Goal: Navigation & Orientation: Find specific page/section

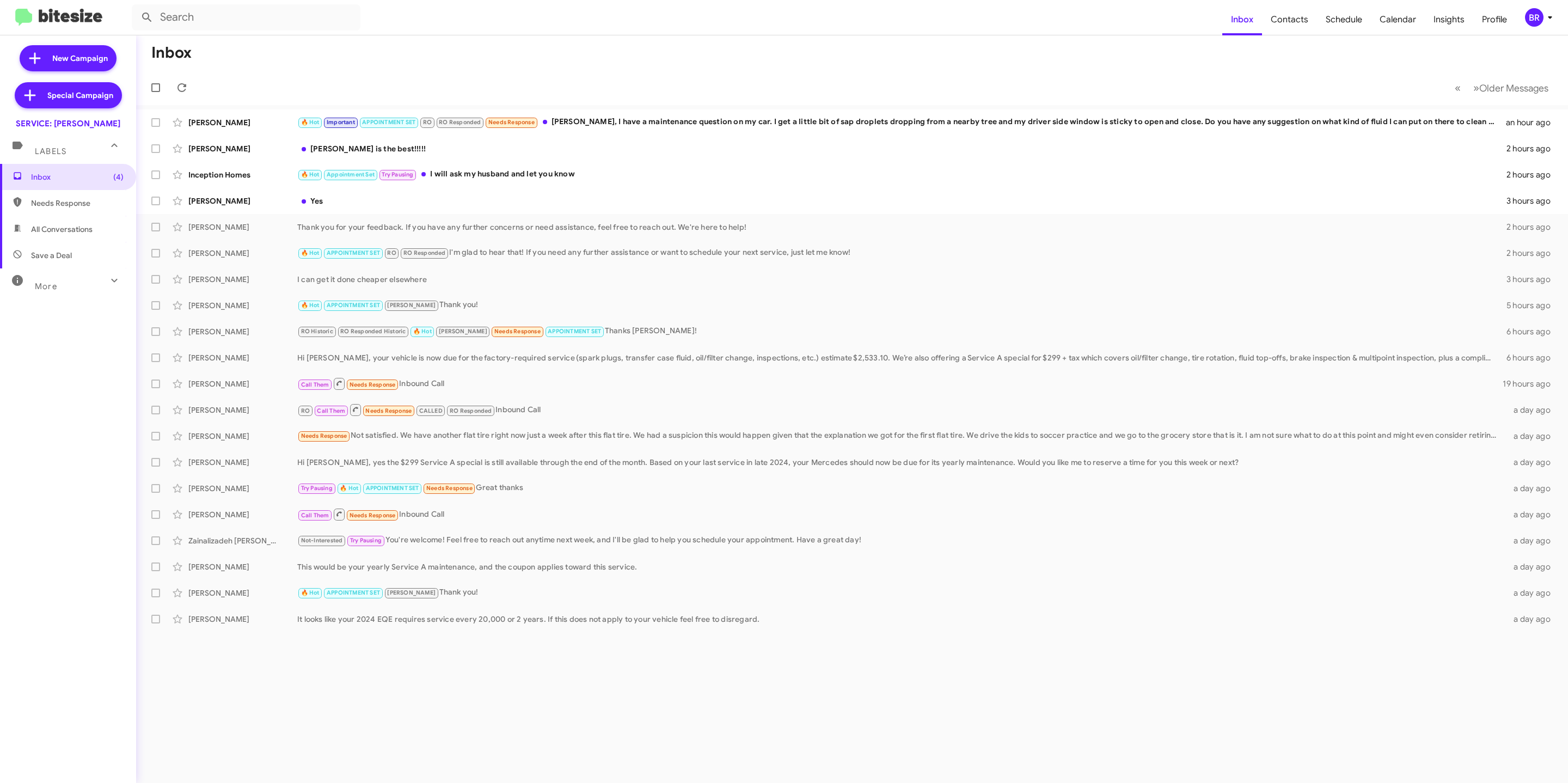
click at [1523, 18] on button "BR" at bounding box center [1536, 17] width 41 height 19
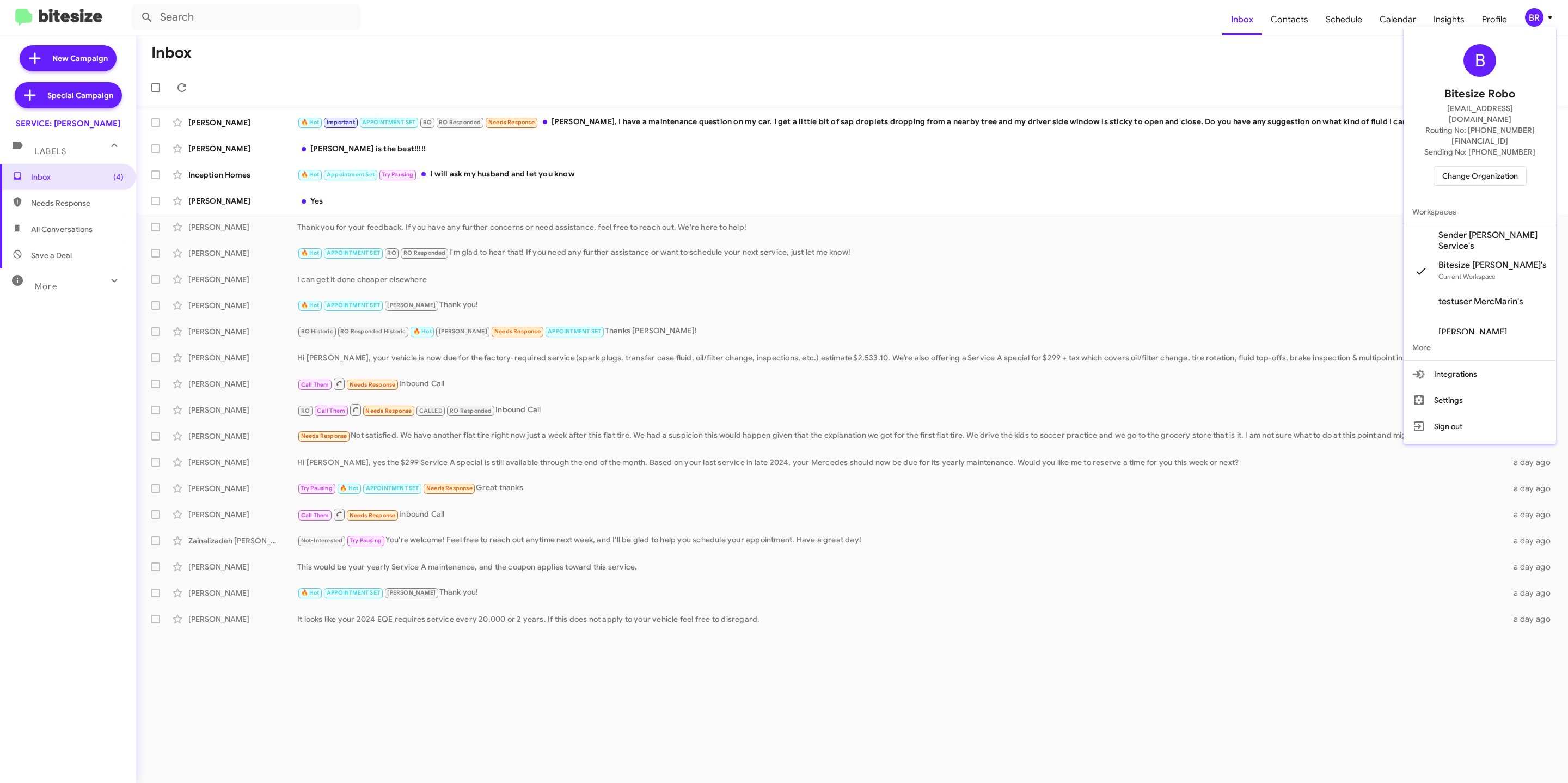
click at [1462, 167] on div "B Bitesize Robo jeks.ocampo1717@gmail.com Routing No: +1 (415) 454-0582 Sending…" at bounding box center [1480, 114] width 153 height 168
click at [1462, 166] on span "Change Organization" at bounding box center [1480, 175] width 75 height 19
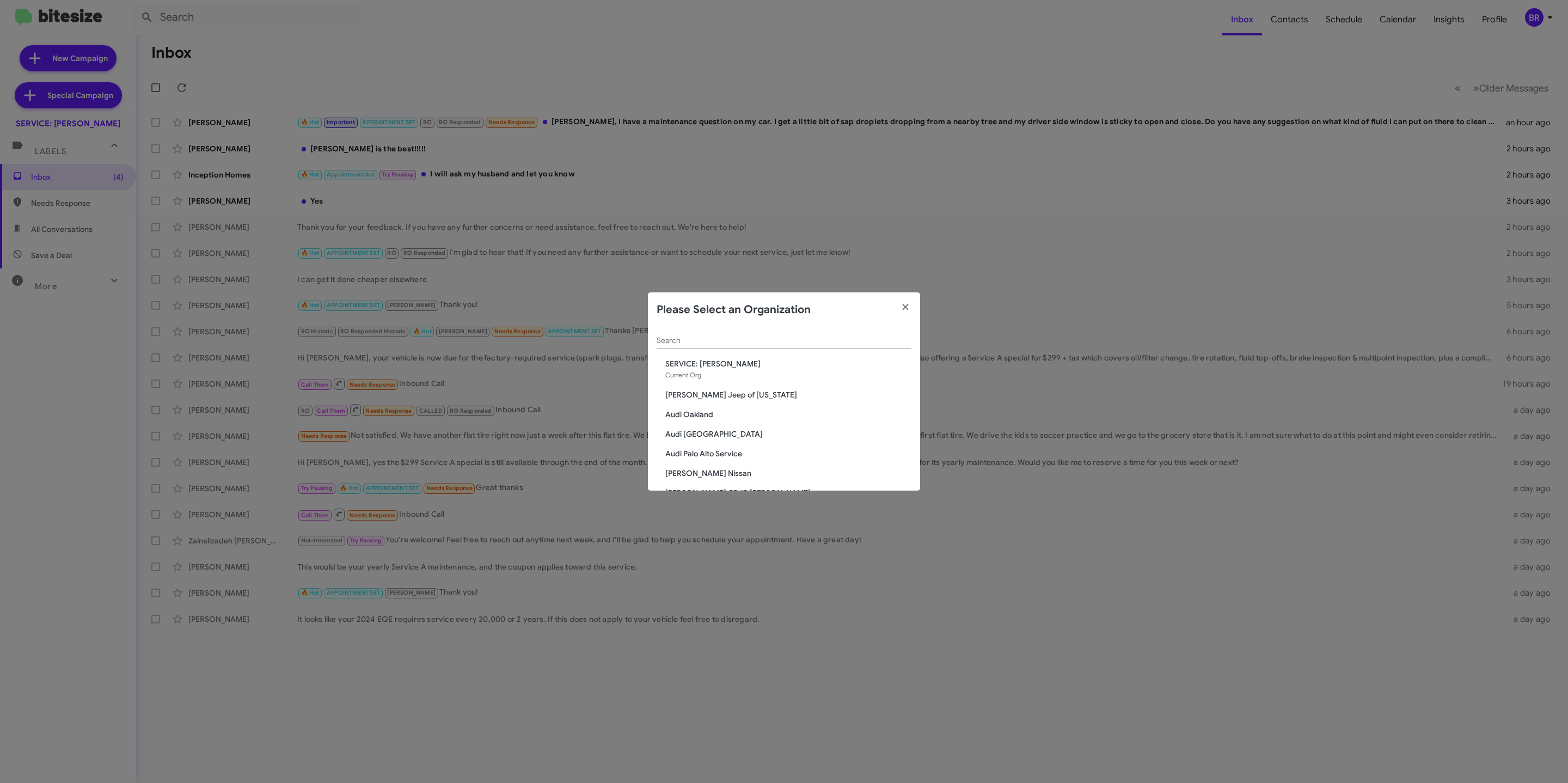
click at [794, 343] on input "Search" at bounding box center [784, 341] width 255 height 9
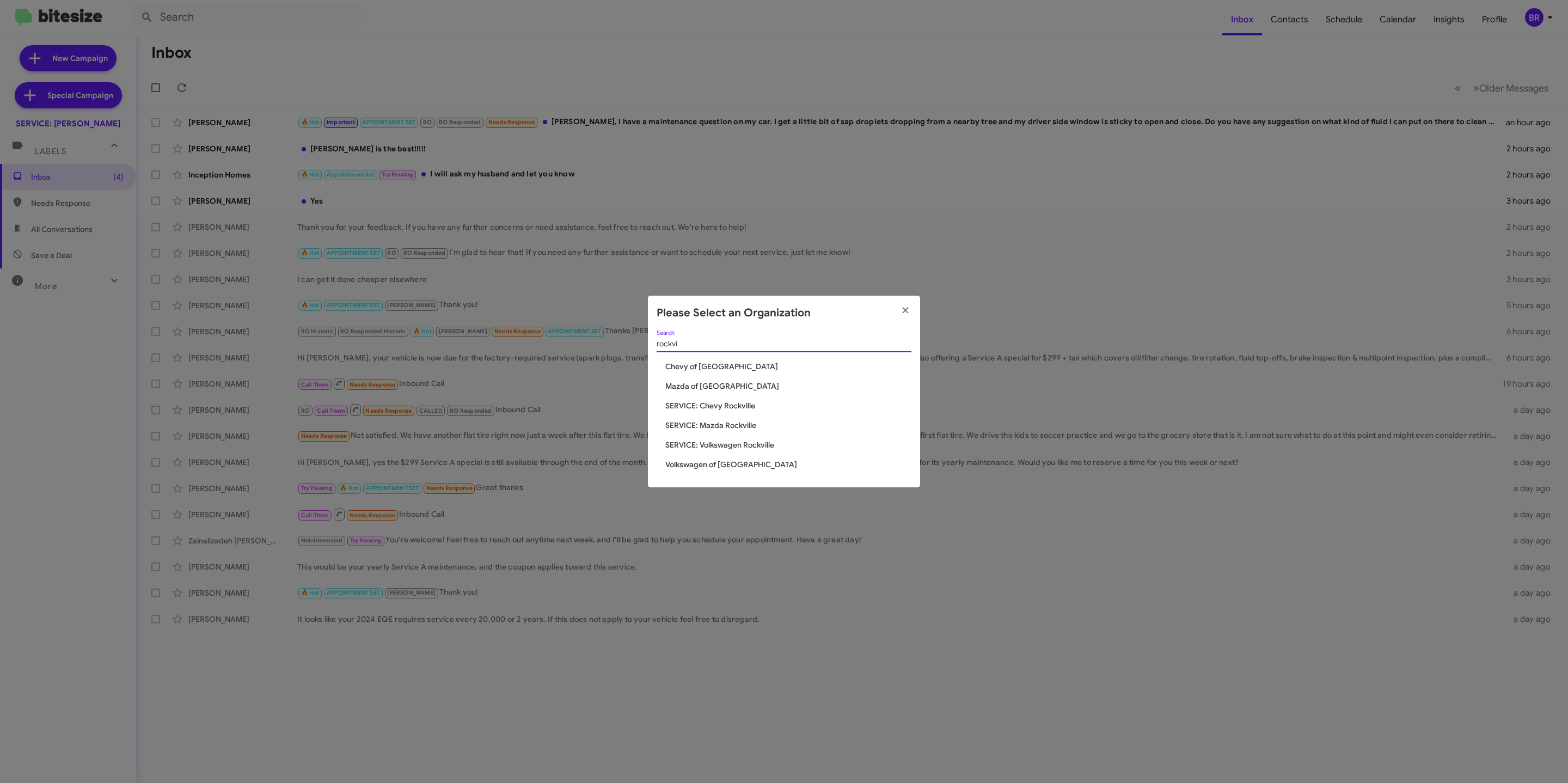
type input "rockvi"
click at [718, 462] on span "Volkswagen of [GEOGRAPHIC_DATA]" at bounding box center [788, 464] width 246 height 11
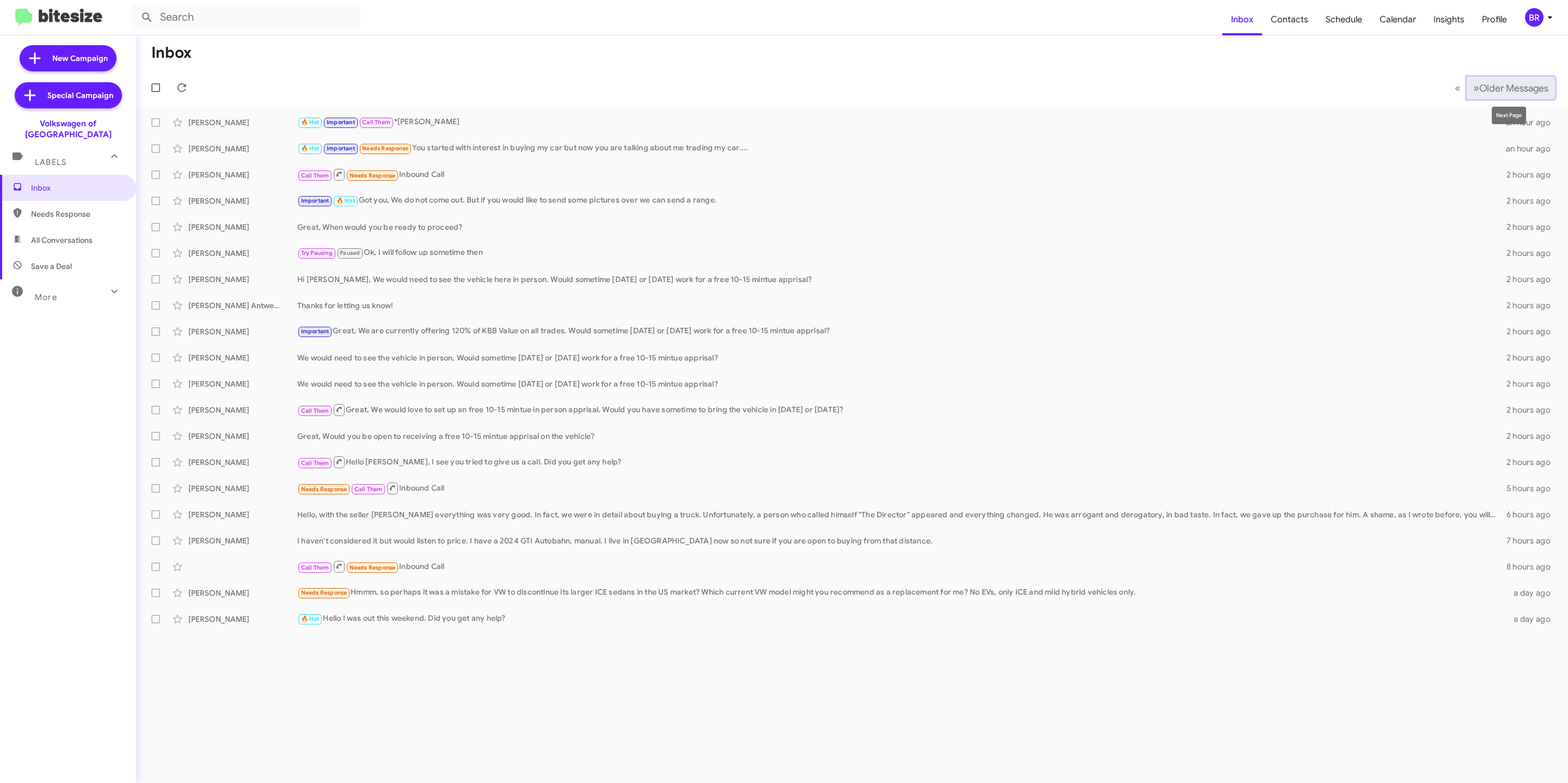
click at [1513, 88] on span "Older Messages" at bounding box center [1514, 88] width 69 height 12
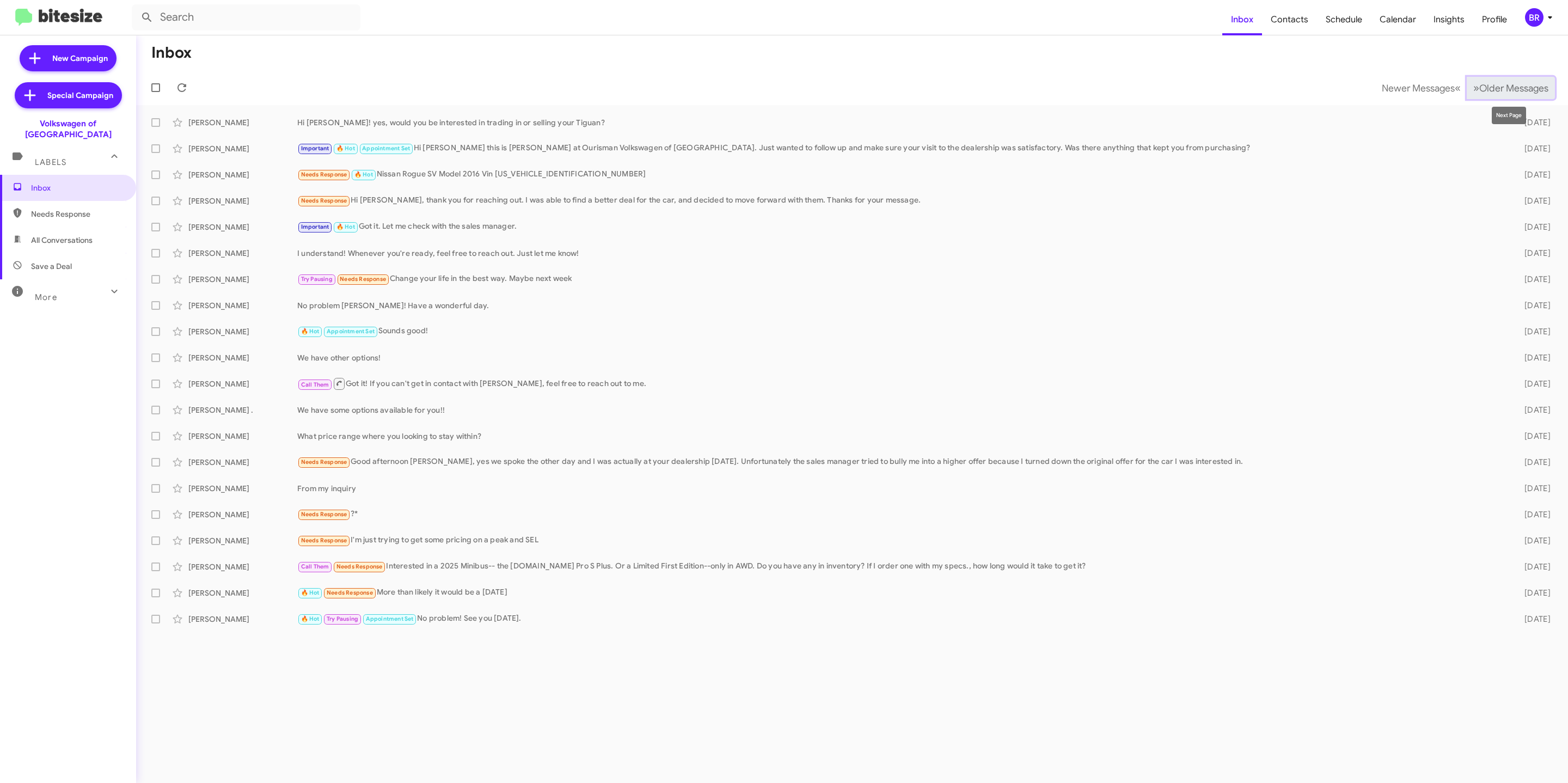
click at [1492, 93] on span "Older Messages" at bounding box center [1514, 88] width 69 height 12
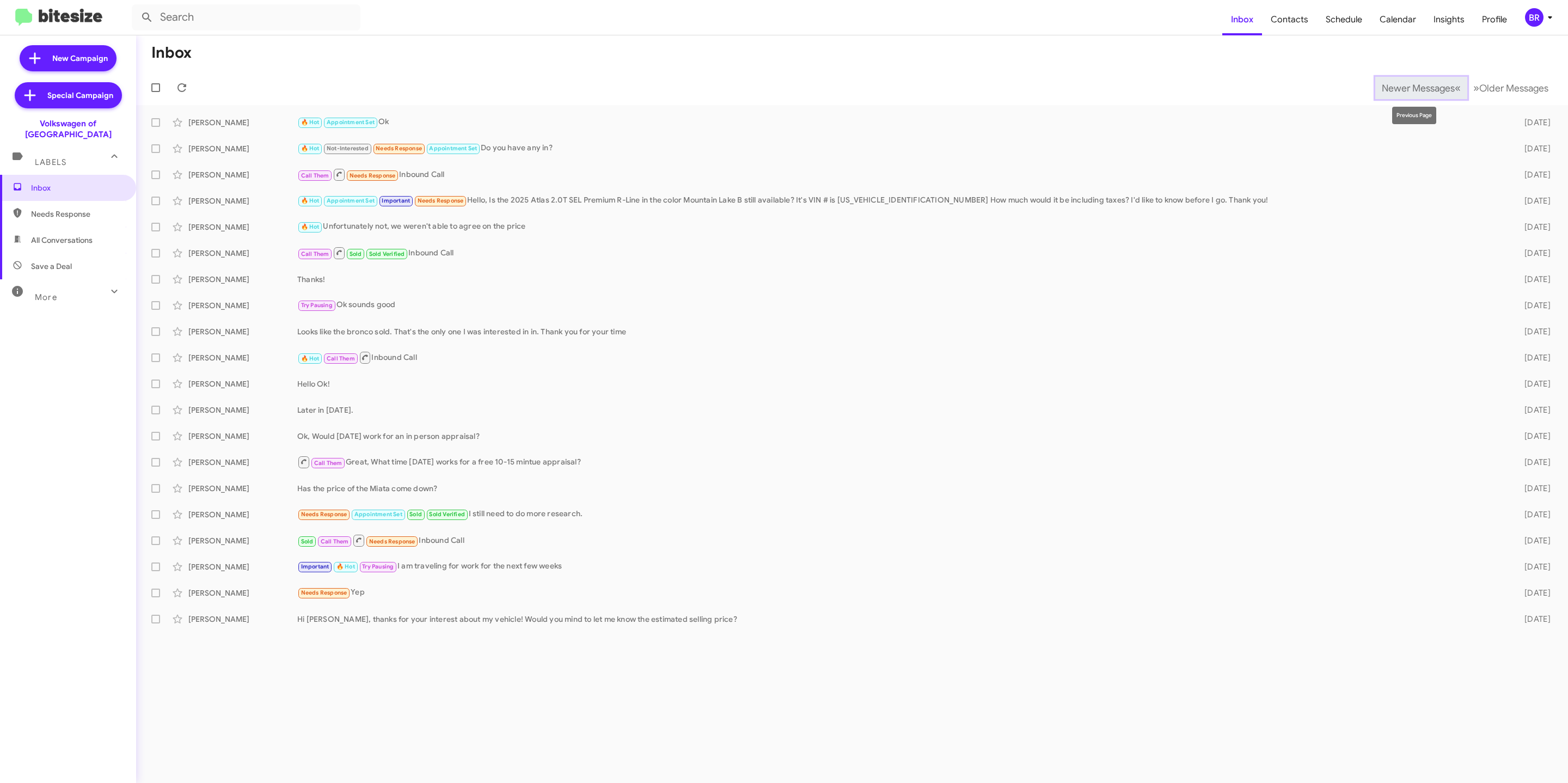
click at [1432, 79] on button "Newer Messages « Previous" at bounding box center [1421, 88] width 92 height 23
click at [1423, 87] on span "Newer Messages" at bounding box center [1419, 88] width 73 height 12
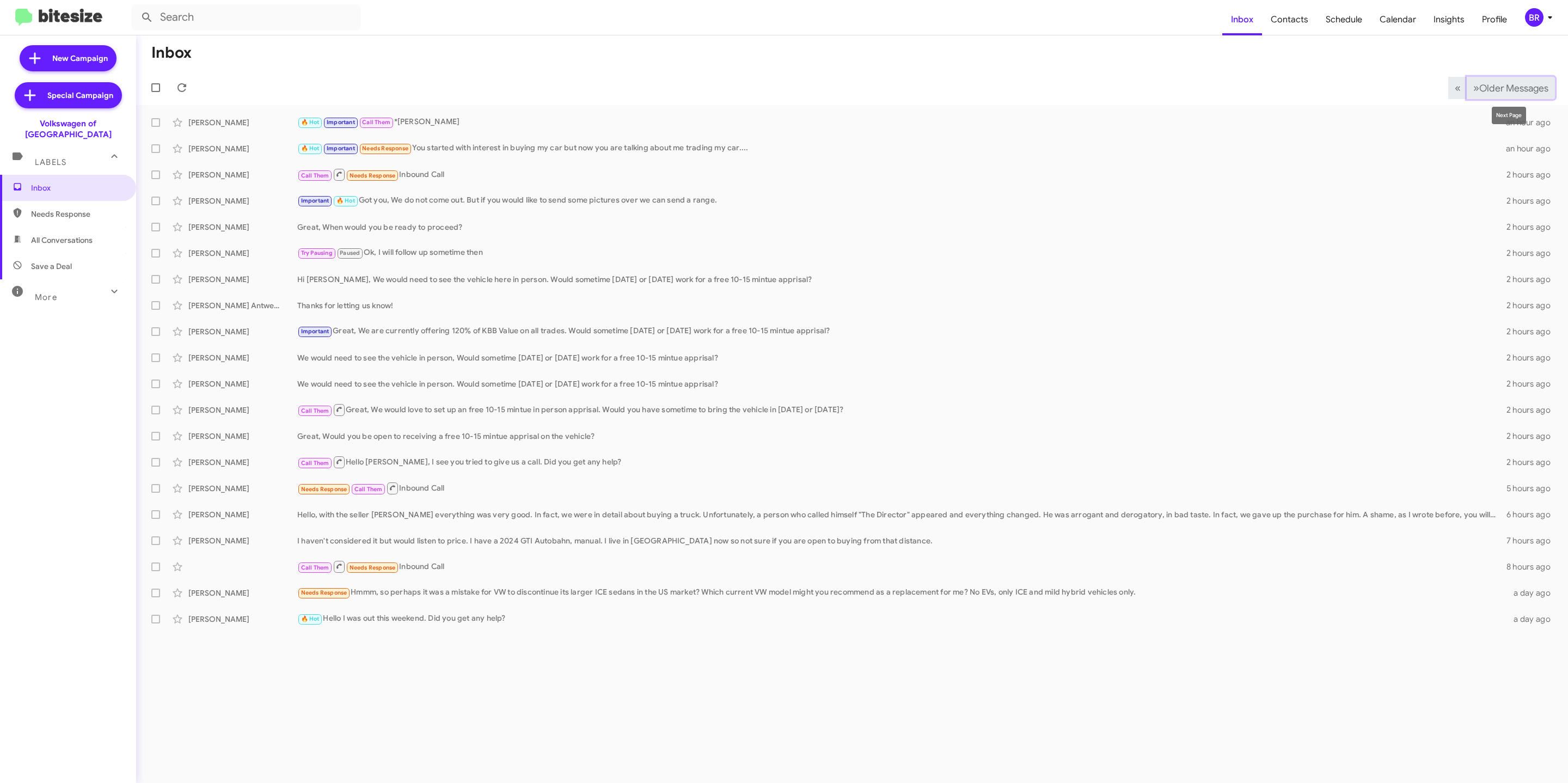
click at [1518, 92] on span "Older Messages" at bounding box center [1514, 88] width 69 height 12
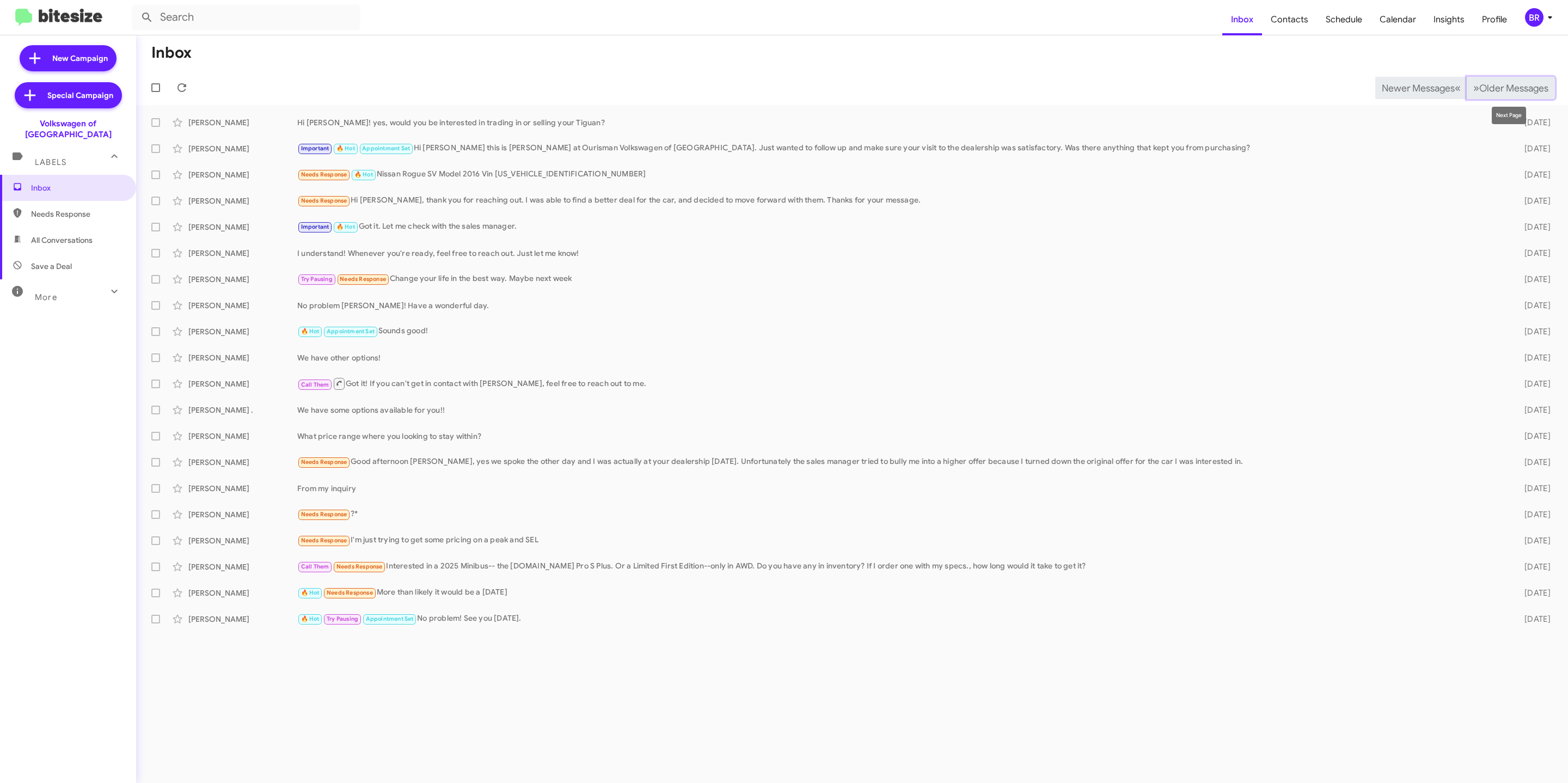
click at [1514, 87] on span "Older Messages" at bounding box center [1514, 88] width 69 height 12
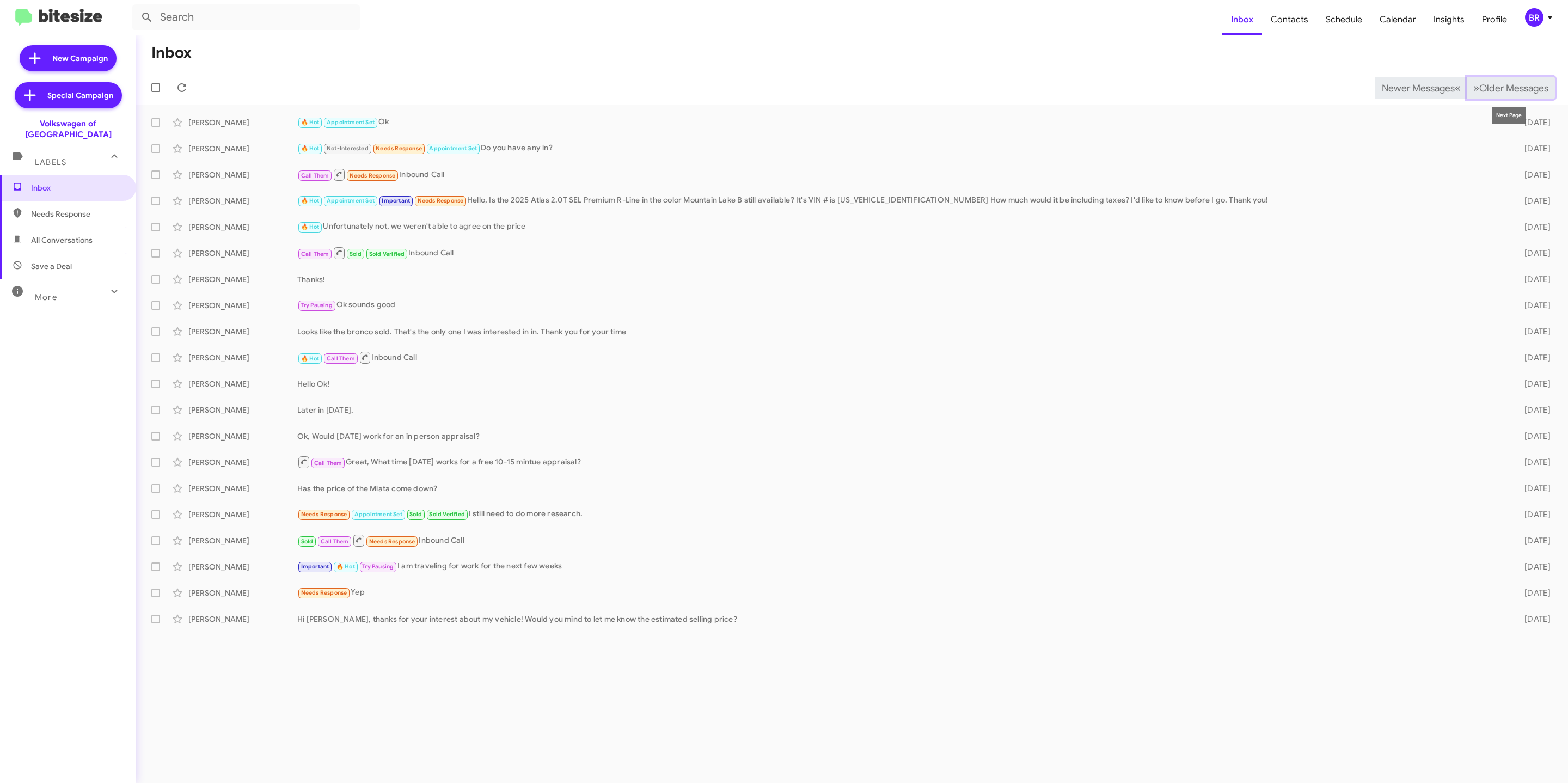
click at [1490, 84] on span "Older Messages" at bounding box center [1514, 88] width 69 height 12
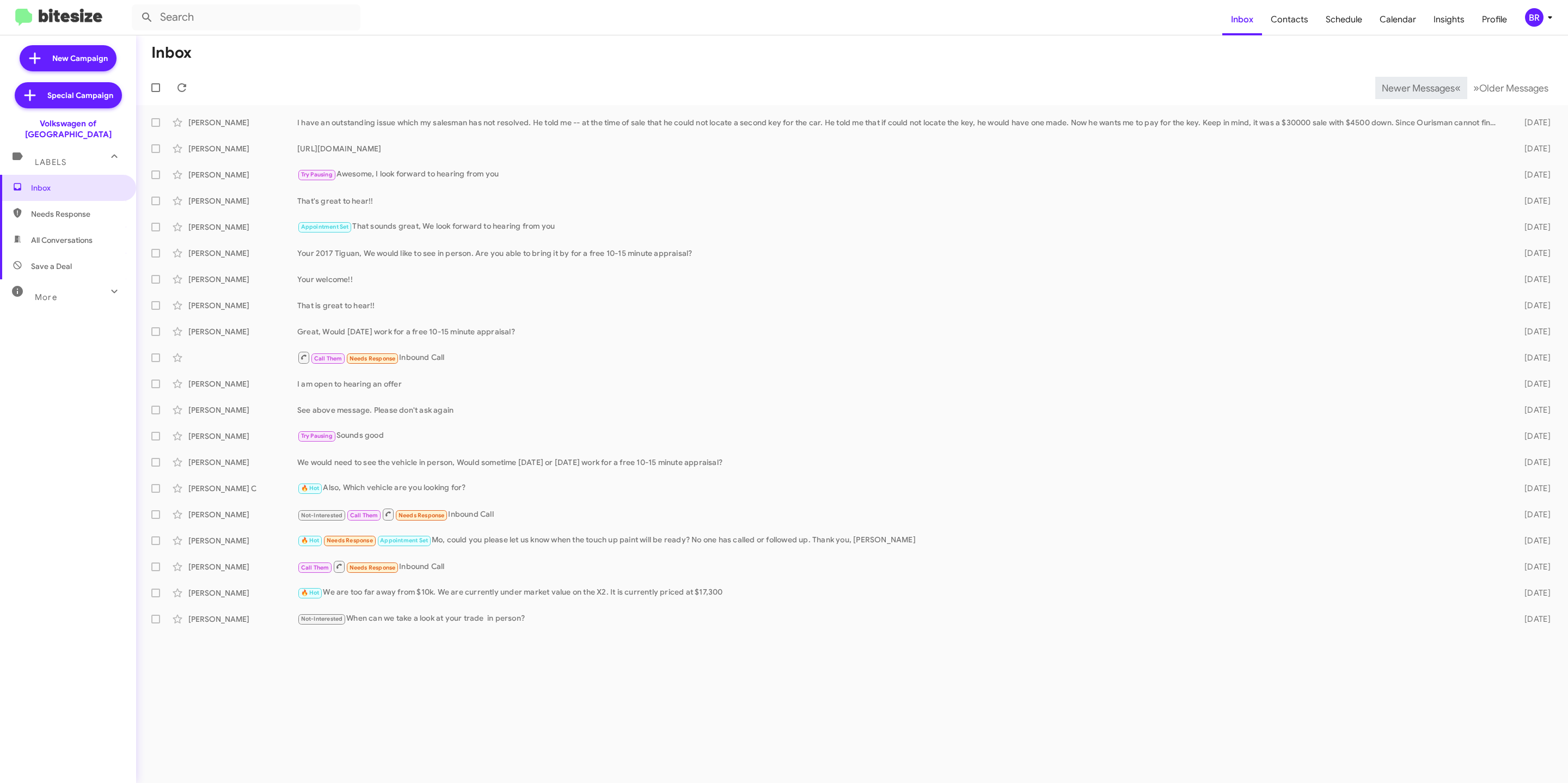
click at [1508, 72] on mat-toolbar-row "Newer Messages « Previous » Next Older Messages" at bounding box center [852, 88] width 1432 height 35
click at [1502, 87] on span "Older Messages" at bounding box center [1514, 88] width 69 height 12
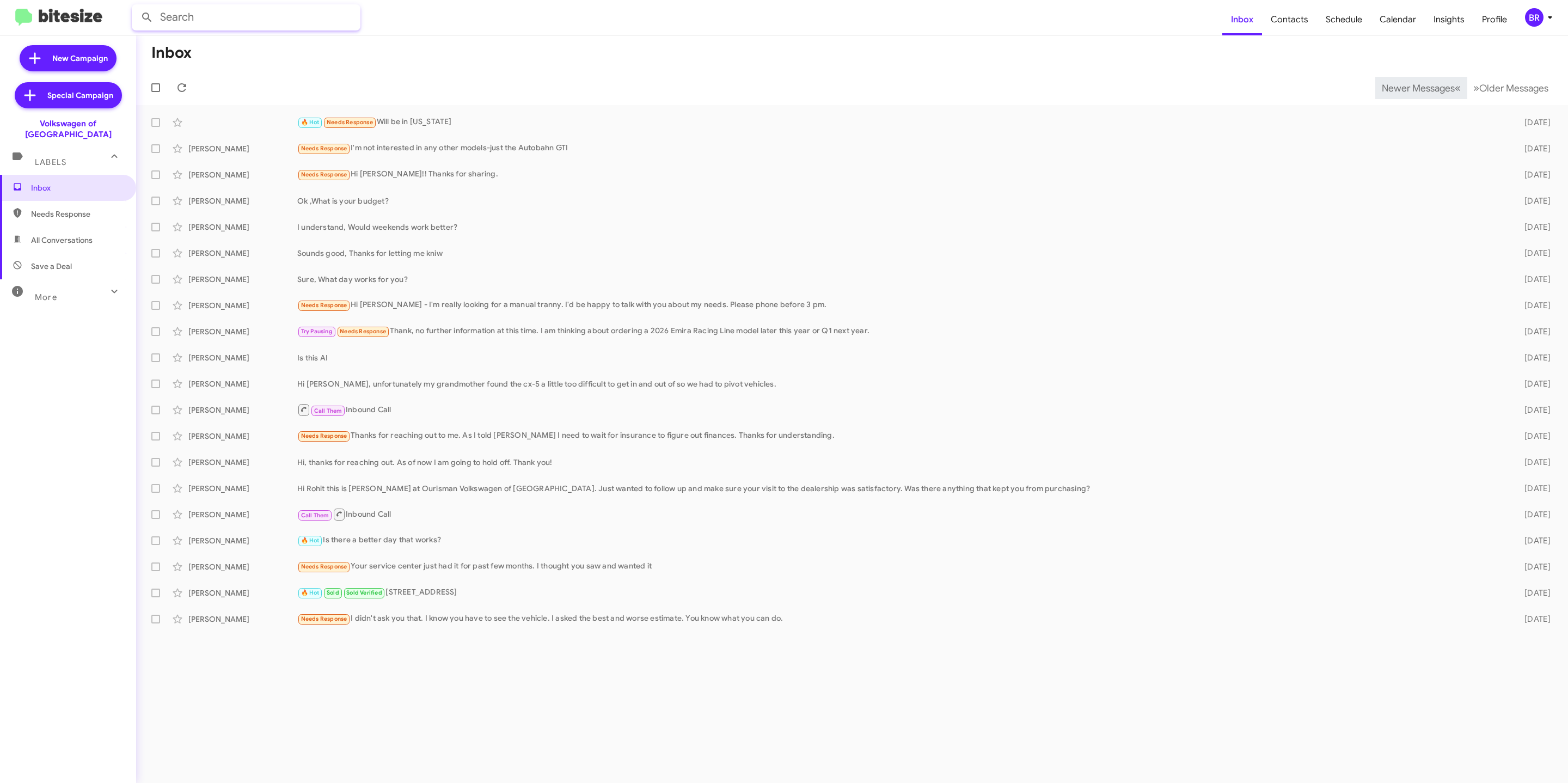
click at [221, 17] on input "text" at bounding box center [246, 17] width 229 height 26
paste input "7346788316"
type input "7346788316"
click at [136, 6] on button at bounding box center [147, 17] width 22 height 22
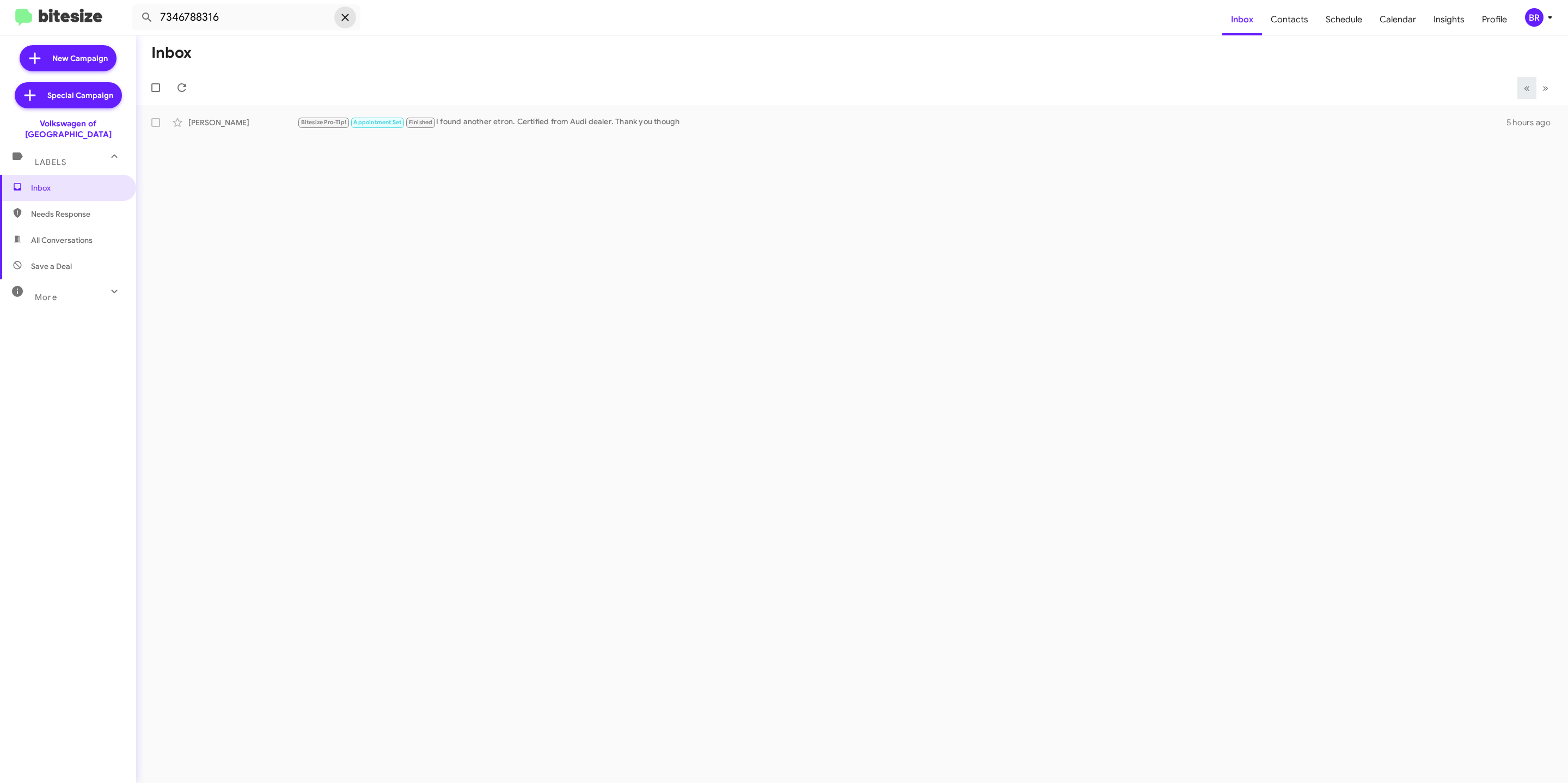
click at [347, 19] on icon at bounding box center [345, 17] width 7 height 7
click at [266, 14] on input "text" at bounding box center [246, 17] width 229 height 26
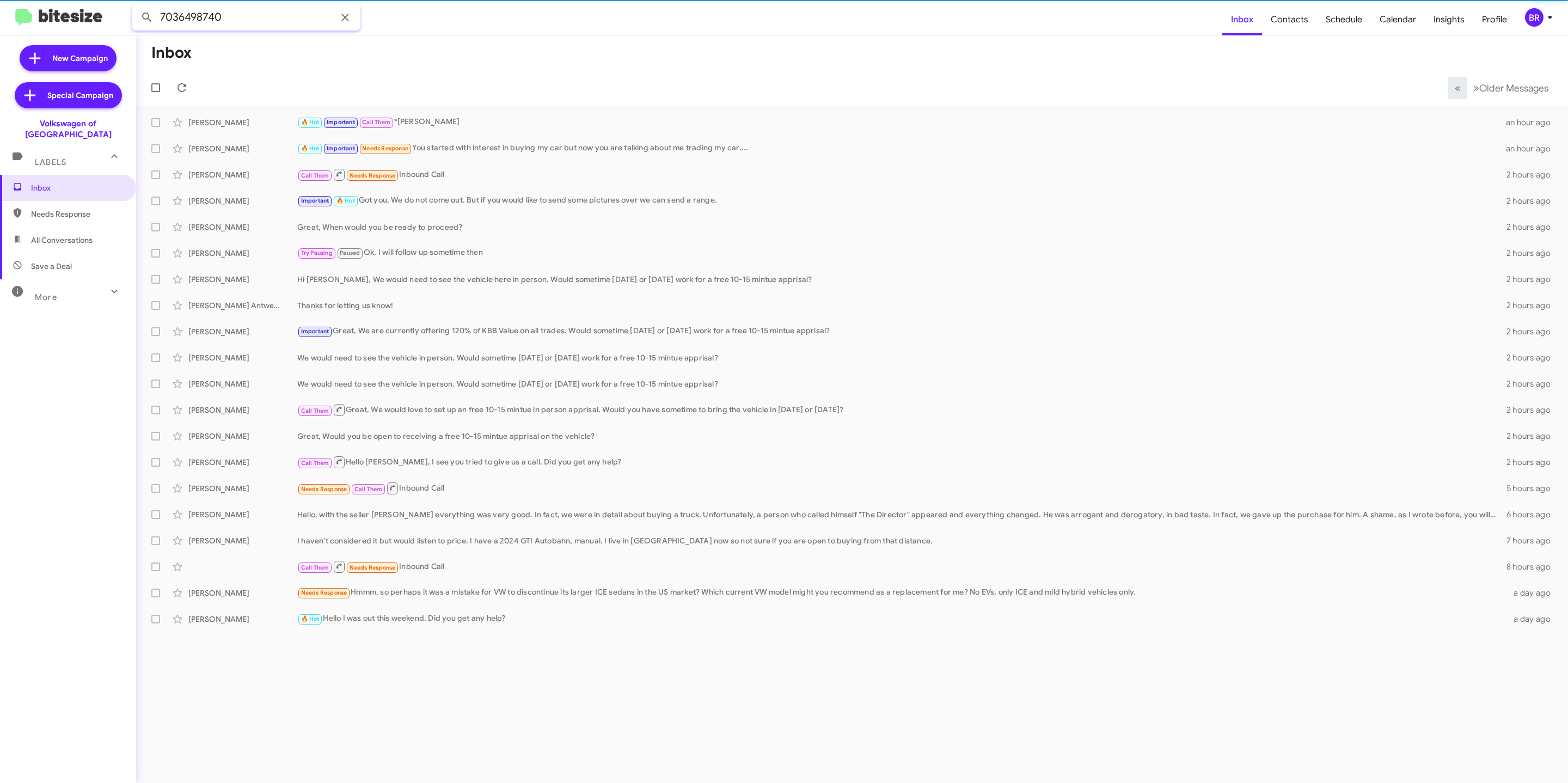
type input "7036498740"
click at [136, 6] on button at bounding box center [147, 17] width 22 height 22
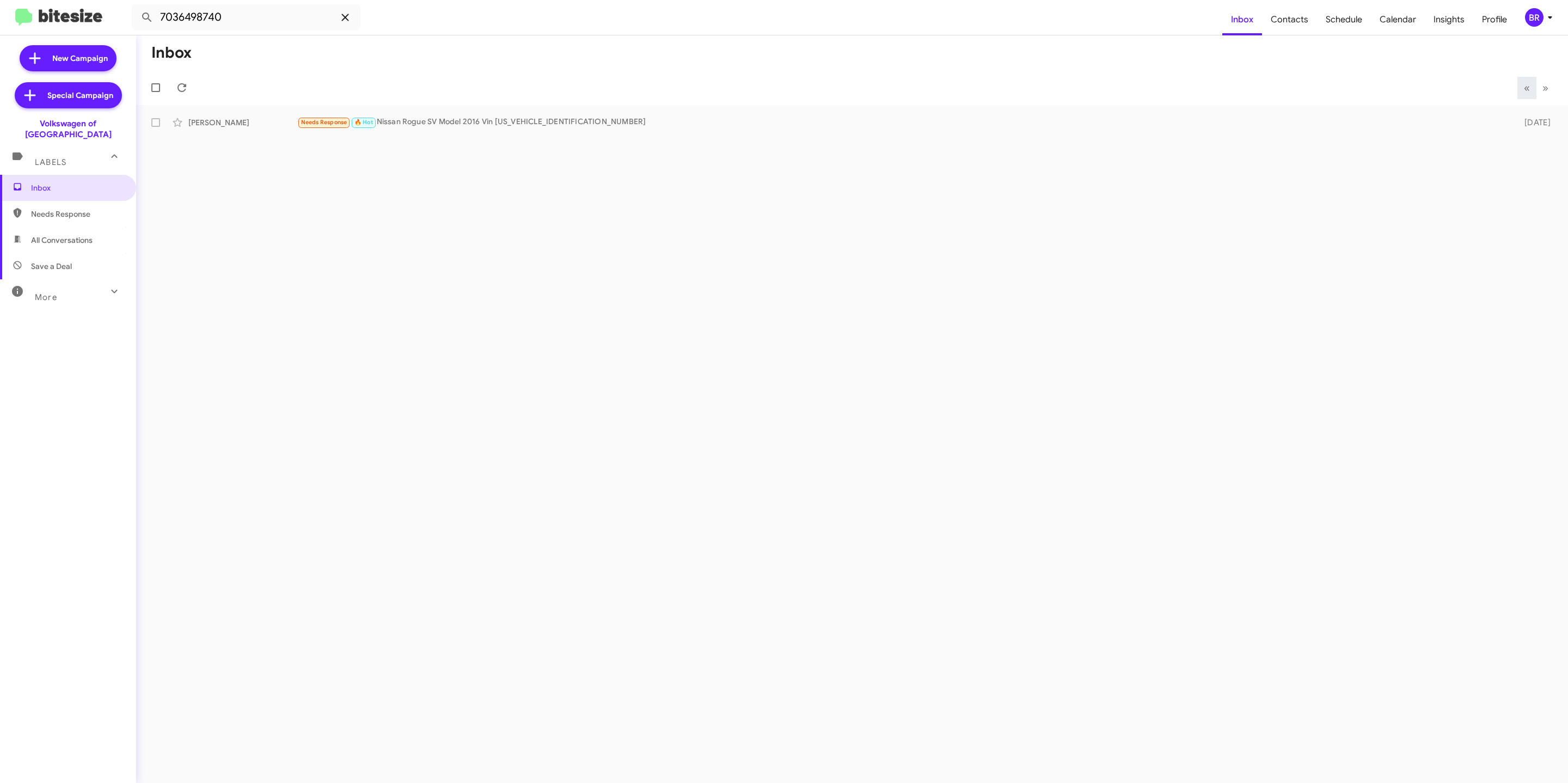
click at [353, 21] on span at bounding box center [345, 17] width 22 height 13
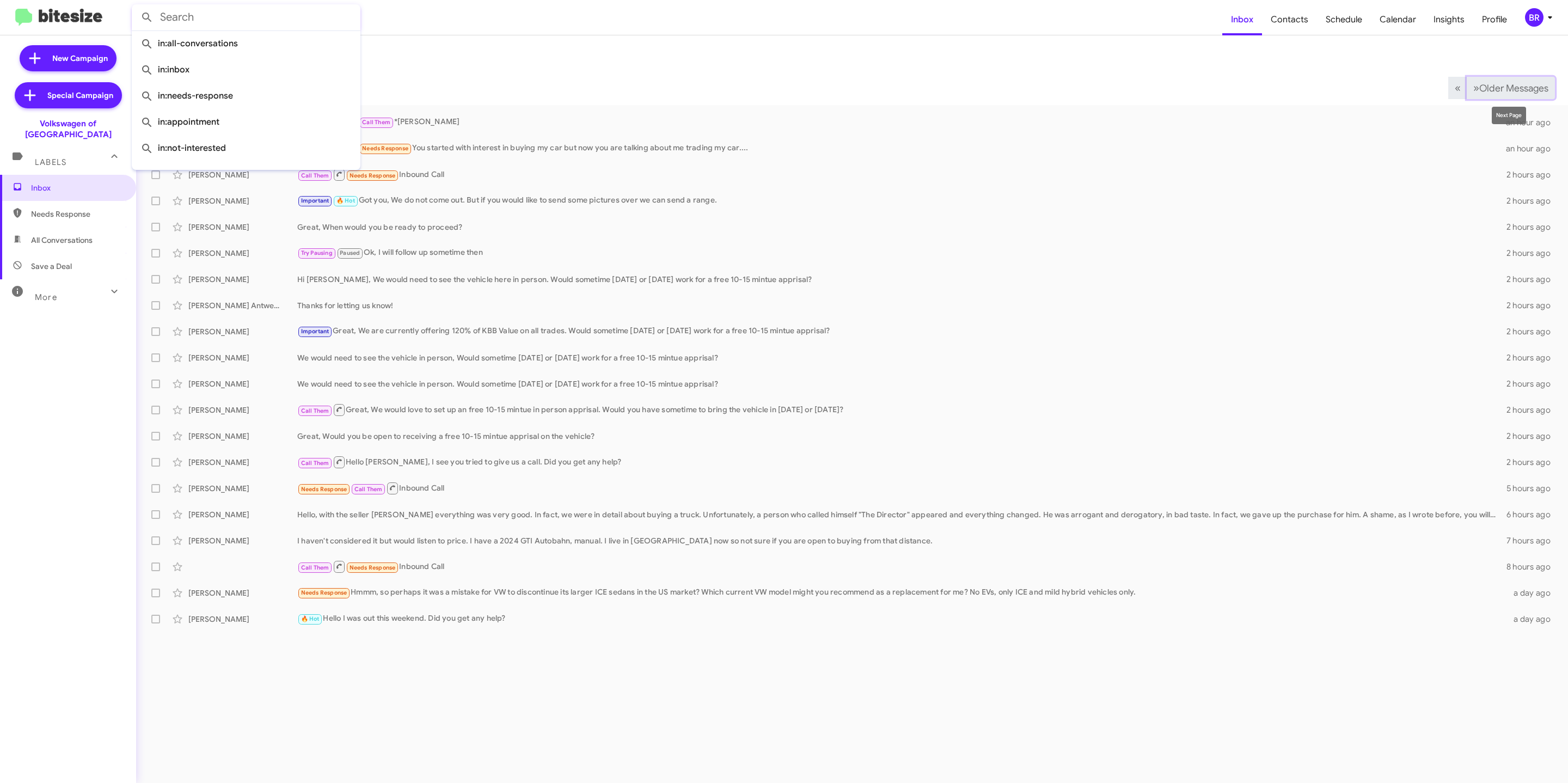
click at [1514, 88] on span "Older Messages" at bounding box center [1514, 88] width 69 height 12
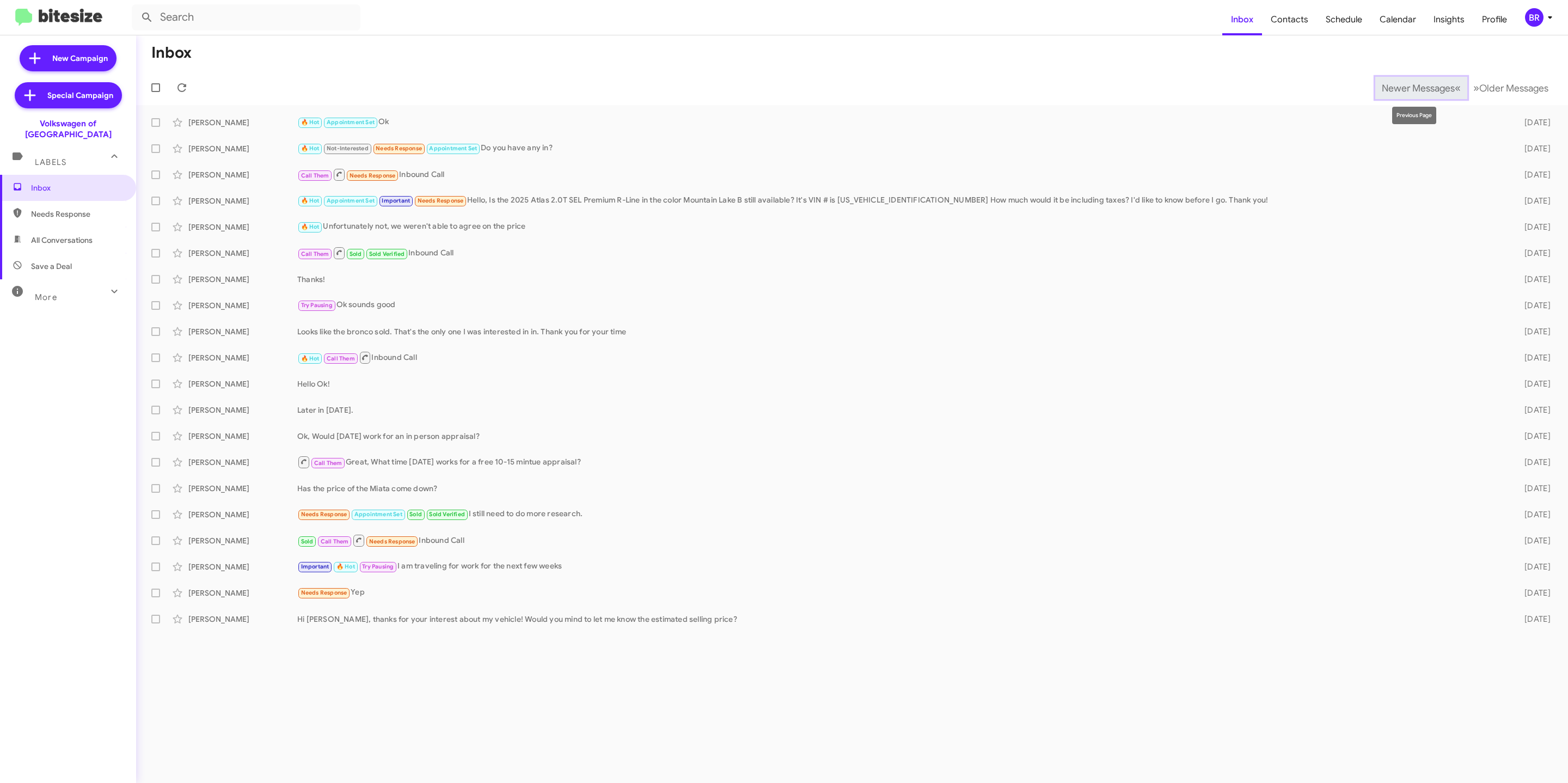
click at [1405, 92] on span "Newer Messages" at bounding box center [1419, 88] width 73 height 12
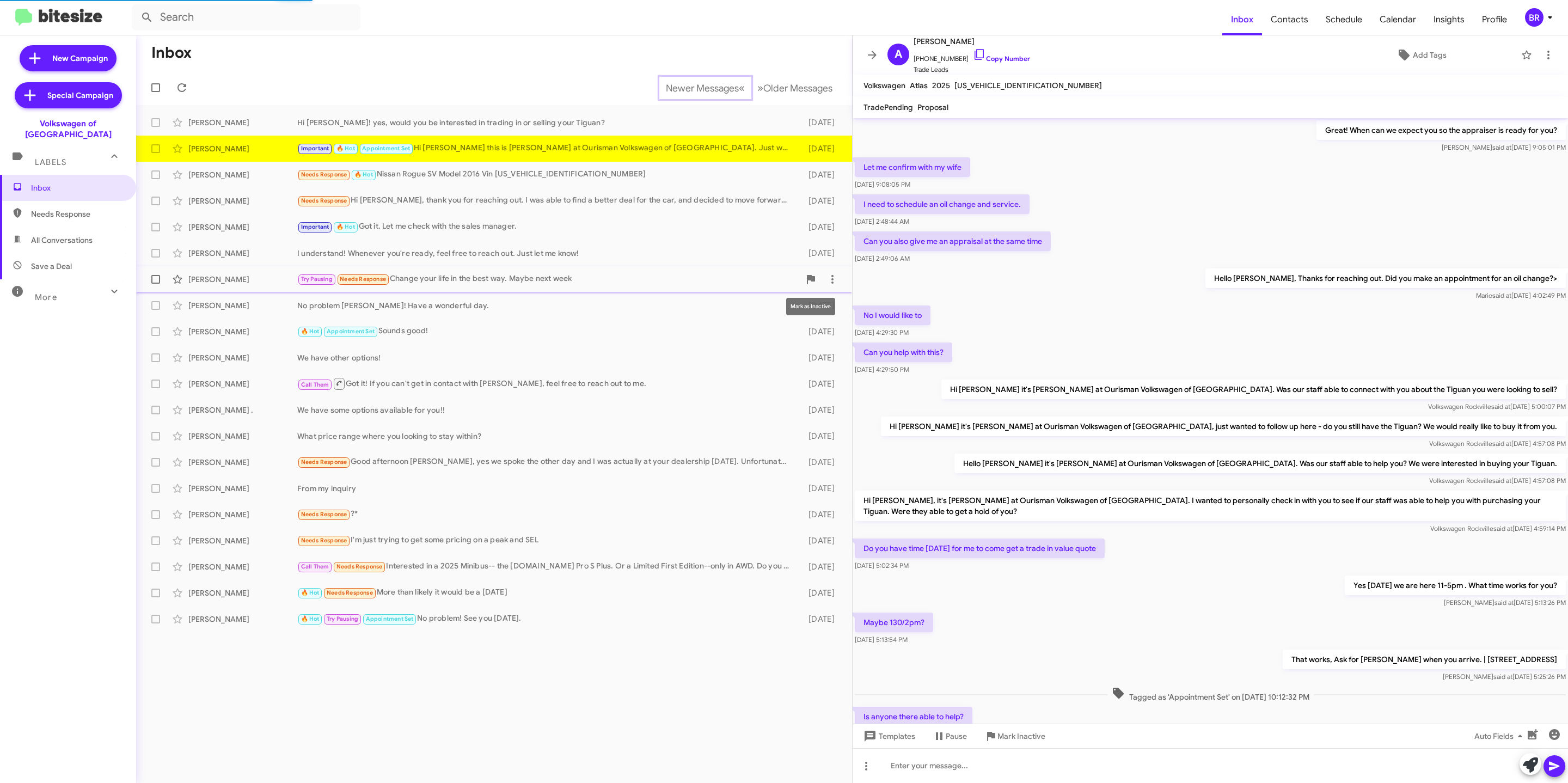
scroll to position [150, 0]
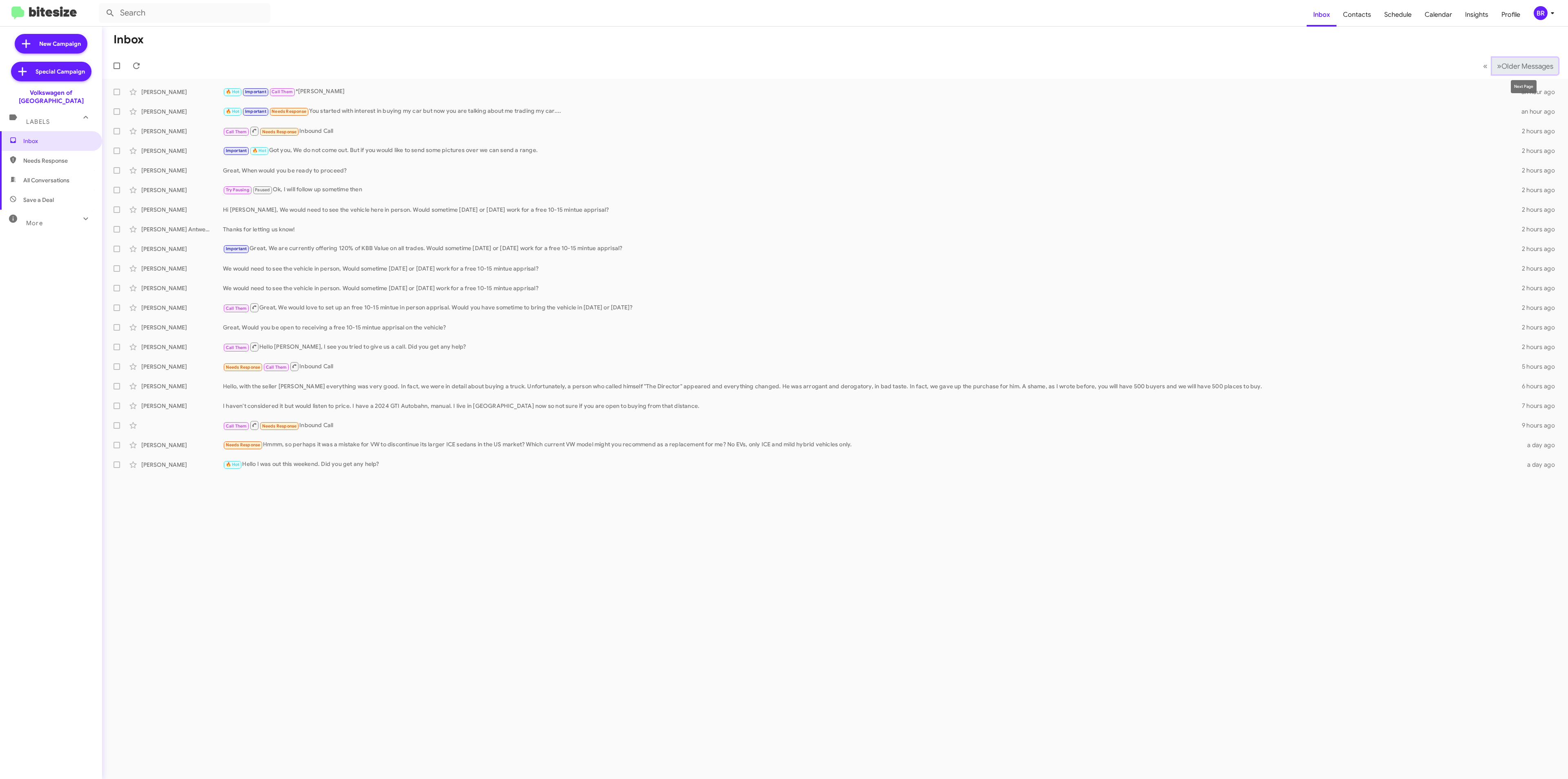
click at [1511, 64] on span "Older Messages" at bounding box center [1527, 66] width 52 height 9
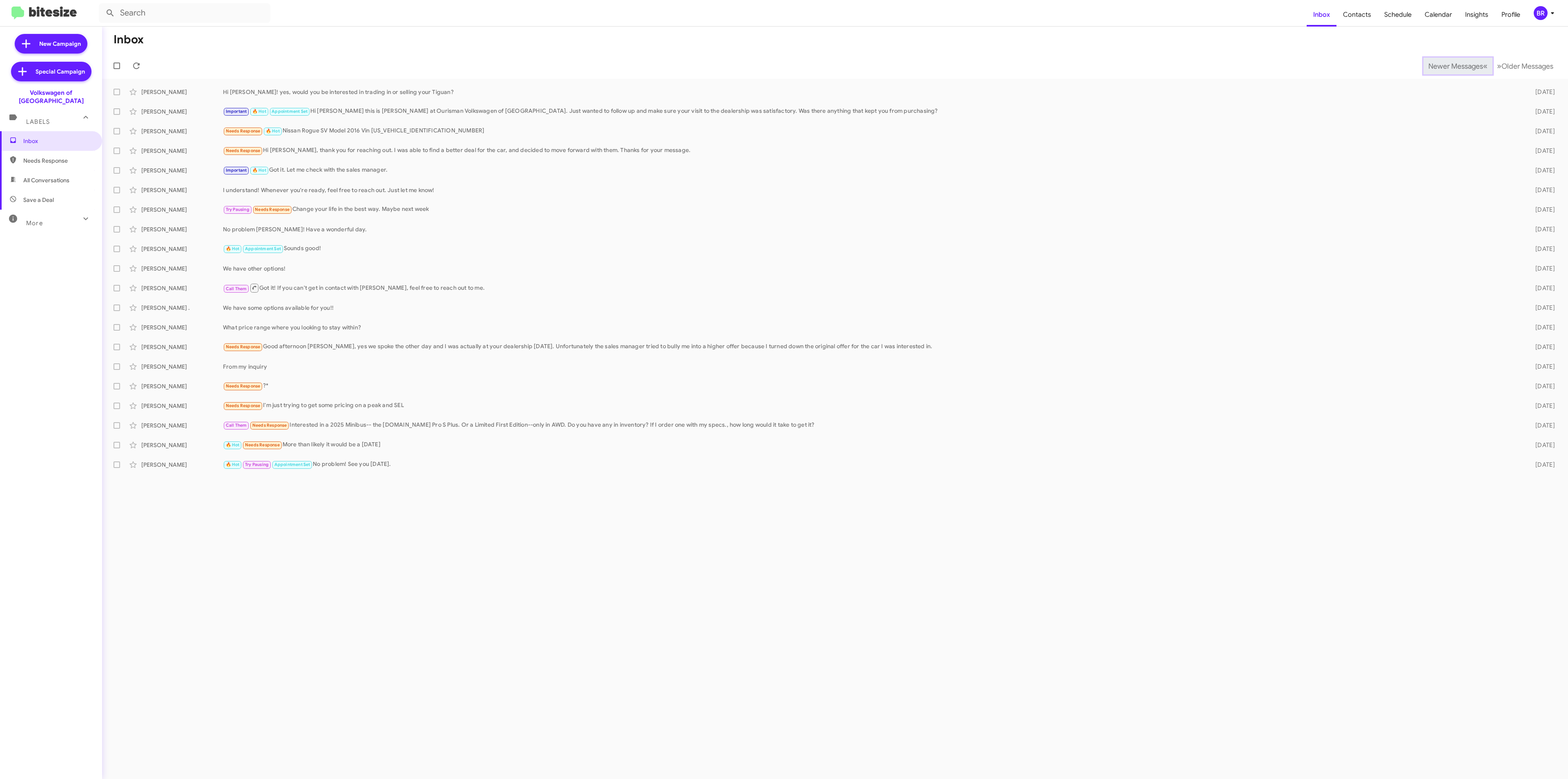
click at [1449, 65] on span "Newer Messages" at bounding box center [1456, 66] width 55 height 9
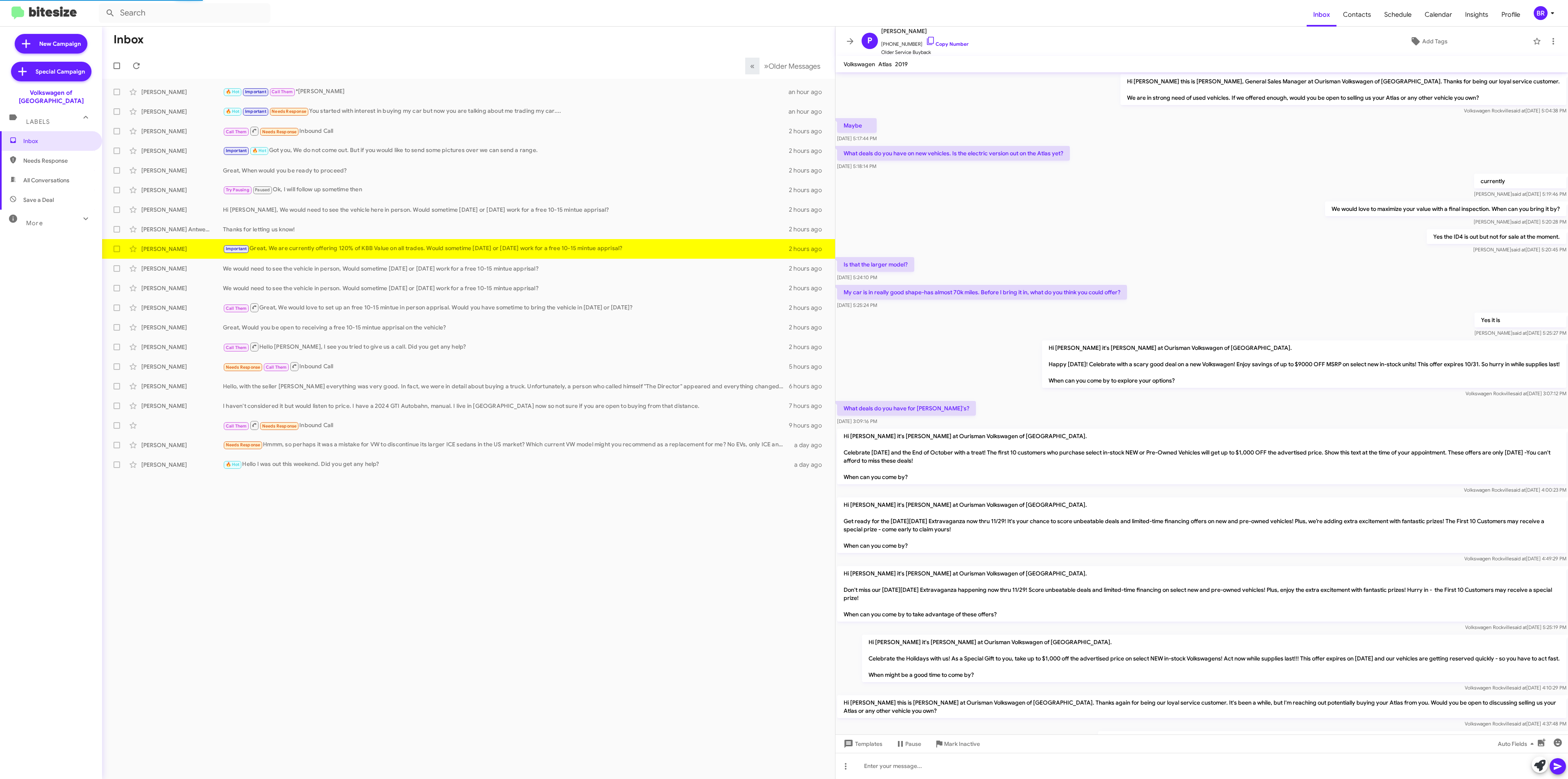
scroll to position [116, 0]
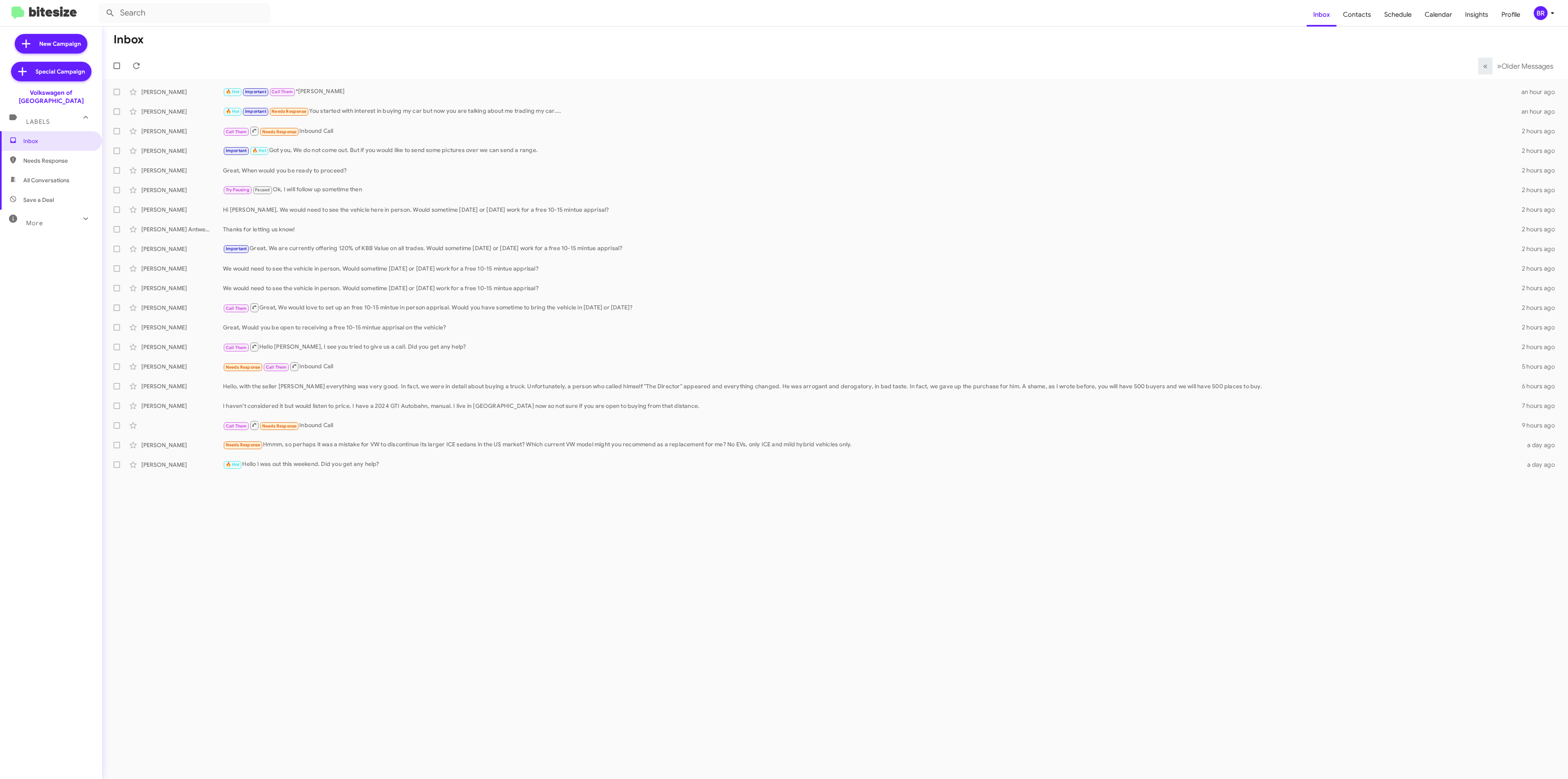
click at [1547, 4] on mat-toolbar "Inbox Contacts Schedule Calendar Insights Profile BR" at bounding box center [784, 13] width 1568 height 26
click at [1545, 9] on div "BR" at bounding box center [1541, 13] width 14 height 14
click at [1508, 125] on span "Change Organization" at bounding box center [1502, 132] width 57 height 14
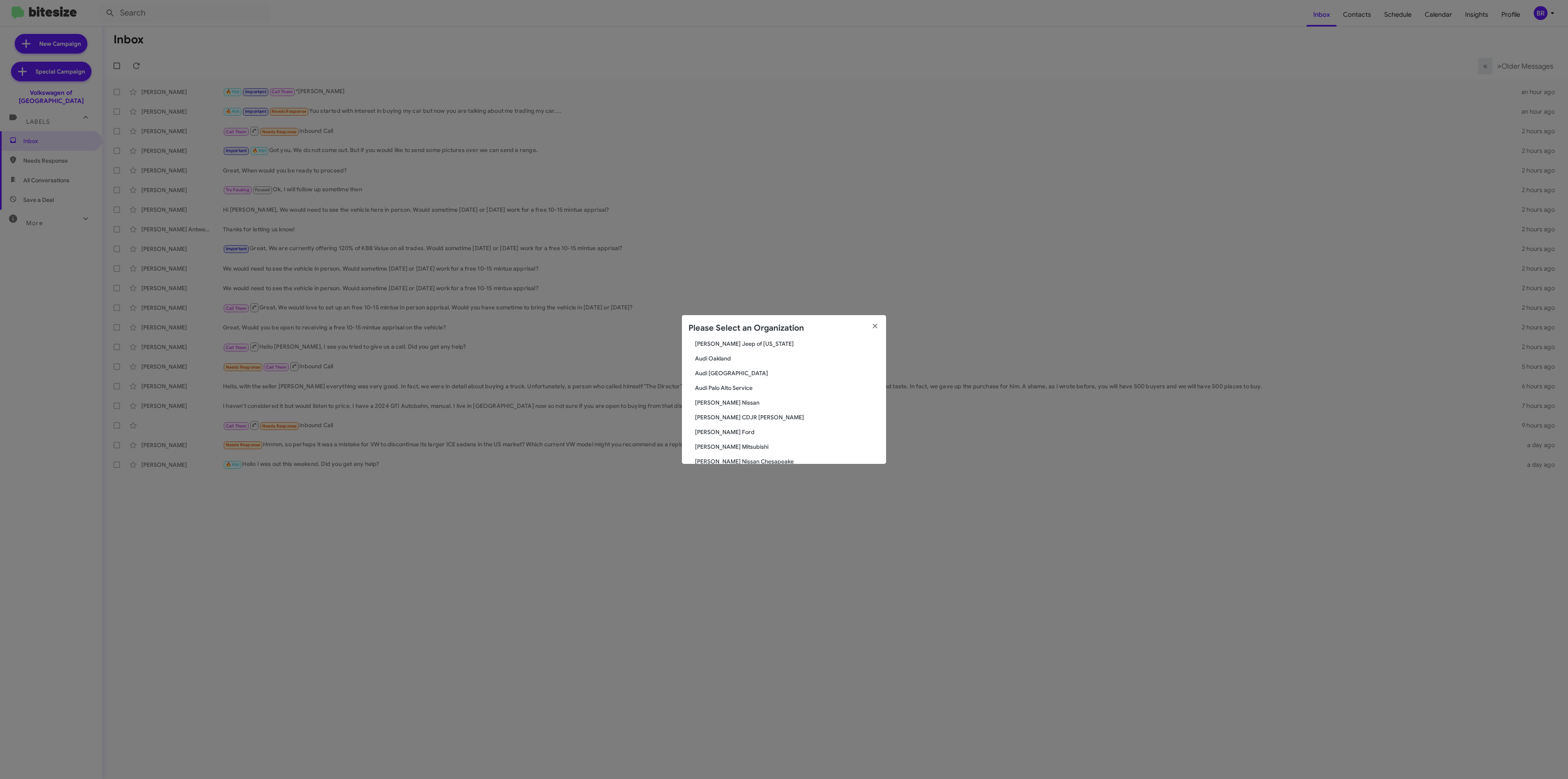
scroll to position [122, 0]
click at [710, 359] on span "[PERSON_NAME] Ford" at bounding box center [787, 357] width 184 height 8
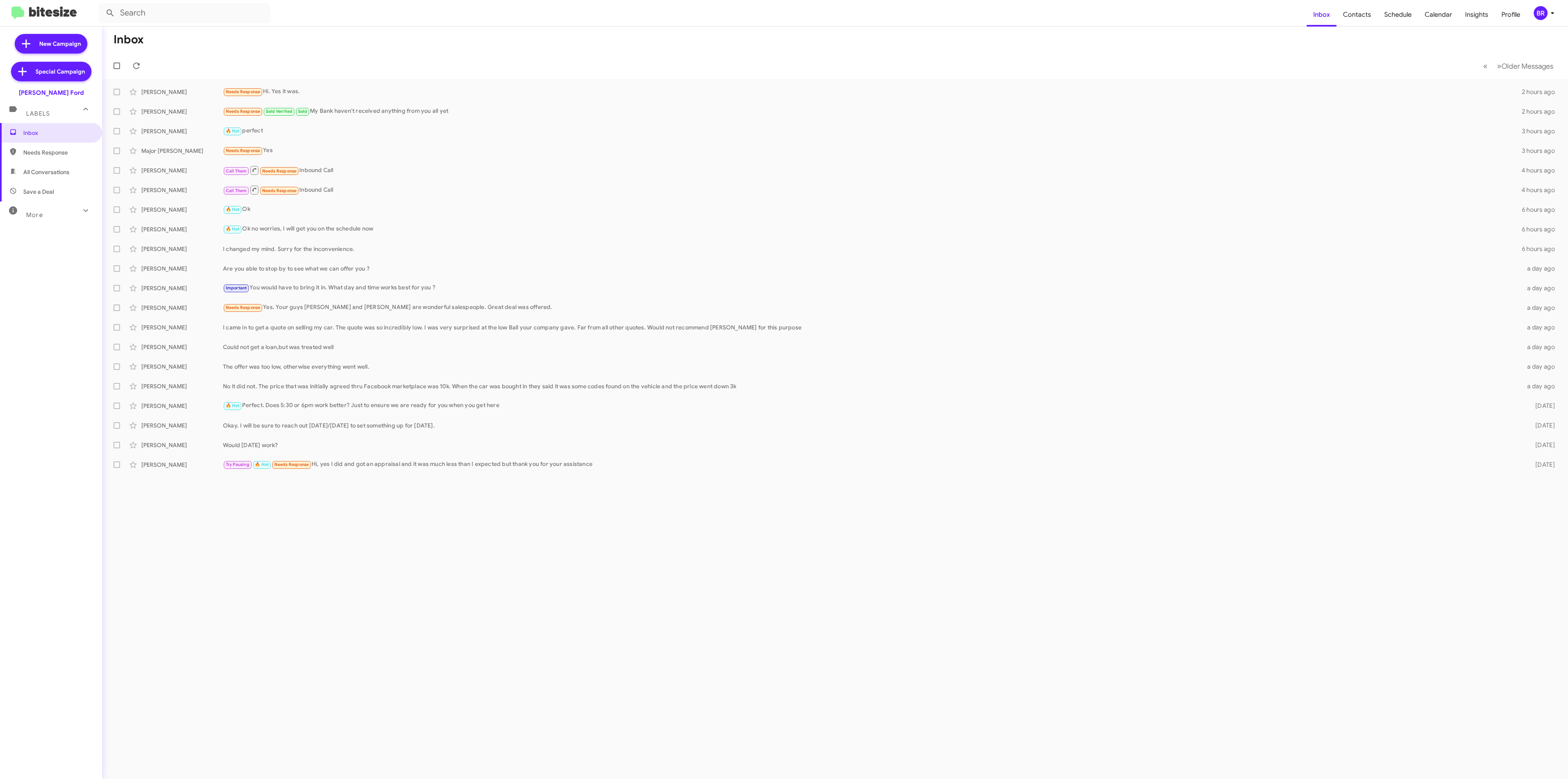
click at [1541, 19] on div "BR" at bounding box center [1541, 13] width 14 height 14
click at [1493, 125] on span "Change Organization" at bounding box center [1502, 132] width 57 height 14
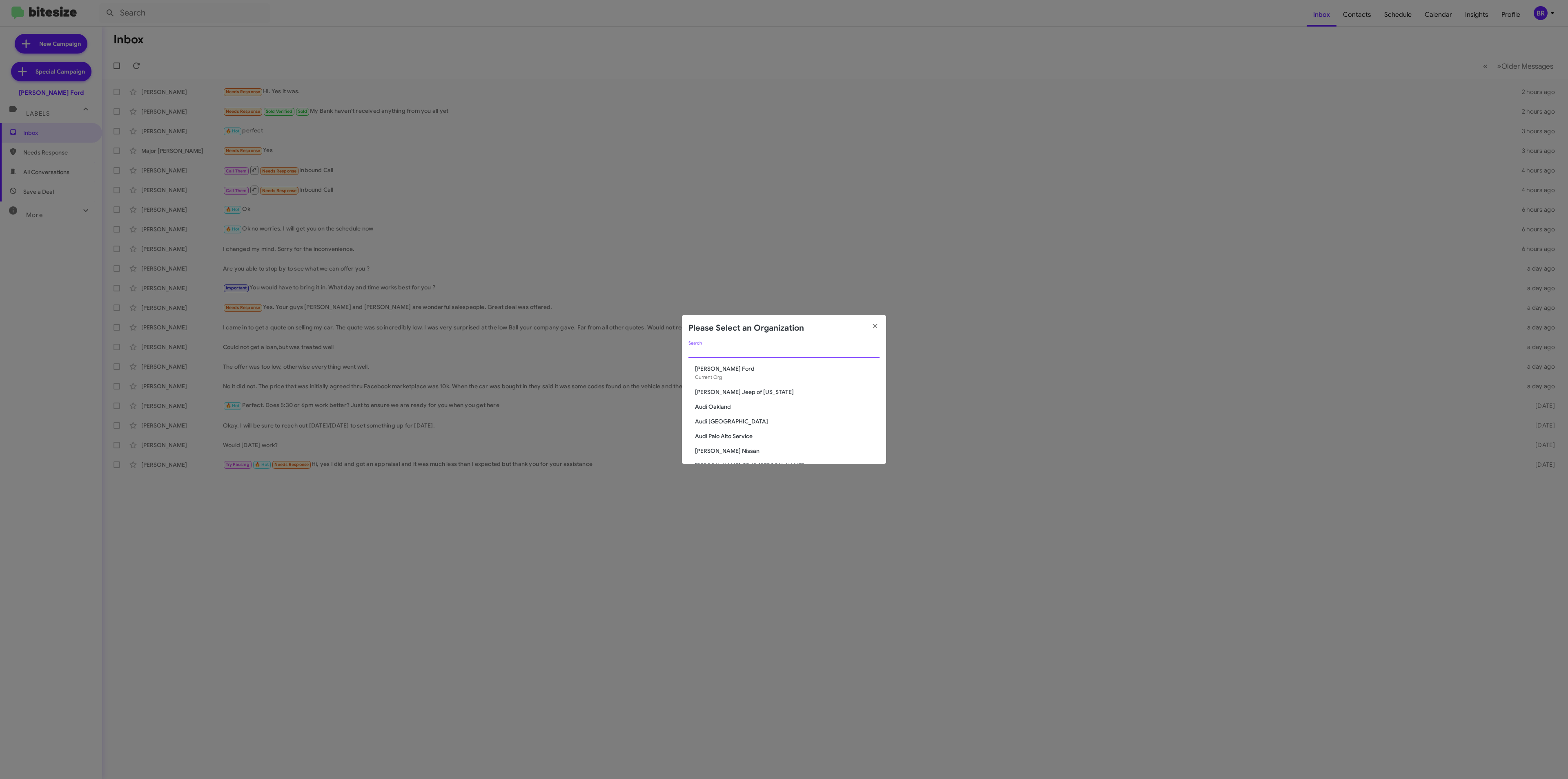
click at [763, 354] on div "Search" at bounding box center [784, 349] width 191 height 16
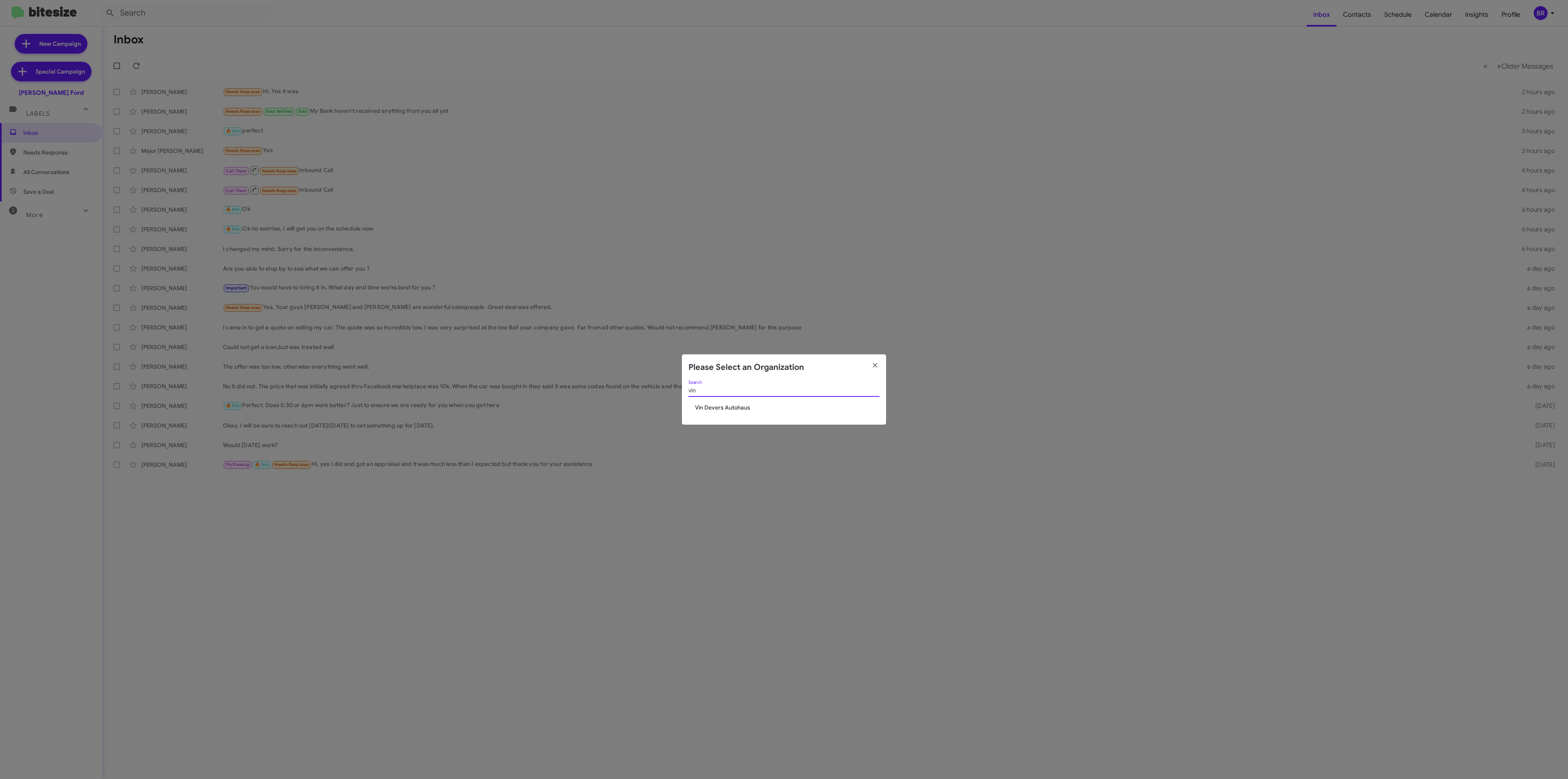
type input "vin"
click at [747, 404] on span "Vin Devers Autohaus" at bounding box center [787, 407] width 184 height 8
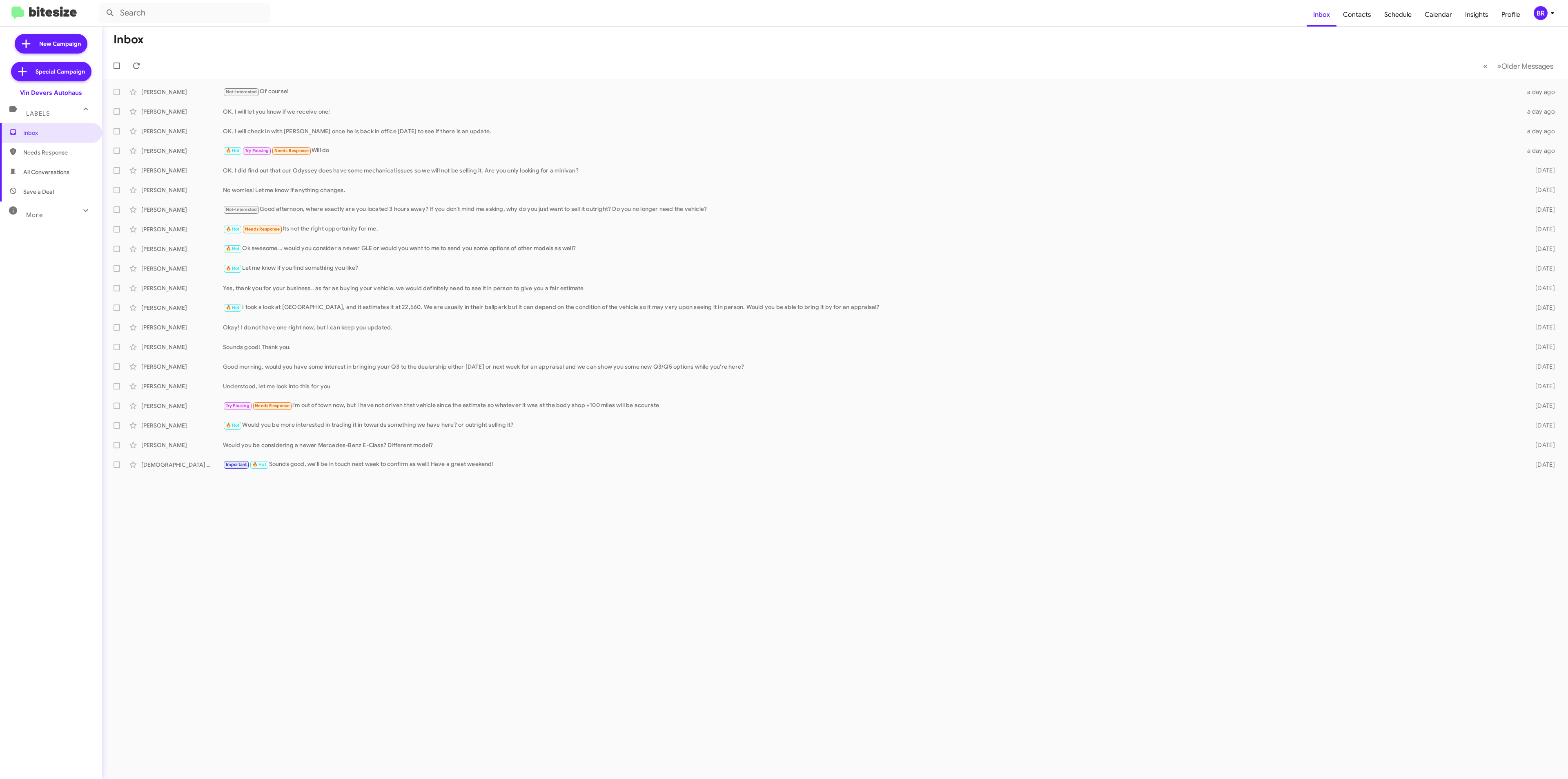
click at [1540, 18] on div "BR" at bounding box center [1541, 13] width 14 height 14
click at [1493, 125] on span "Change Organization" at bounding box center [1502, 132] width 57 height 14
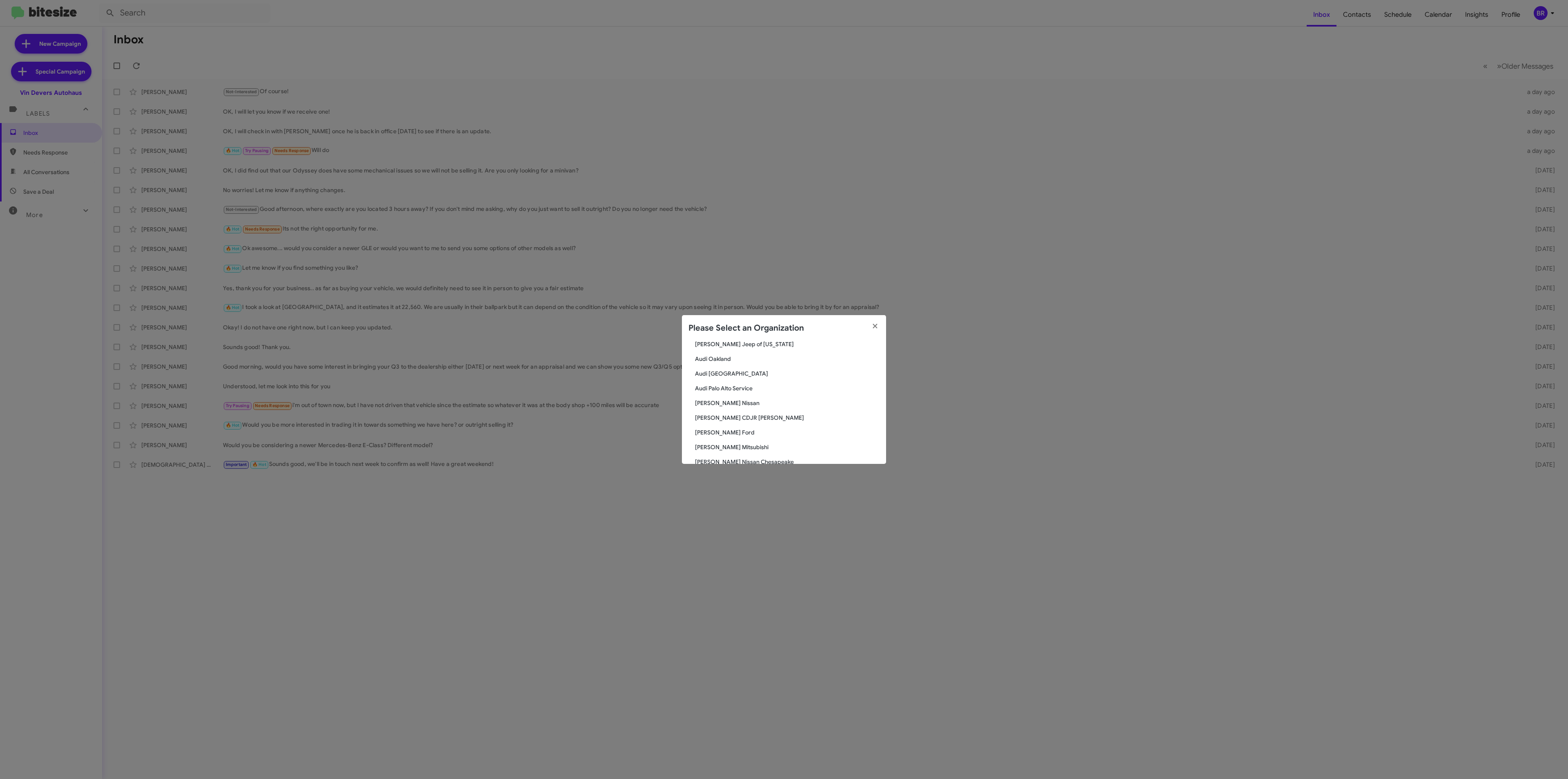
scroll to position [122, 0]
click at [716, 358] on span "[PERSON_NAME] Ford" at bounding box center [787, 357] width 184 height 8
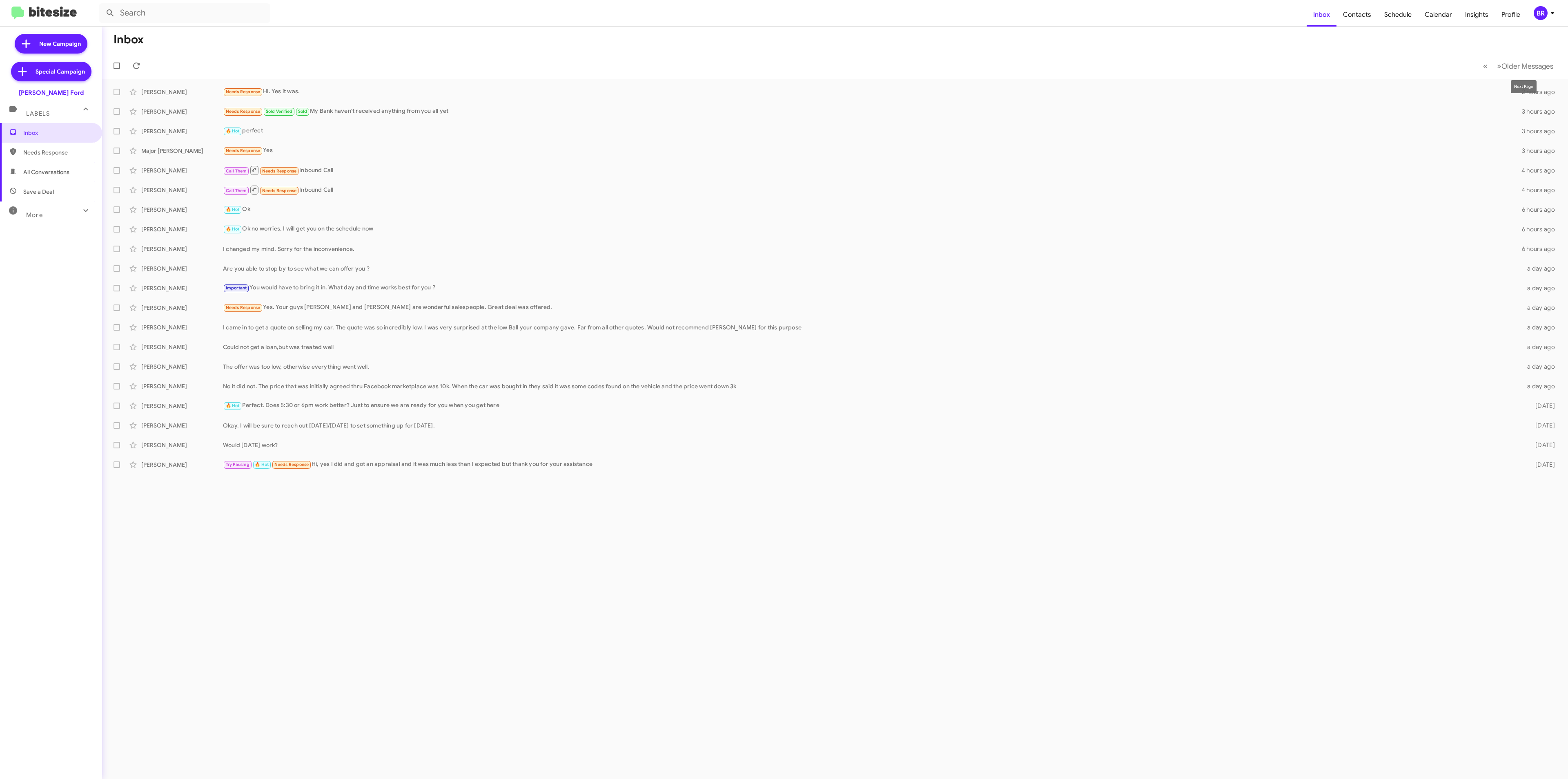
drag, startPoint x: 1509, startPoint y: 51, endPoint x: 1509, endPoint y: 57, distance: 6.0
click at [1509, 53] on mat-toolbar "Inbox « Previous » Next Older Messages" at bounding box center [835, 53] width 1466 height 52
click at [1512, 63] on span "Older Messages" at bounding box center [1527, 66] width 52 height 9
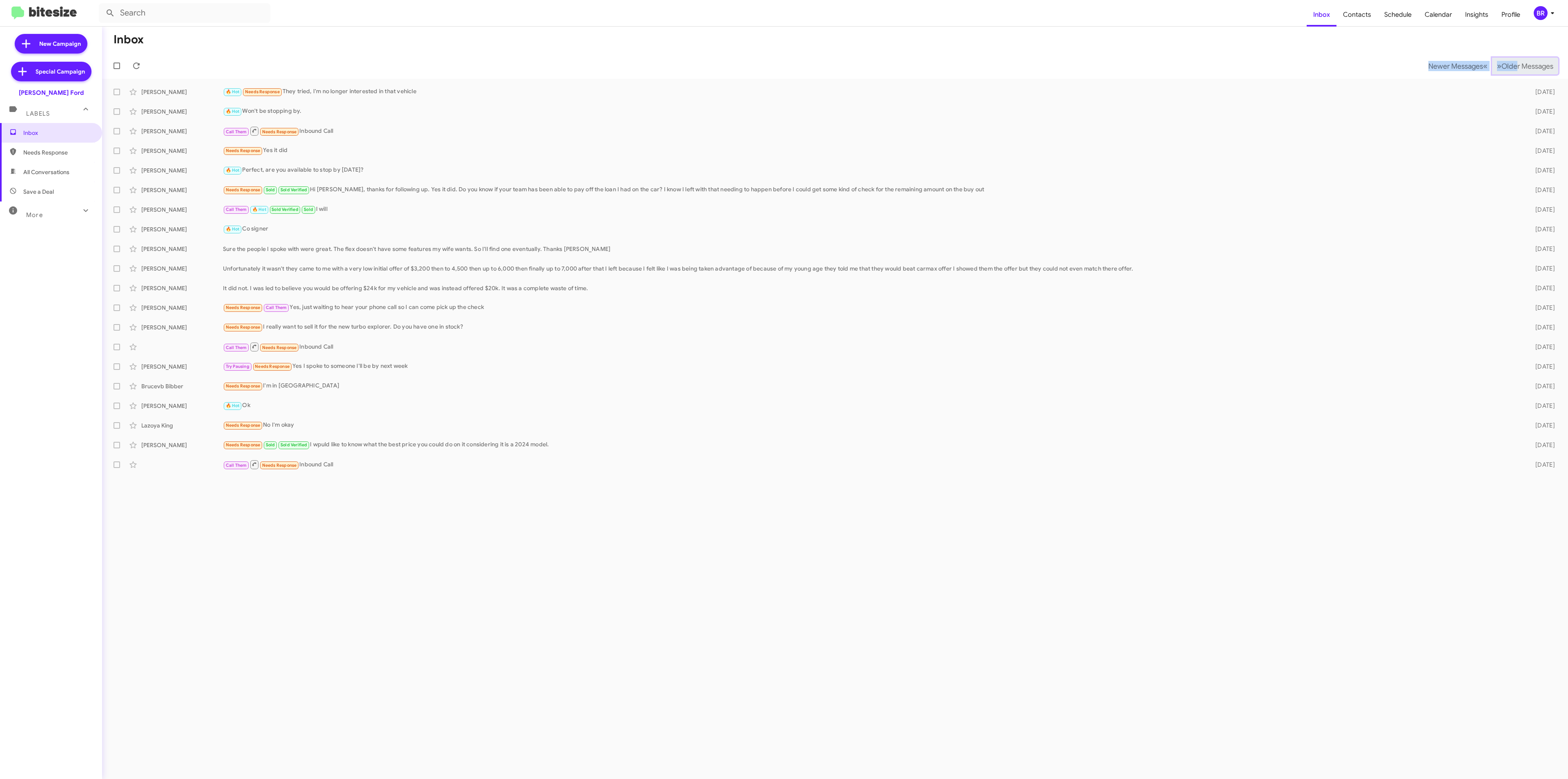
click at [1512, 63] on span "Older Messages" at bounding box center [1527, 66] width 52 height 9
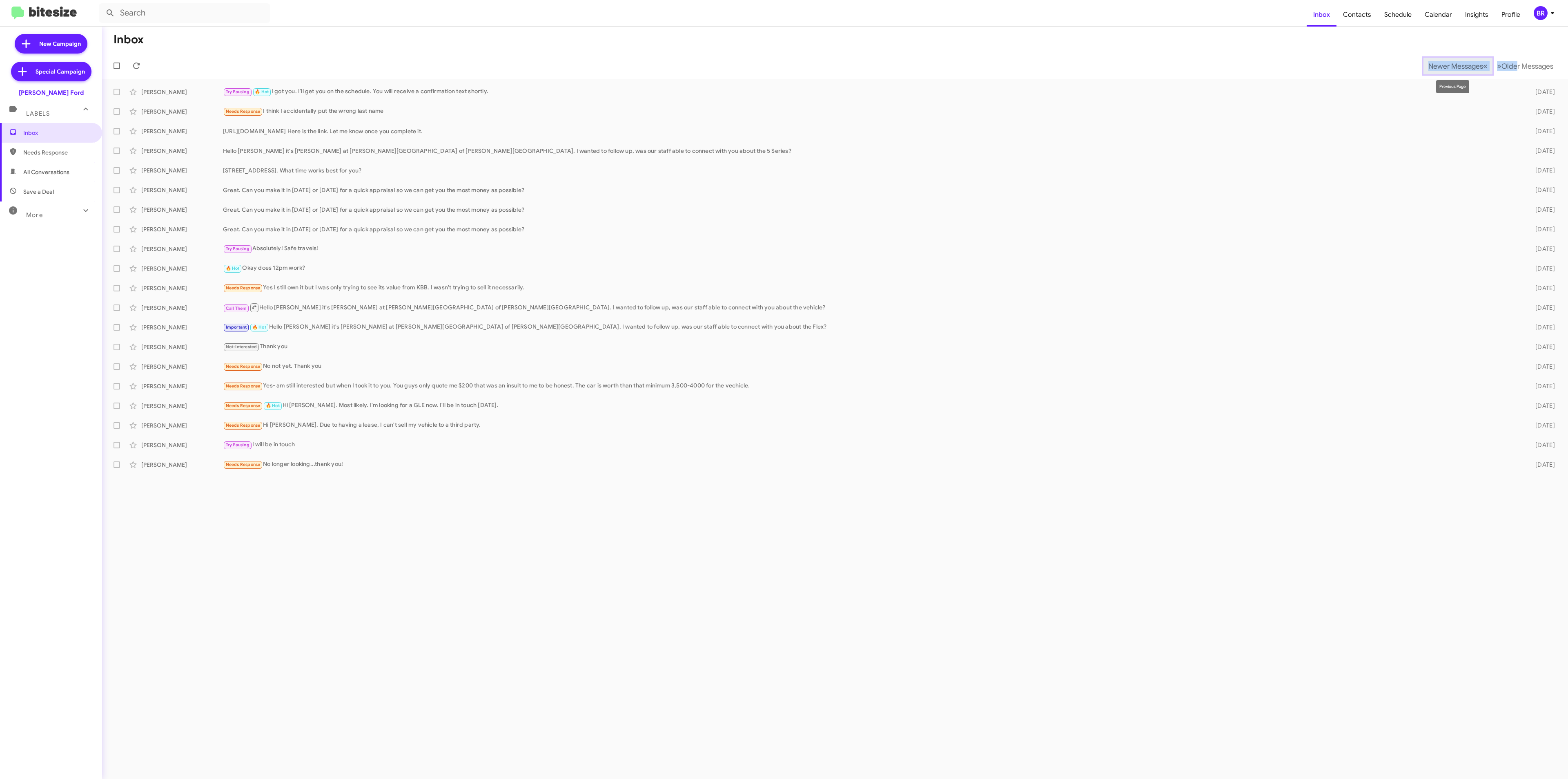
drag, startPoint x: 1447, startPoint y: 62, endPoint x: 1452, endPoint y: 63, distance: 5.1
click at [1447, 62] on span "Newer Messages" at bounding box center [1456, 66] width 55 height 9
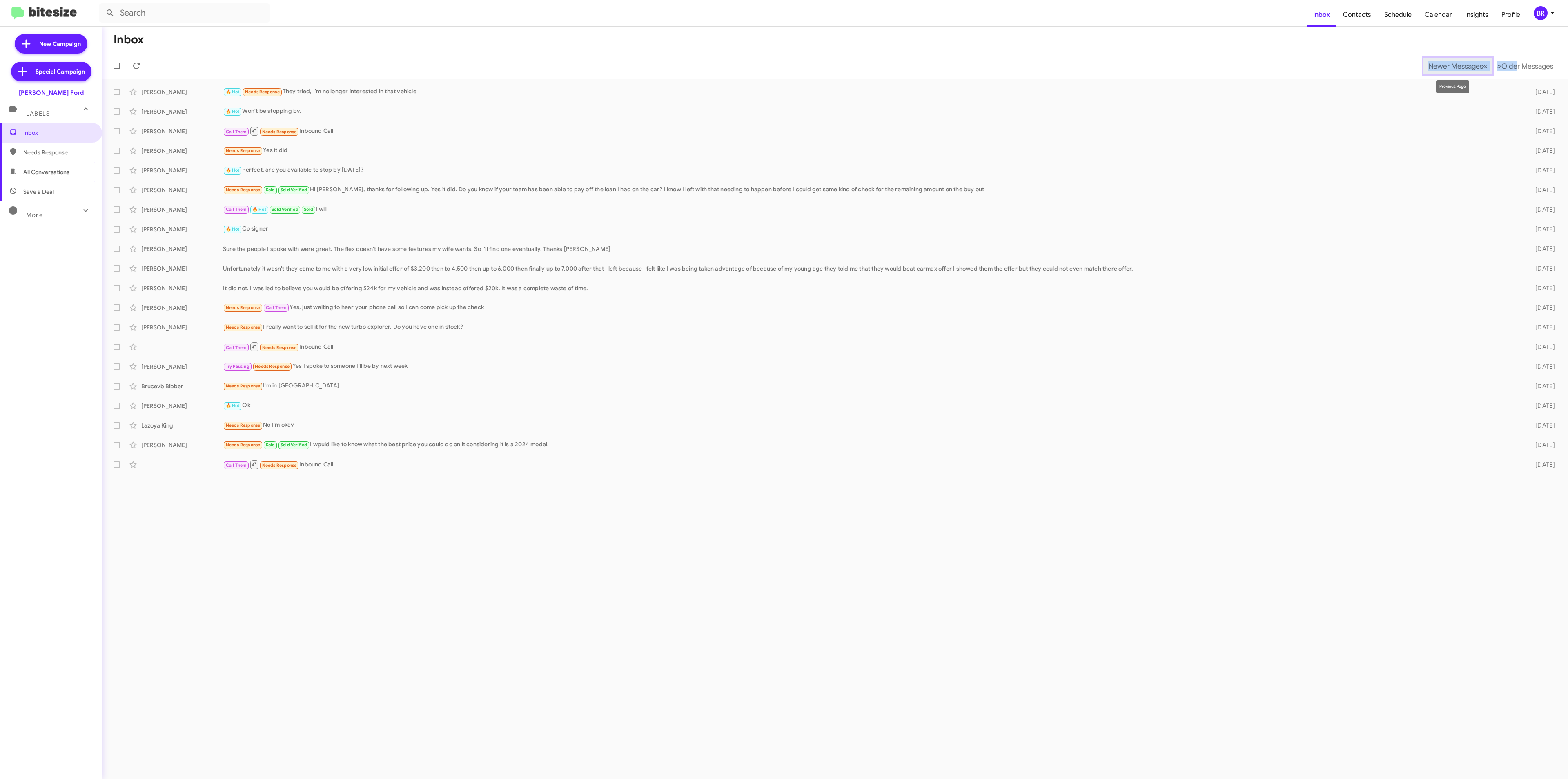
click at [1461, 62] on span "Newer Messages" at bounding box center [1456, 66] width 55 height 9
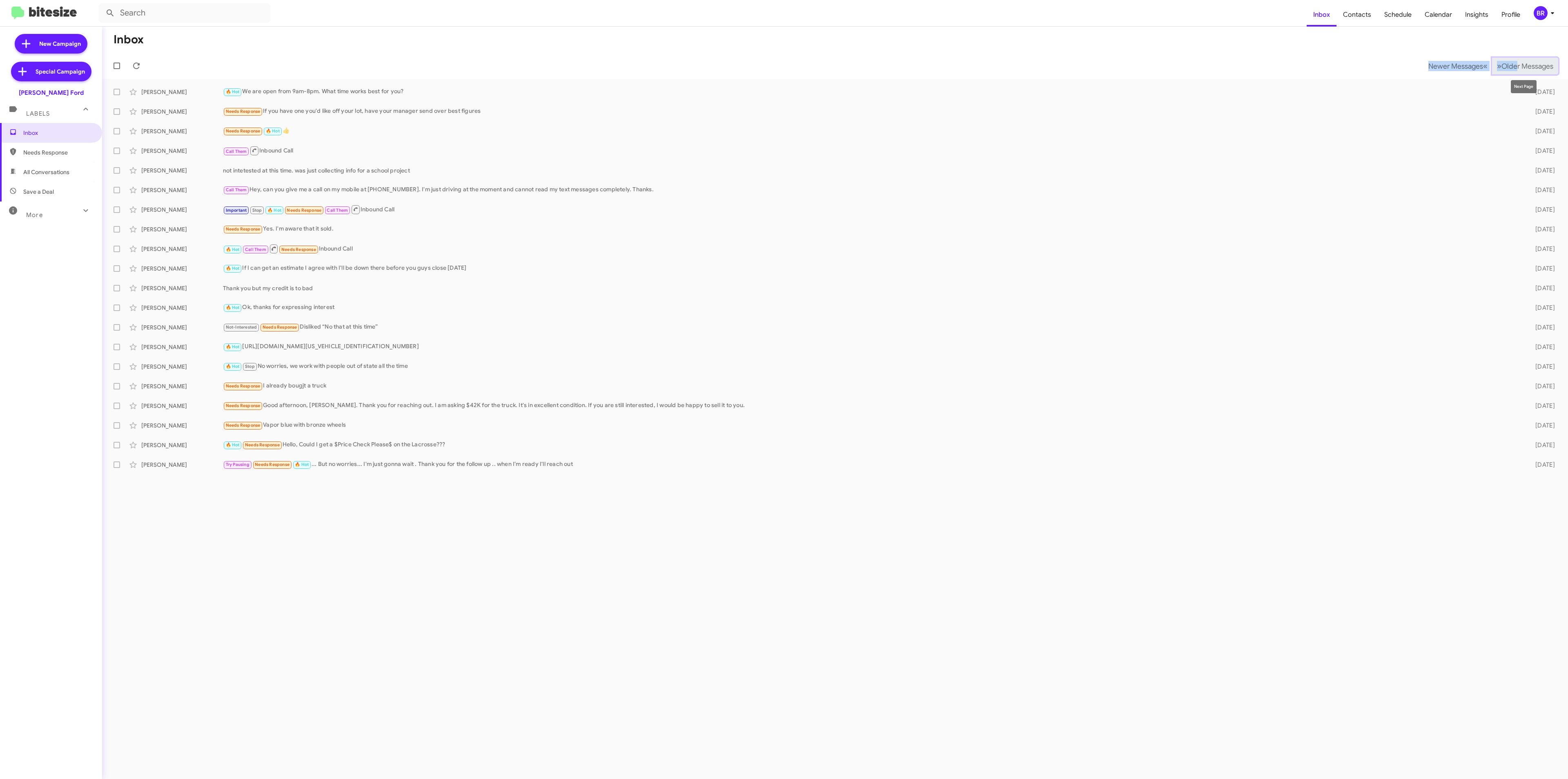
click at [1554, 65] on button "» Next Older Messages" at bounding box center [1525, 66] width 66 height 17
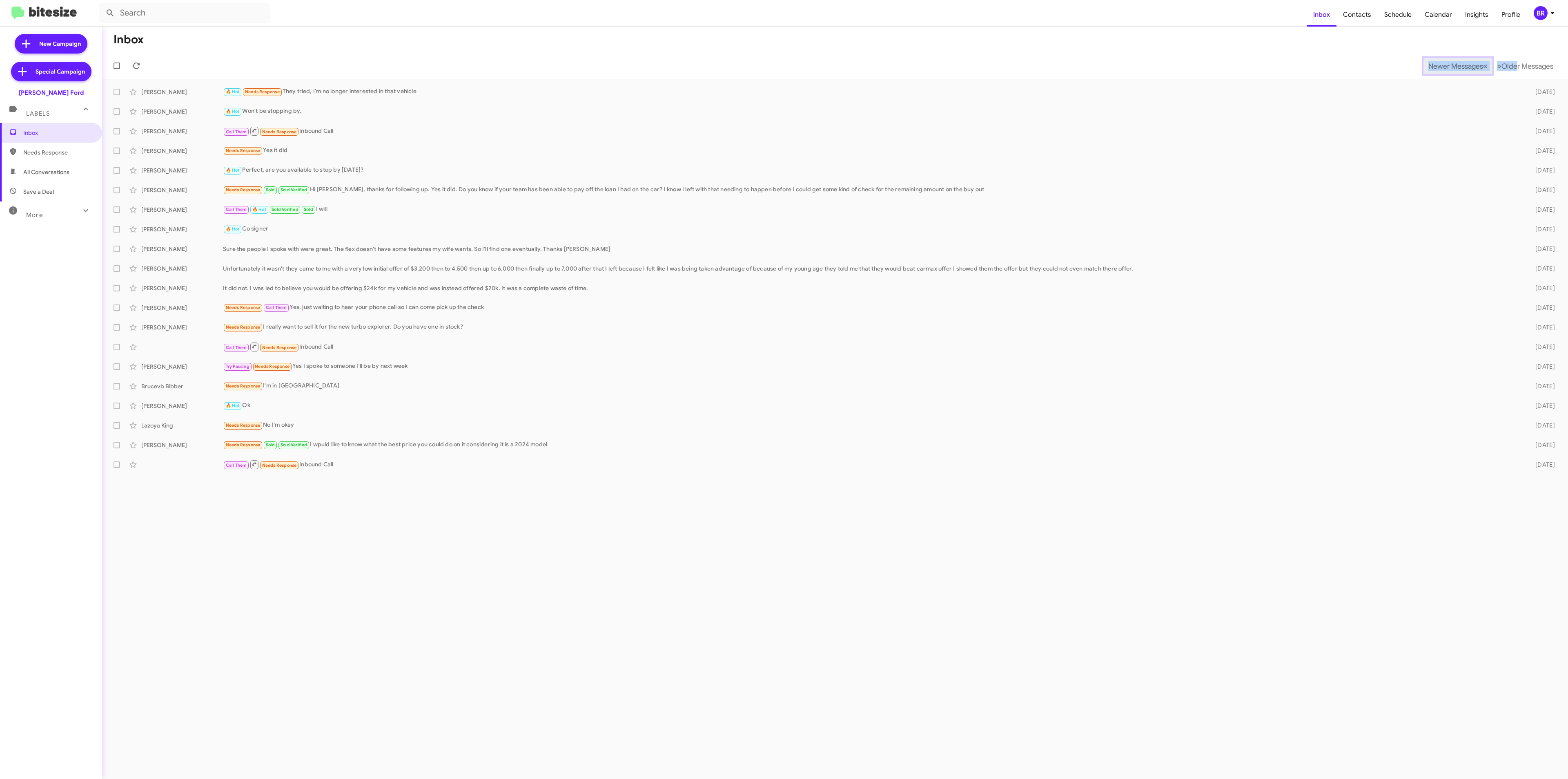
click at [1449, 65] on span "Newer Messages" at bounding box center [1456, 66] width 55 height 9
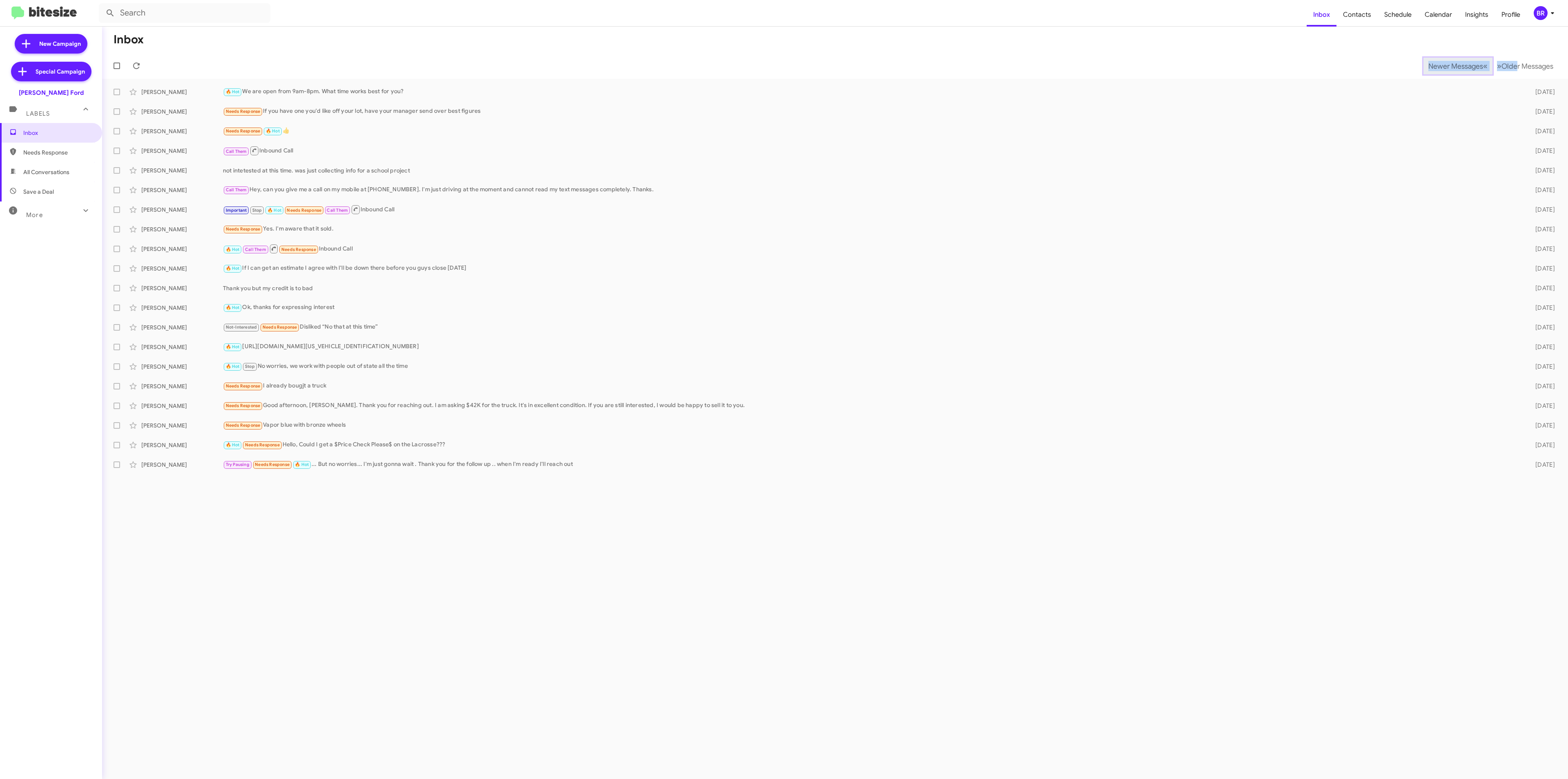
click at [1449, 65] on span "Newer Messages" at bounding box center [1456, 66] width 55 height 9
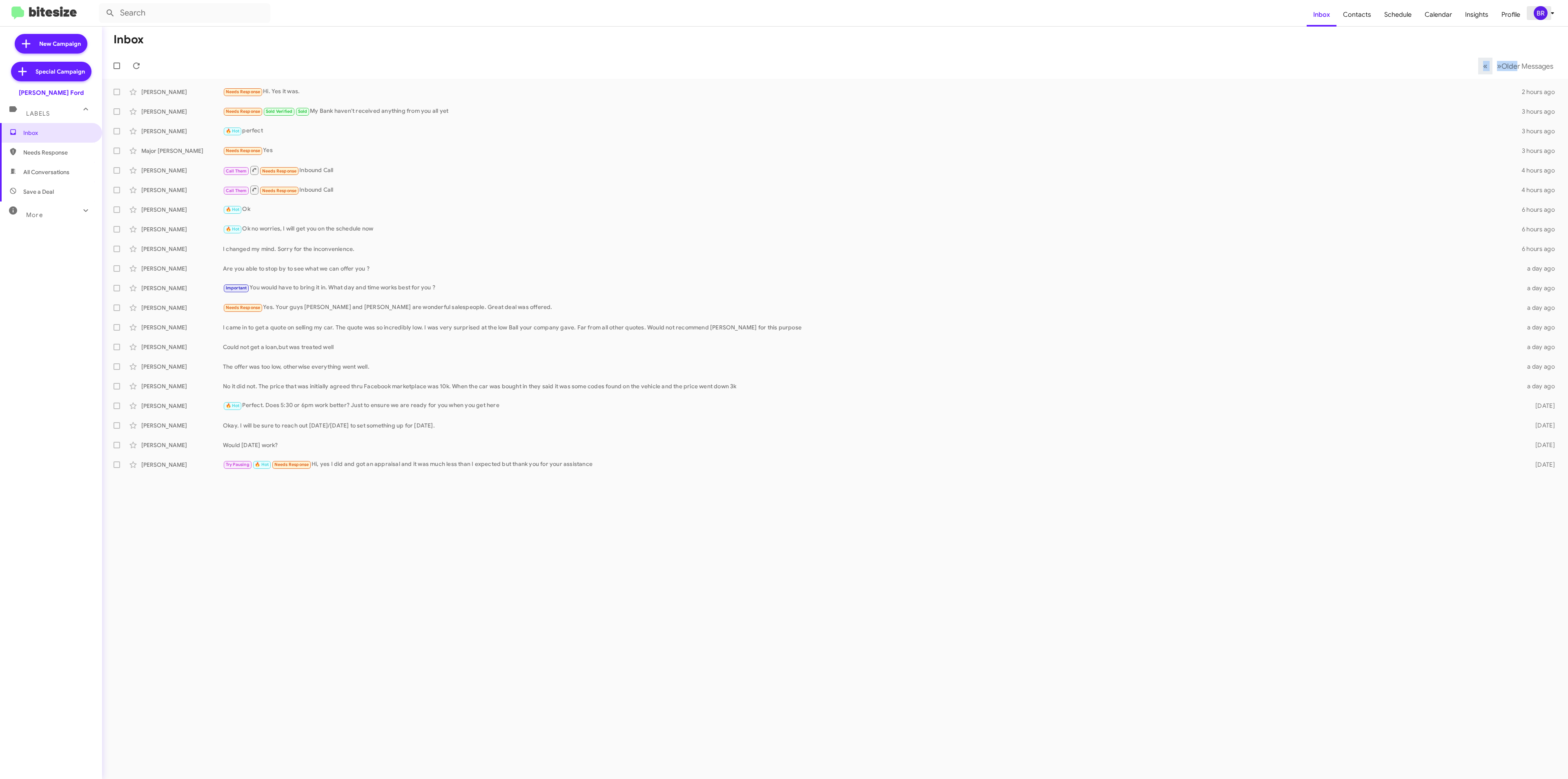
click at [1540, 17] on div "BR" at bounding box center [1541, 13] width 14 height 14
click at [1510, 125] on span "Change Organization" at bounding box center [1502, 132] width 57 height 14
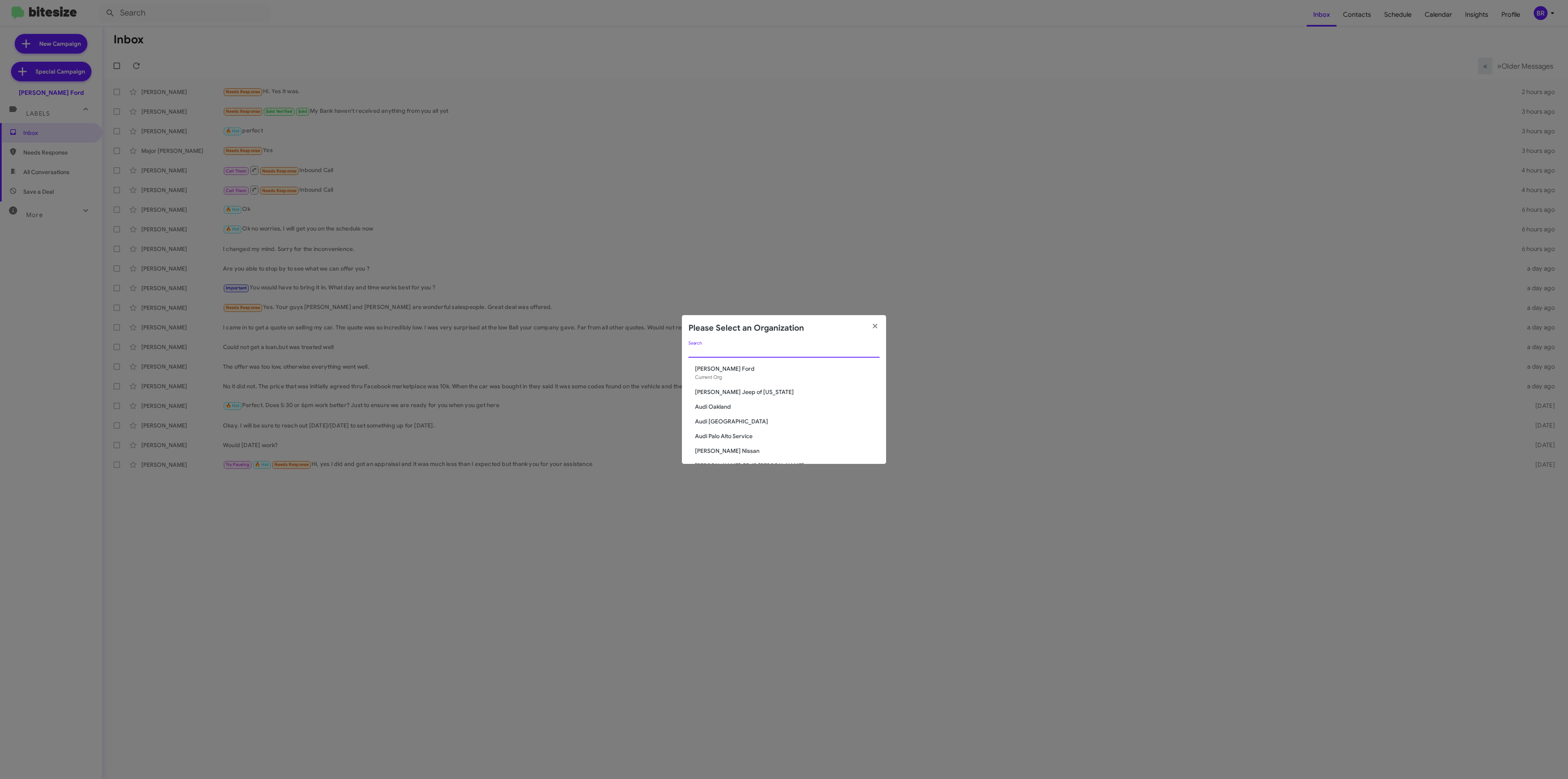
click at [794, 348] on input "Search" at bounding box center [784, 351] width 191 height 7
type input "bani"
click at [745, 394] on span "[PERSON_NAME] CDJR [PERSON_NAME]" at bounding box center [787, 397] width 184 height 8
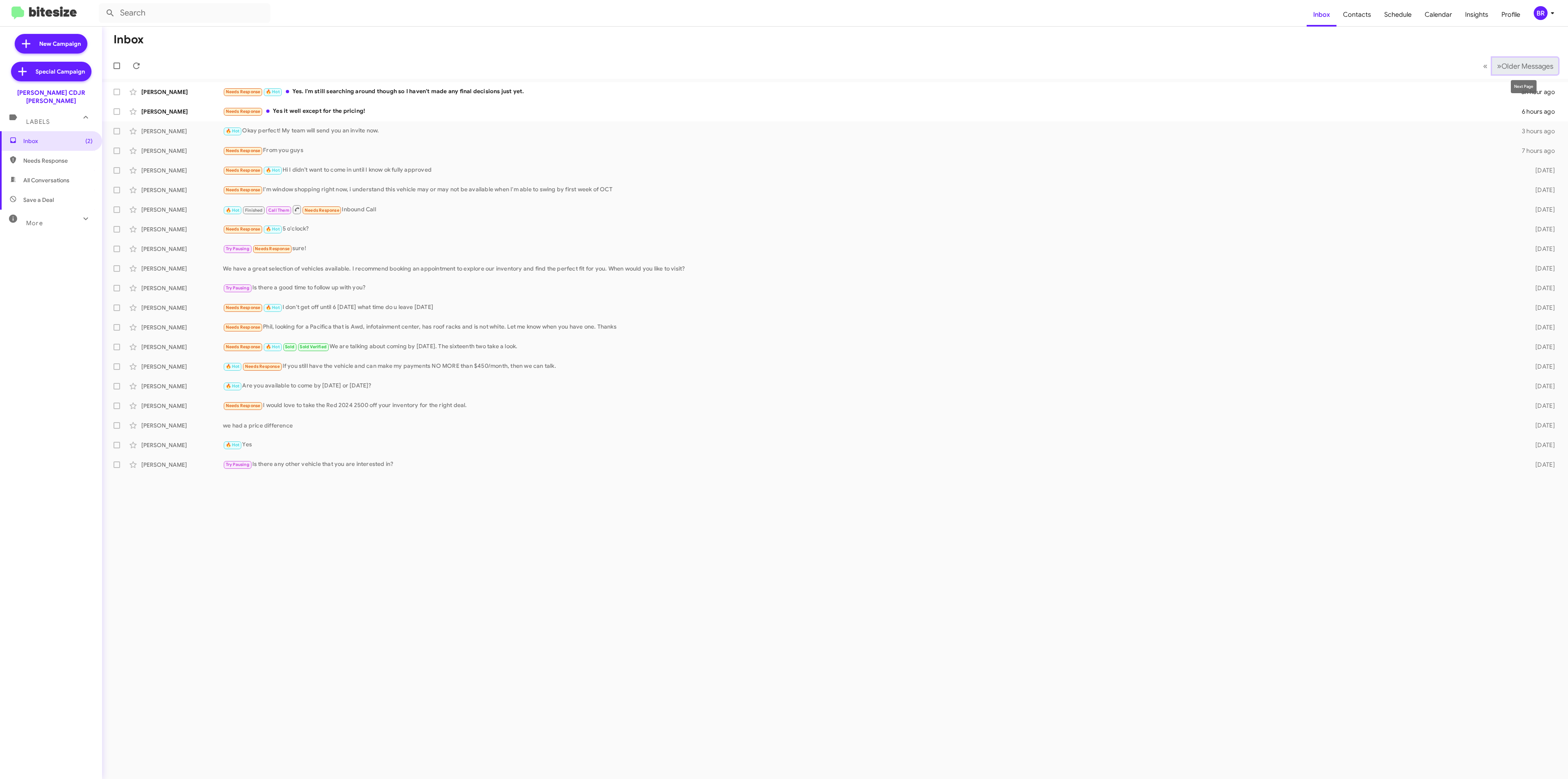
click at [1522, 62] on span "Older Messages" at bounding box center [1527, 66] width 52 height 9
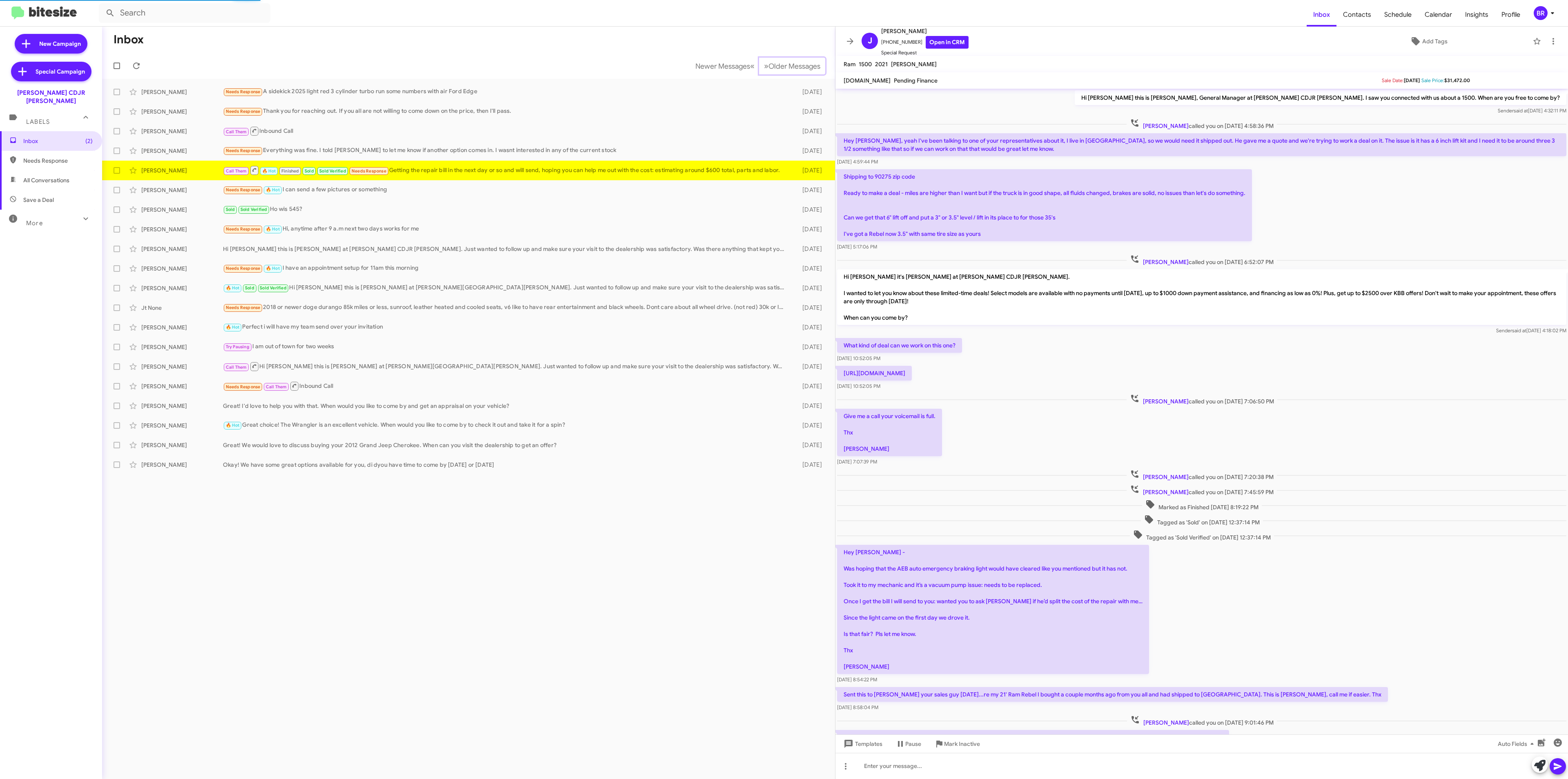
scroll to position [65, 0]
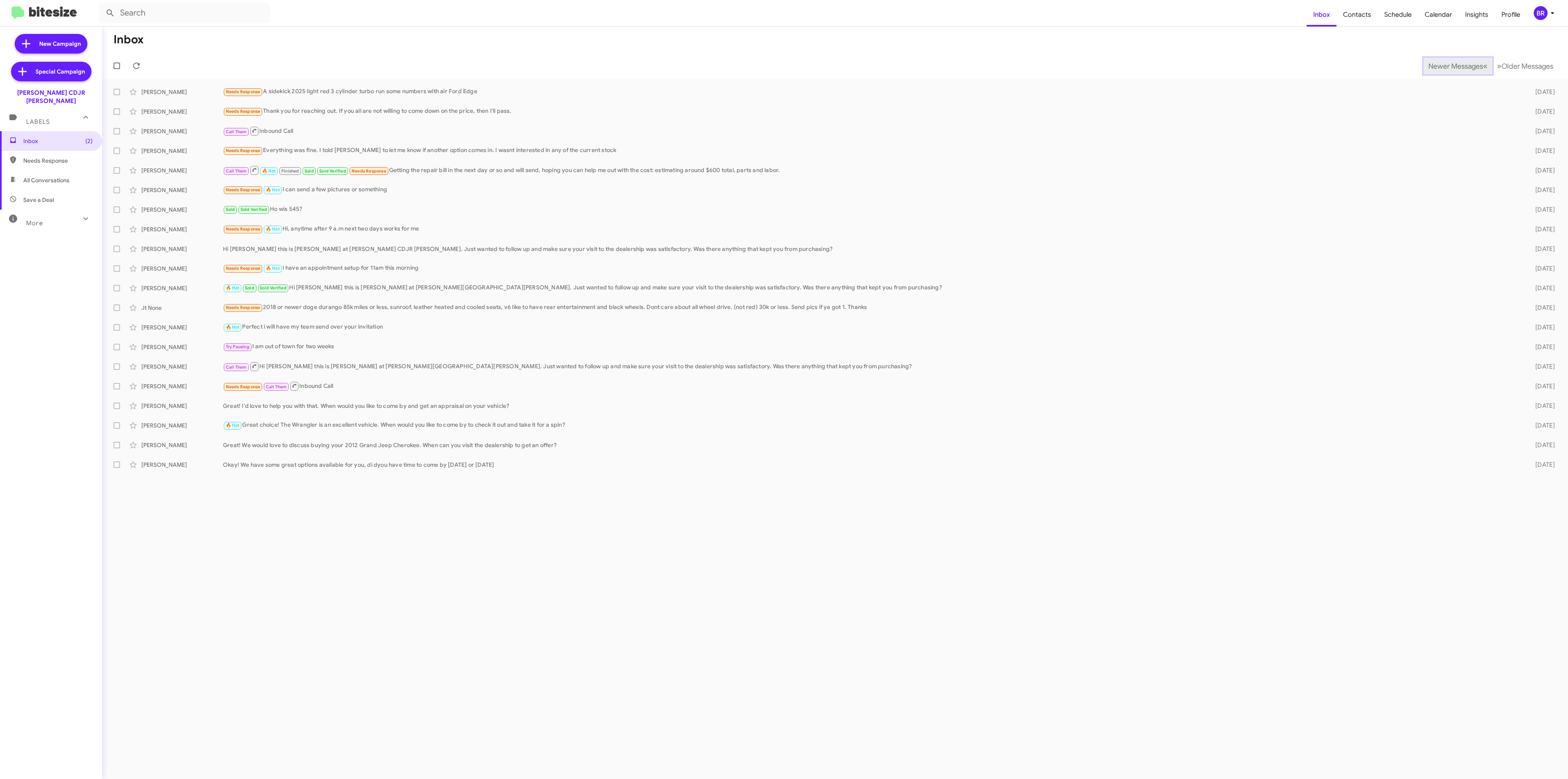
click at [1449, 65] on span "Newer Messages" at bounding box center [1456, 66] width 55 height 9
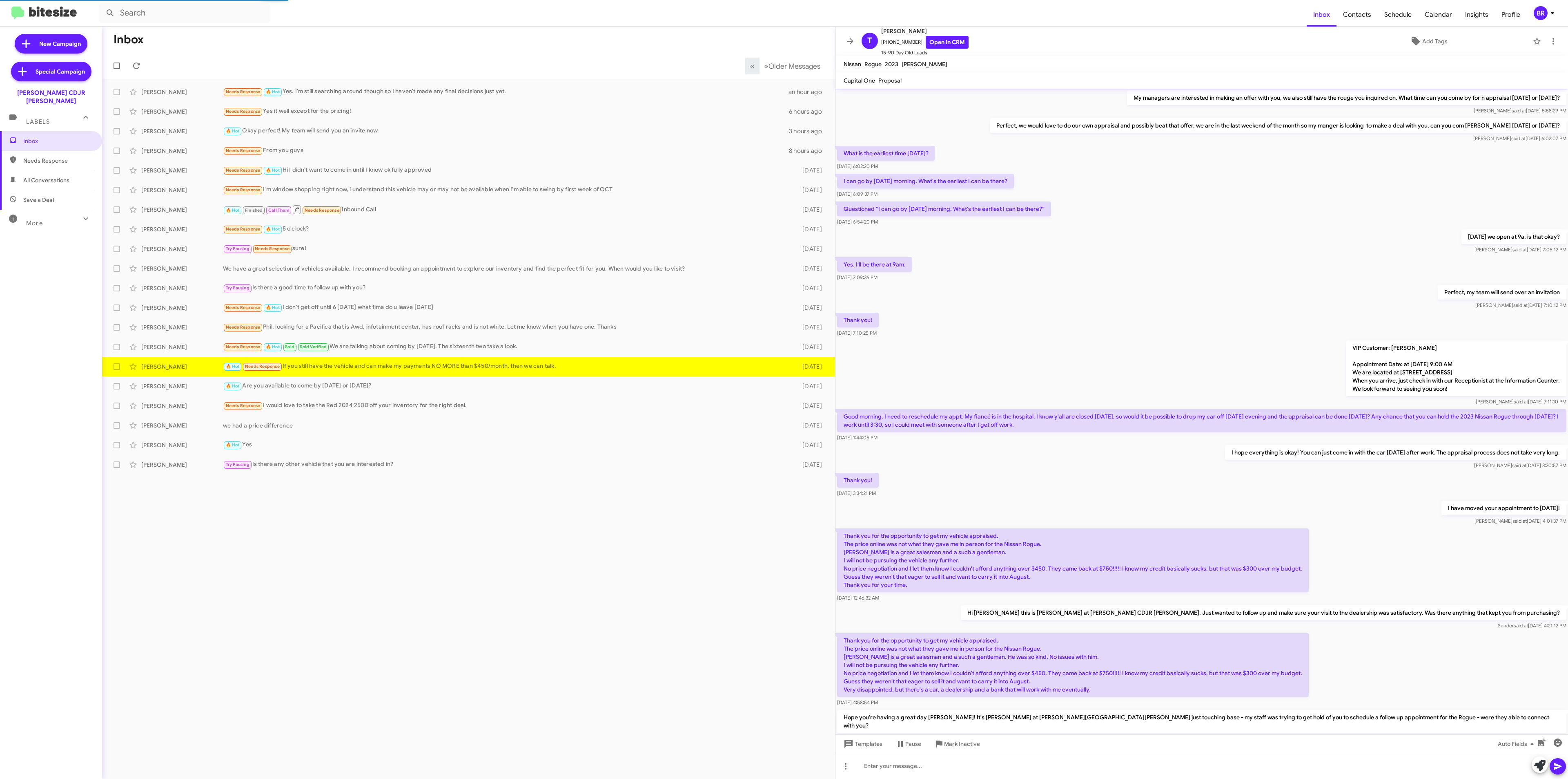
scroll to position [146, 0]
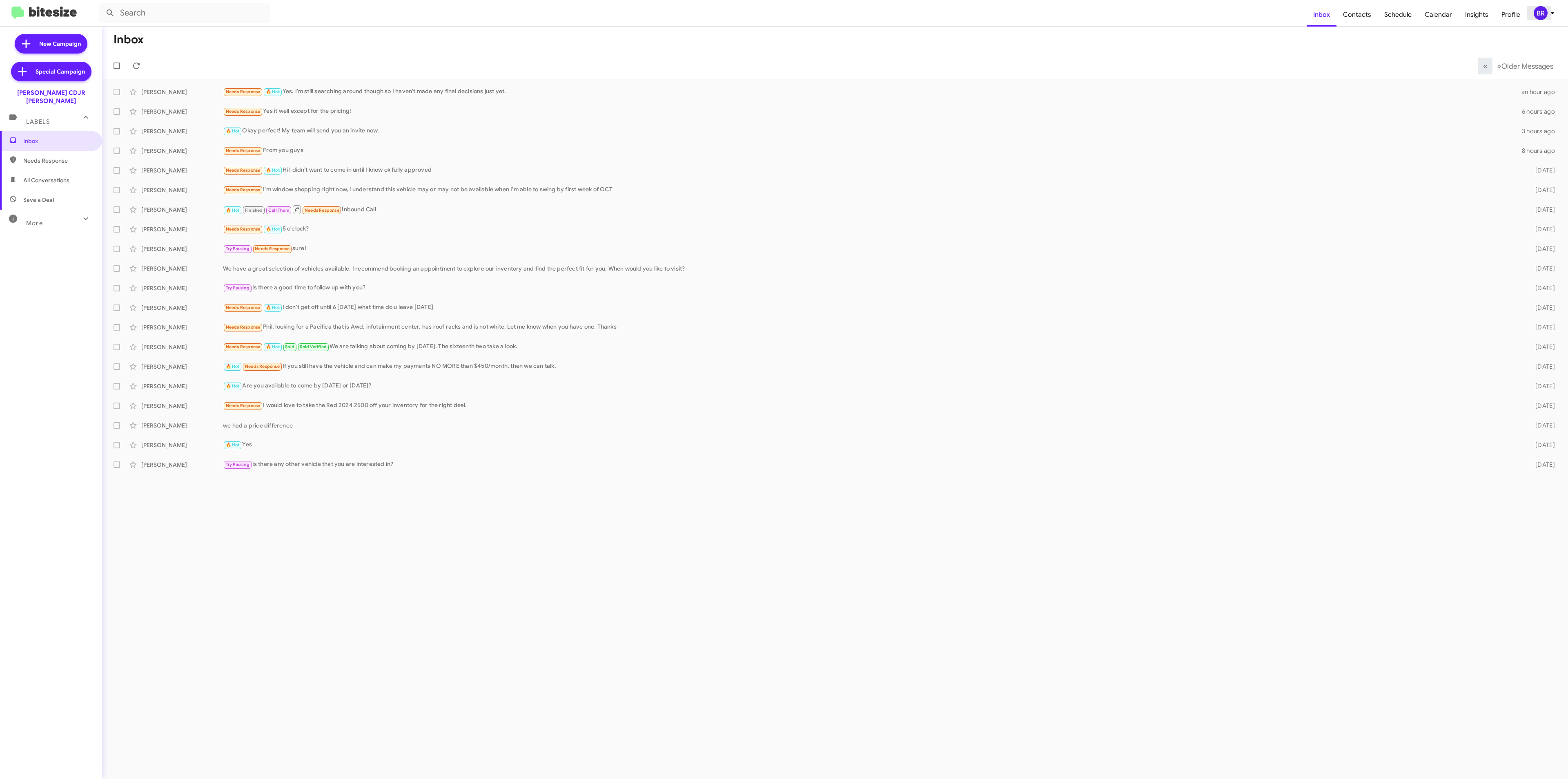
click at [1544, 14] on div "BR" at bounding box center [1541, 13] width 14 height 14
click at [1507, 125] on span "Change Organization" at bounding box center [1502, 132] width 57 height 14
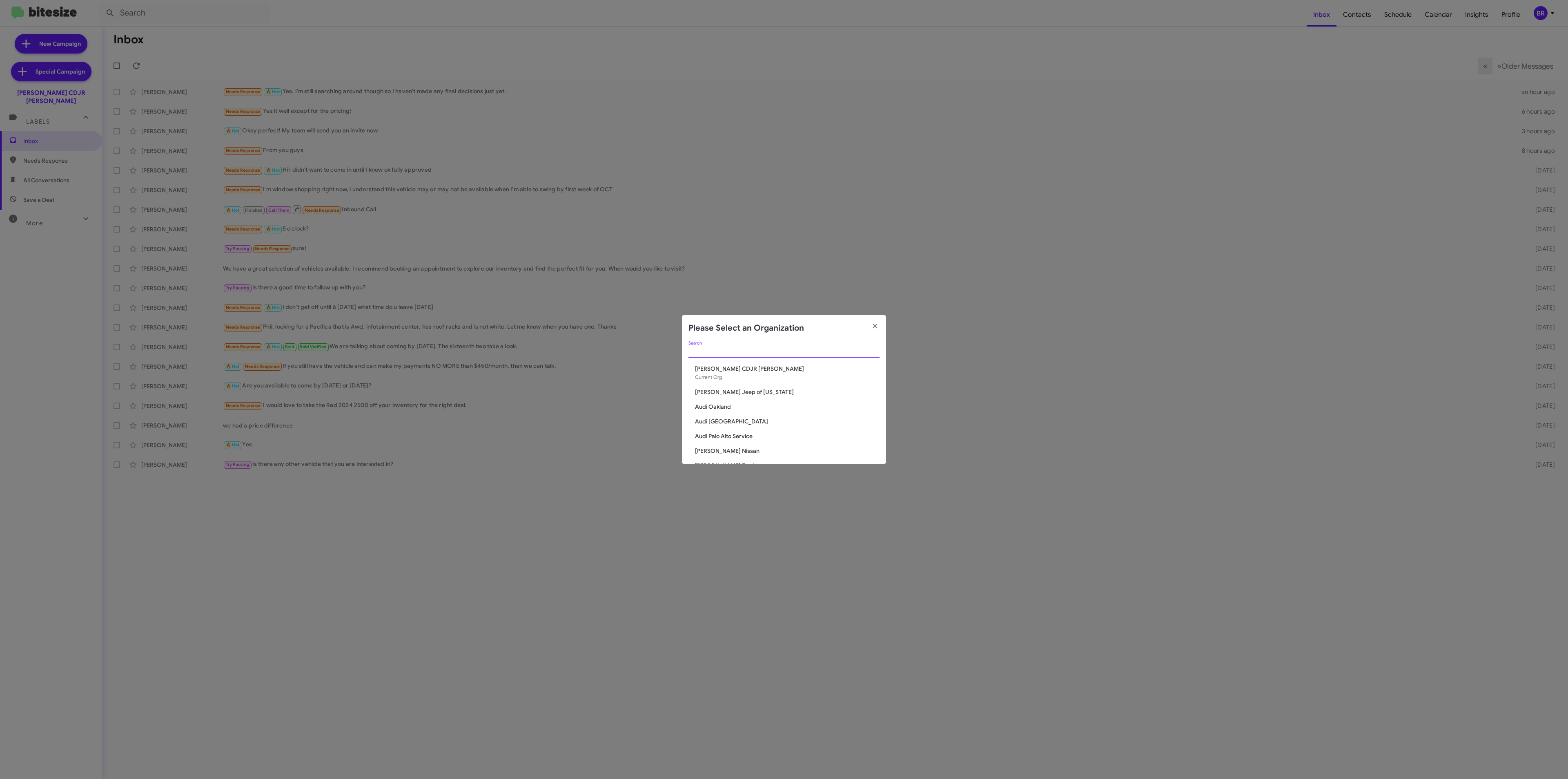
click at [791, 350] on input "Search" at bounding box center [784, 351] width 191 height 7
type input "bani"
click at [746, 423] on span "[PERSON_NAME] Nissan Chesapeake" at bounding box center [787, 426] width 184 height 8
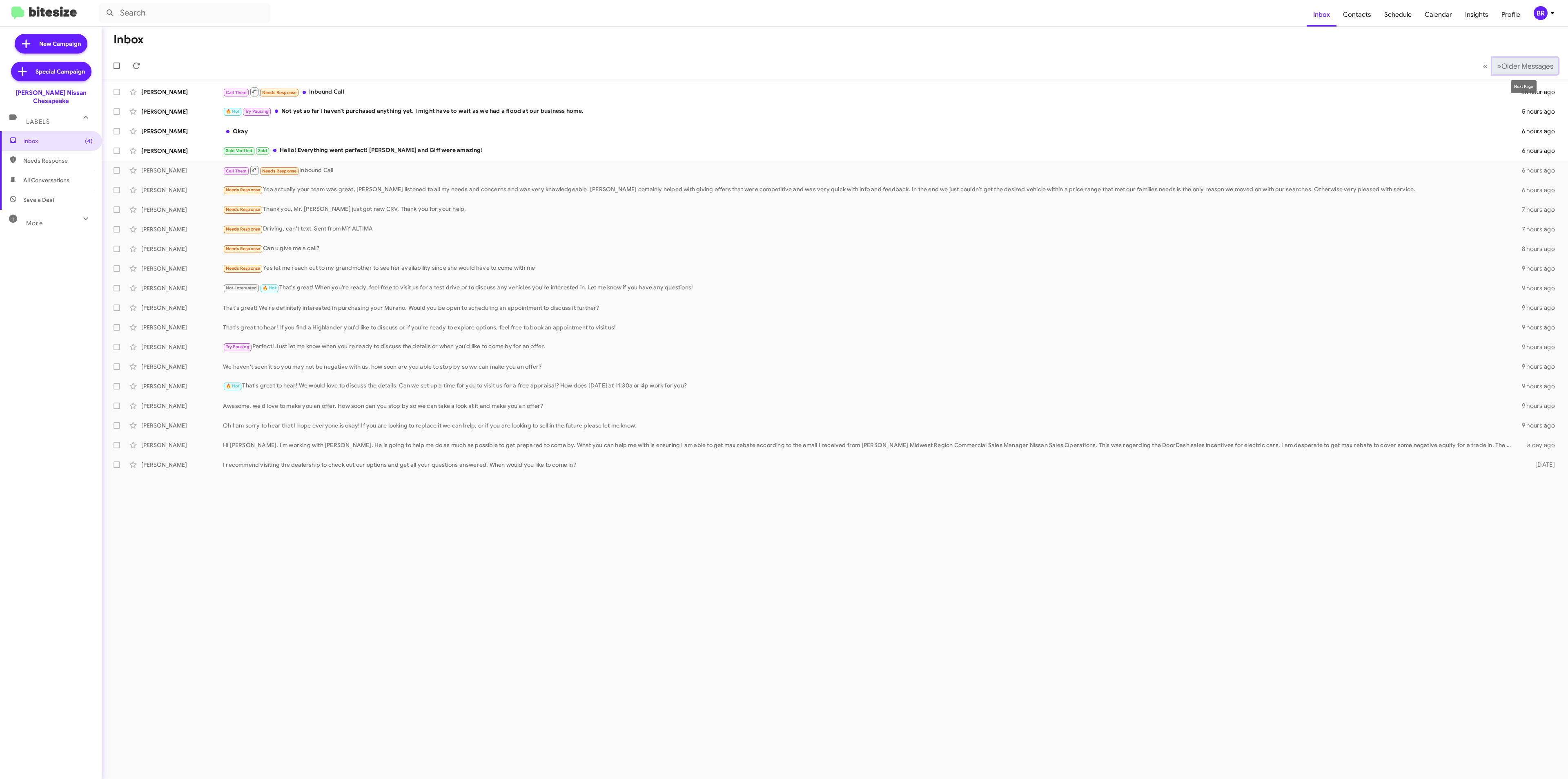
click at [1528, 69] on span "Older Messages" at bounding box center [1527, 66] width 52 height 9
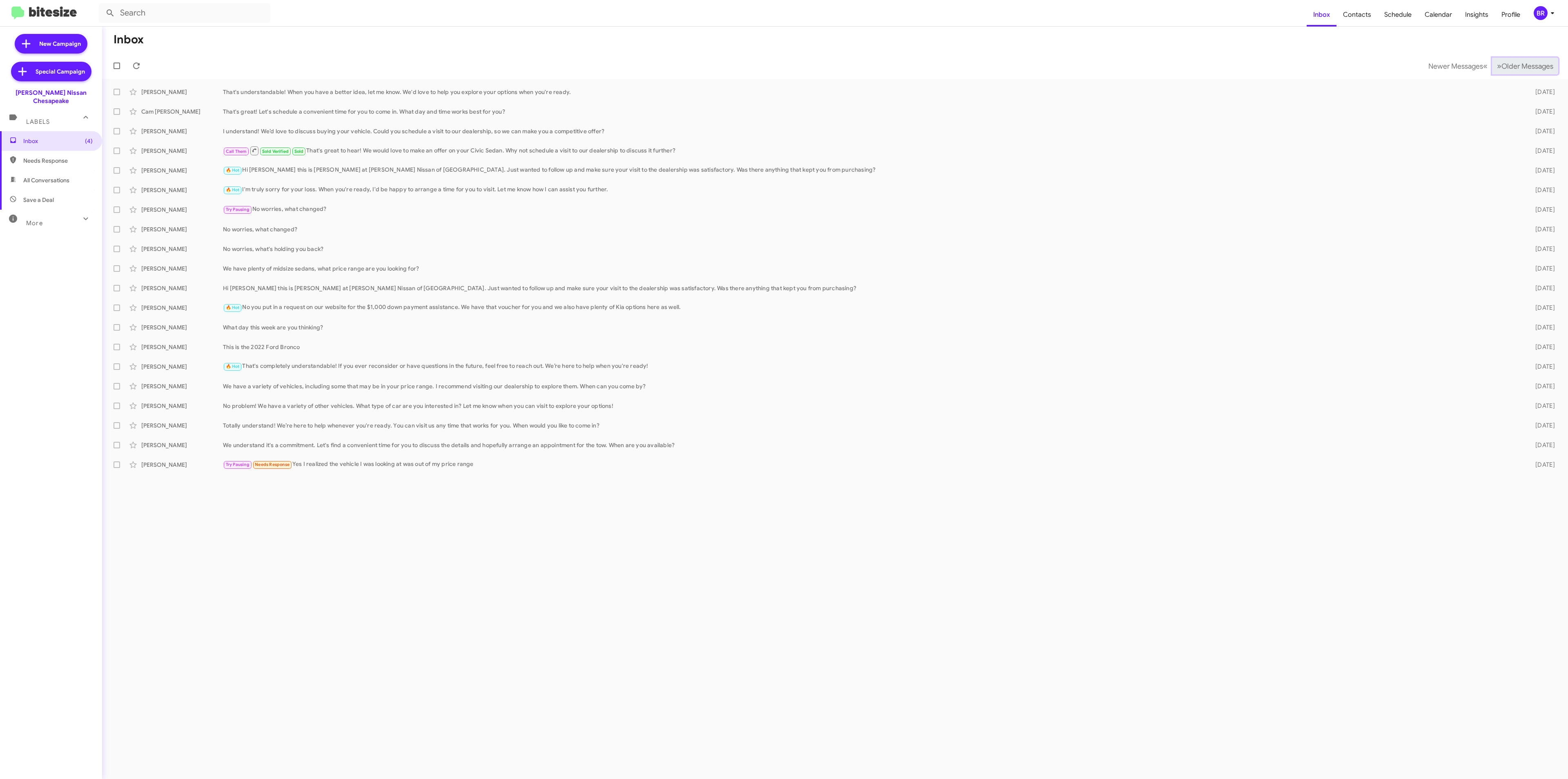
click at [1528, 69] on span "Older Messages" at bounding box center [1527, 66] width 52 height 9
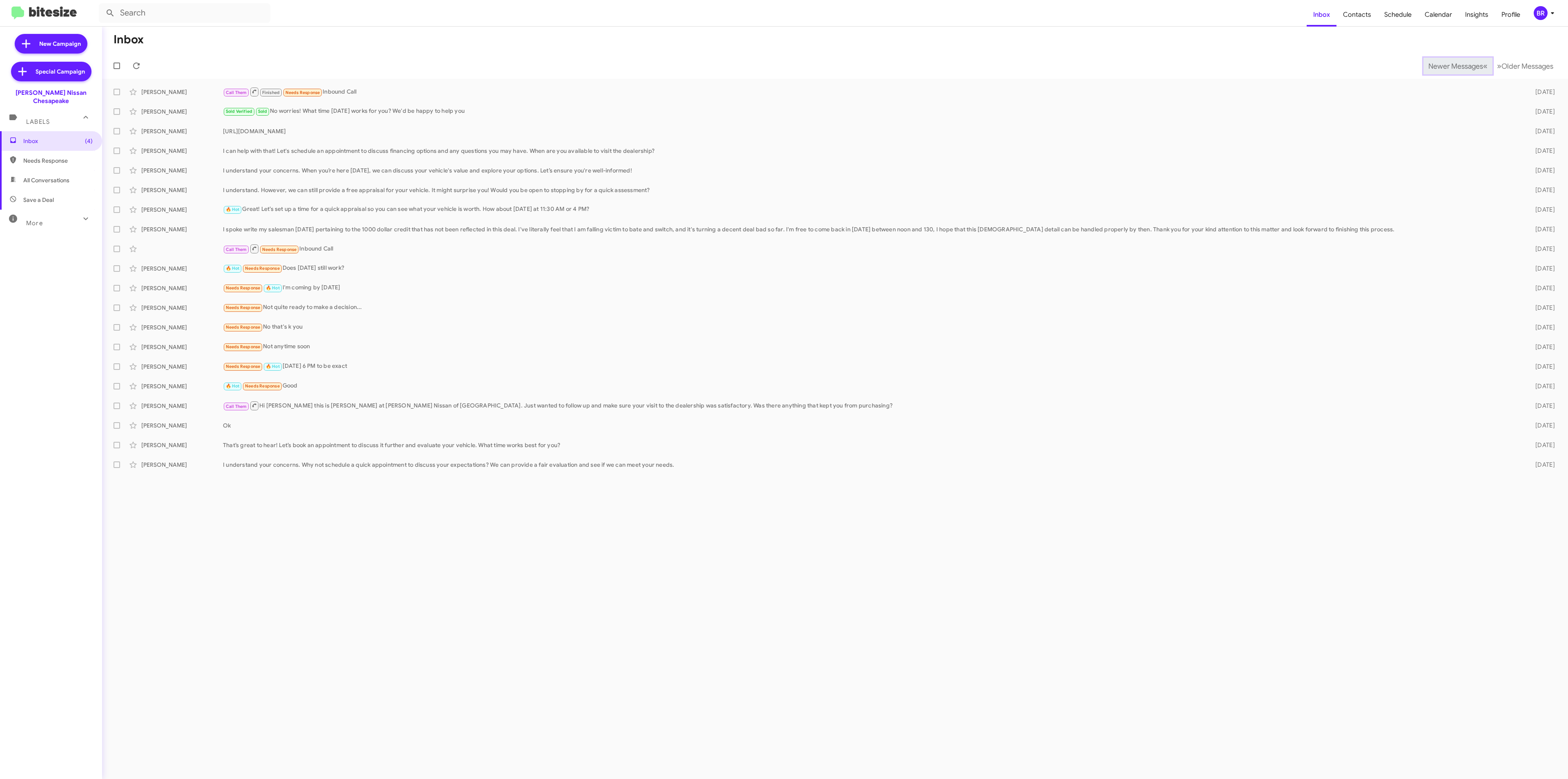
click at [1449, 65] on span "Newer Messages" at bounding box center [1456, 66] width 55 height 9
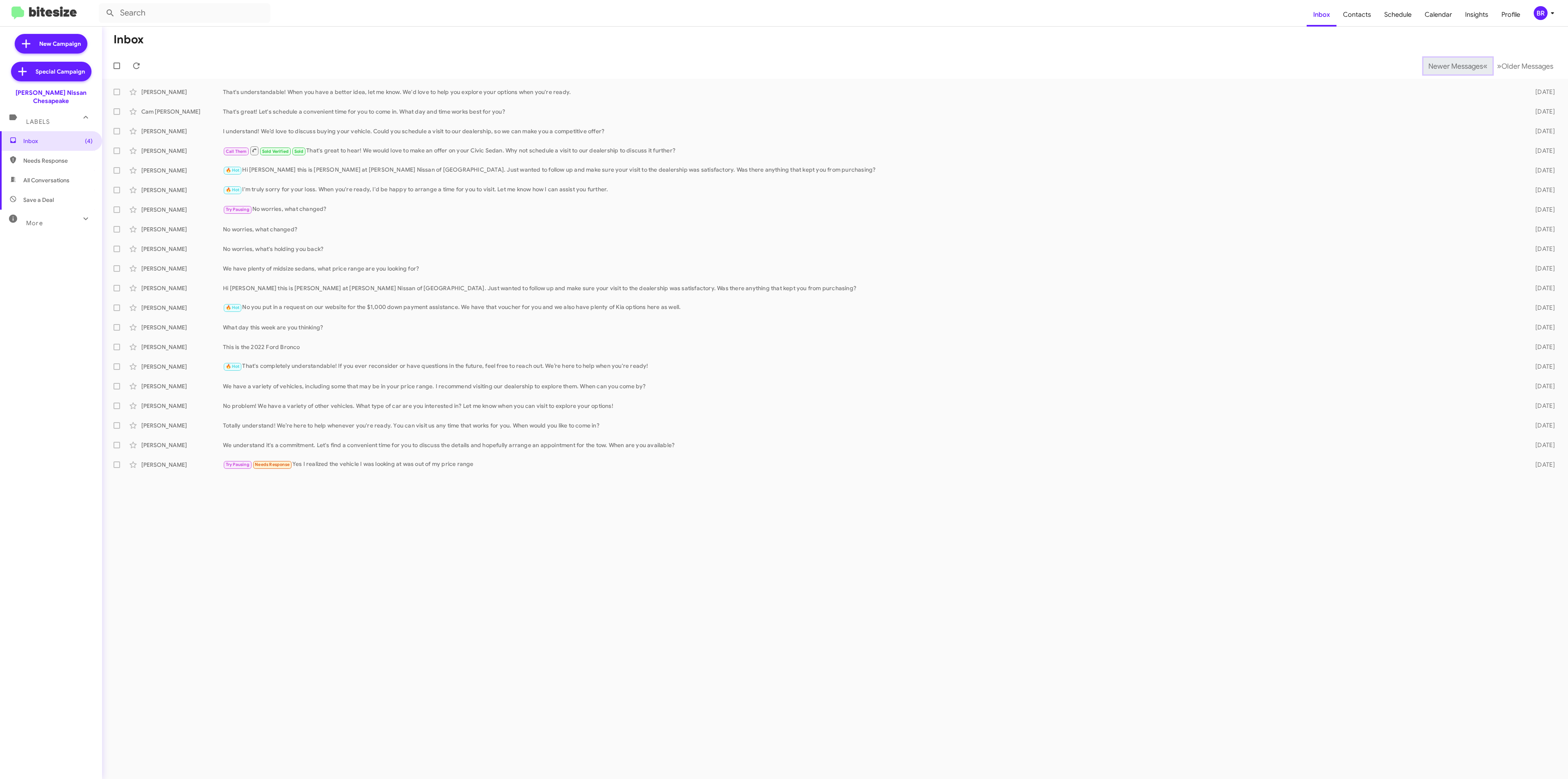
click at [1449, 65] on span "Newer Messages" at bounding box center [1456, 66] width 55 height 9
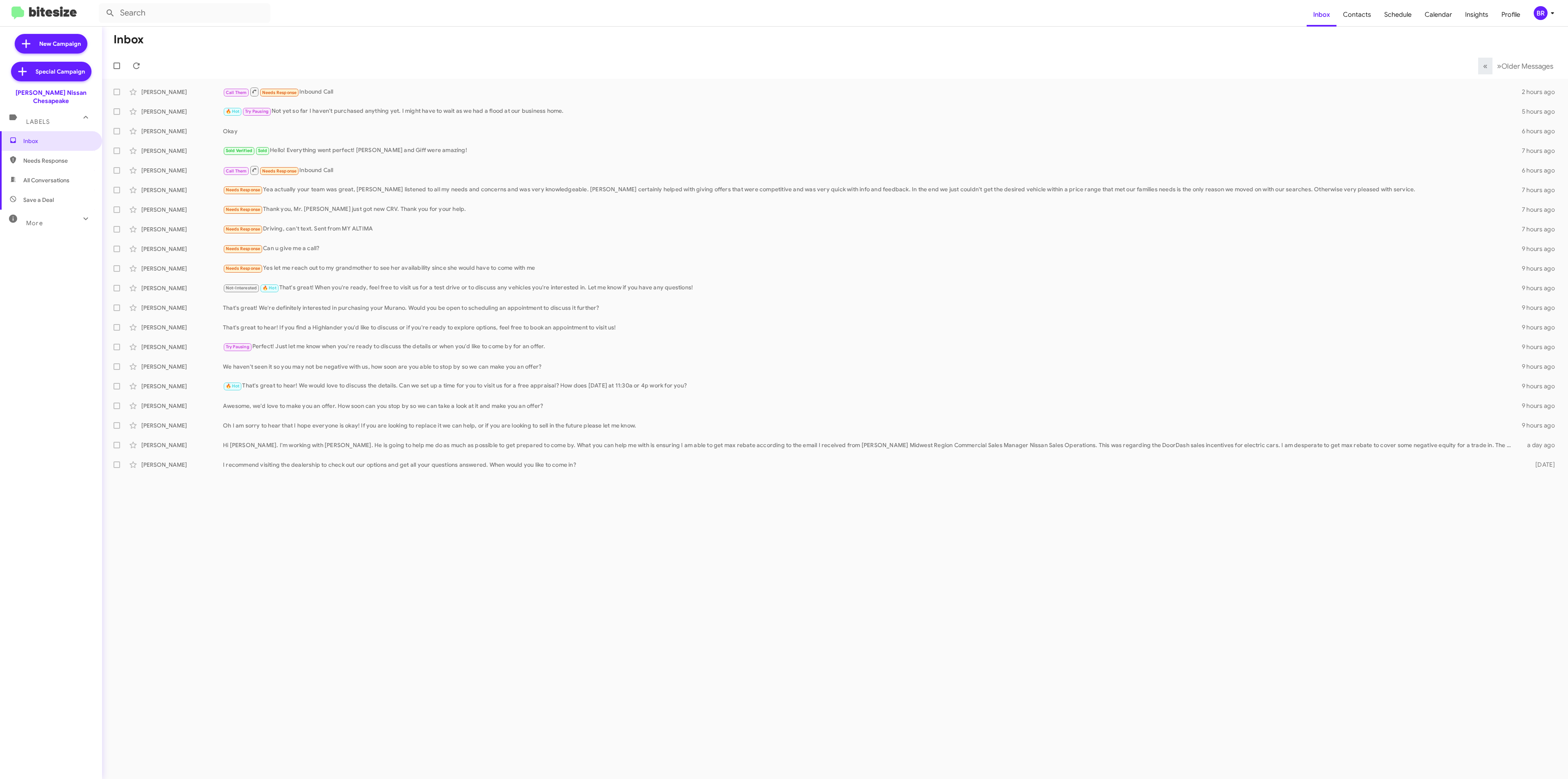
click at [1541, 5] on mat-toolbar "Inbox Contacts Schedule Calendar Insights Profile BR" at bounding box center [784, 13] width 1568 height 26
click at [1541, 9] on div "BR" at bounding box center [1541, 13] width 14 height 14
click at [1482, 125] on span "Change Organization" at bounding box center [1502, 132] width 57 height 14
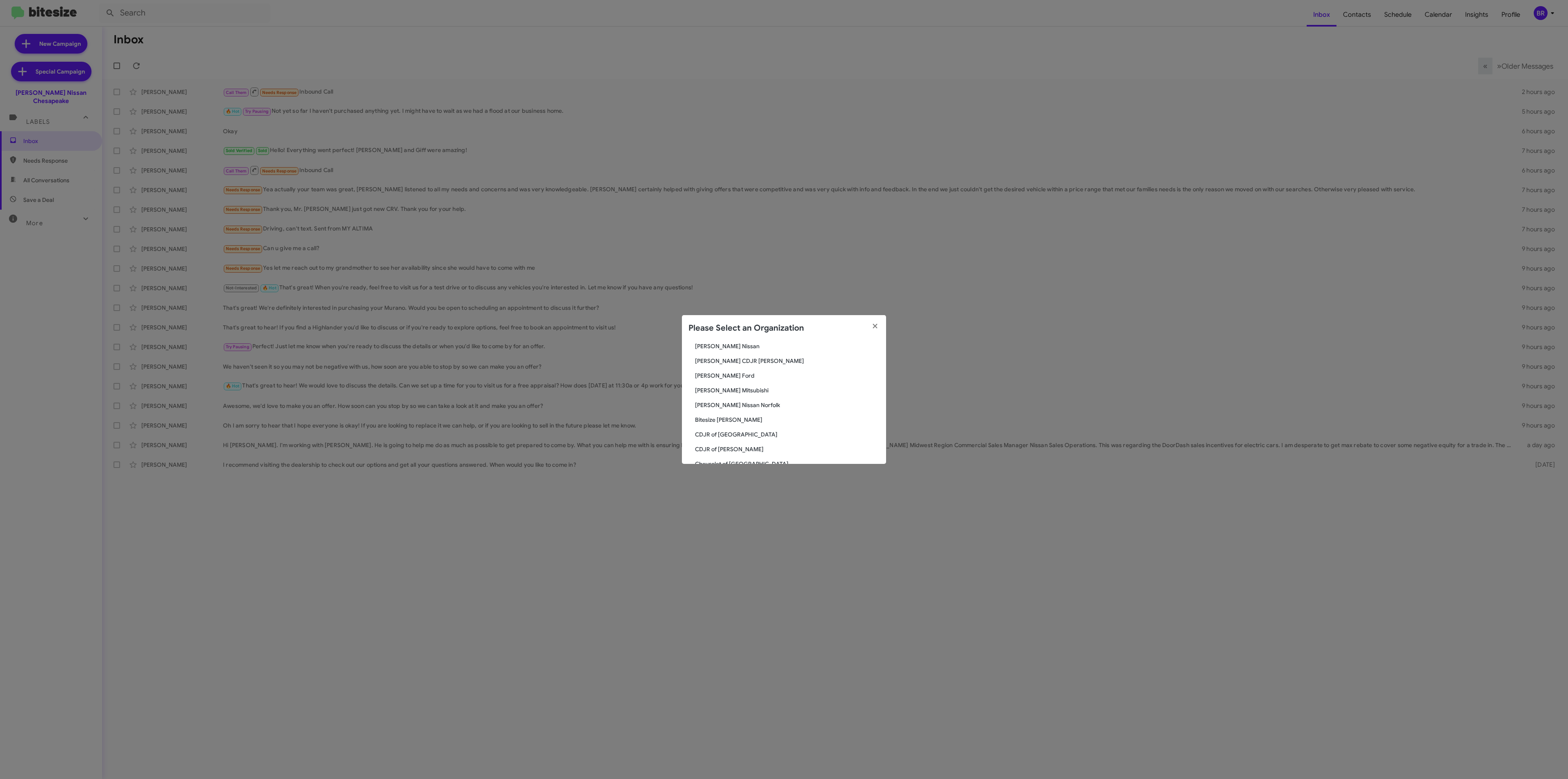
scroll to position [95, 0]
click at [752, 412] on span "Banister Nissan Norfolk" at bounding box center [787, 414] width 184 height 8
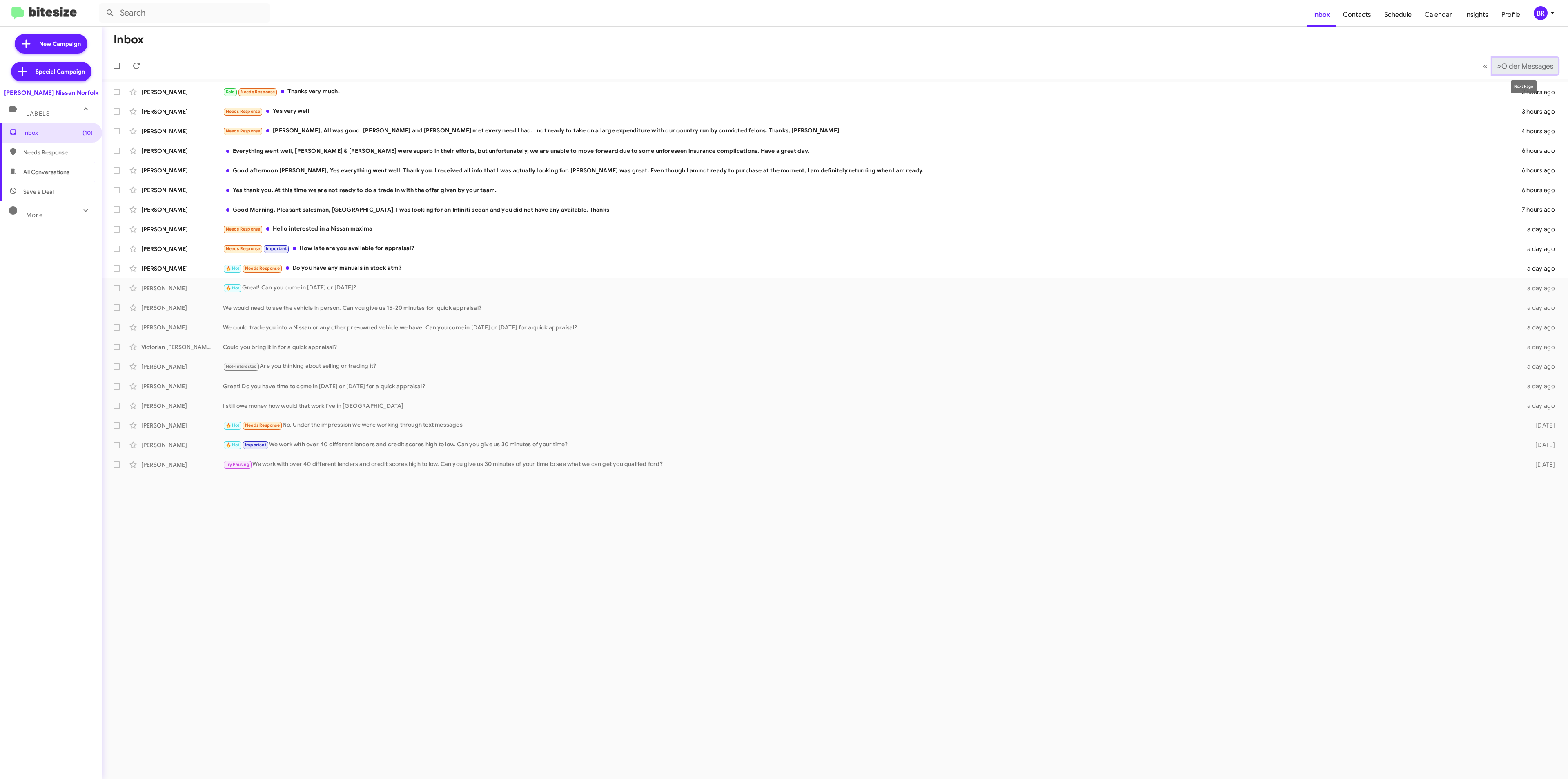
click at [1511, 60] on button "» Next Older Messages" at bounding box center [1525, 66] width 66 height 17
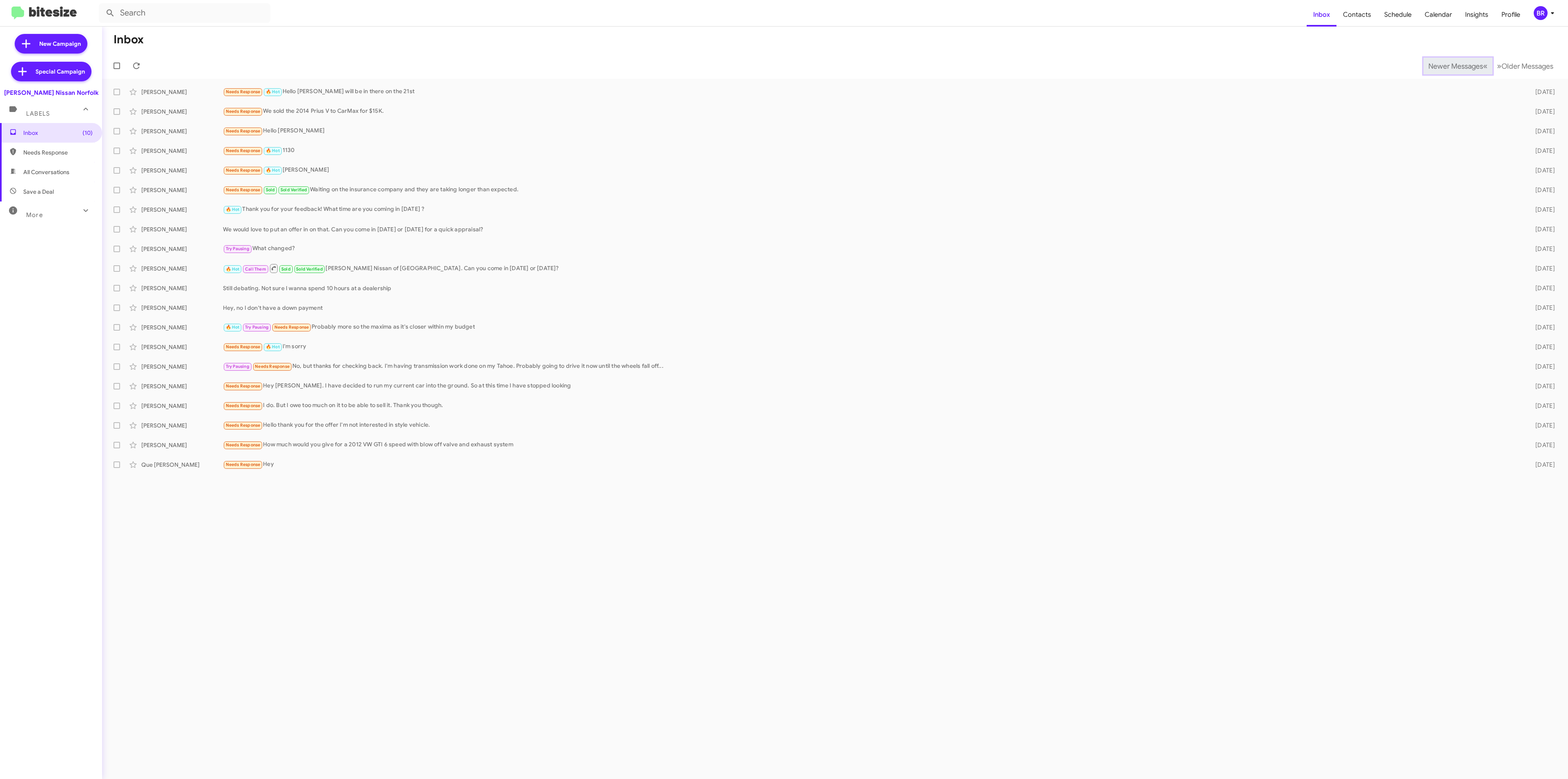
click at [1449, 65] on span "Newer Messages" at bounding box center [1456, 66] width 55 height 9
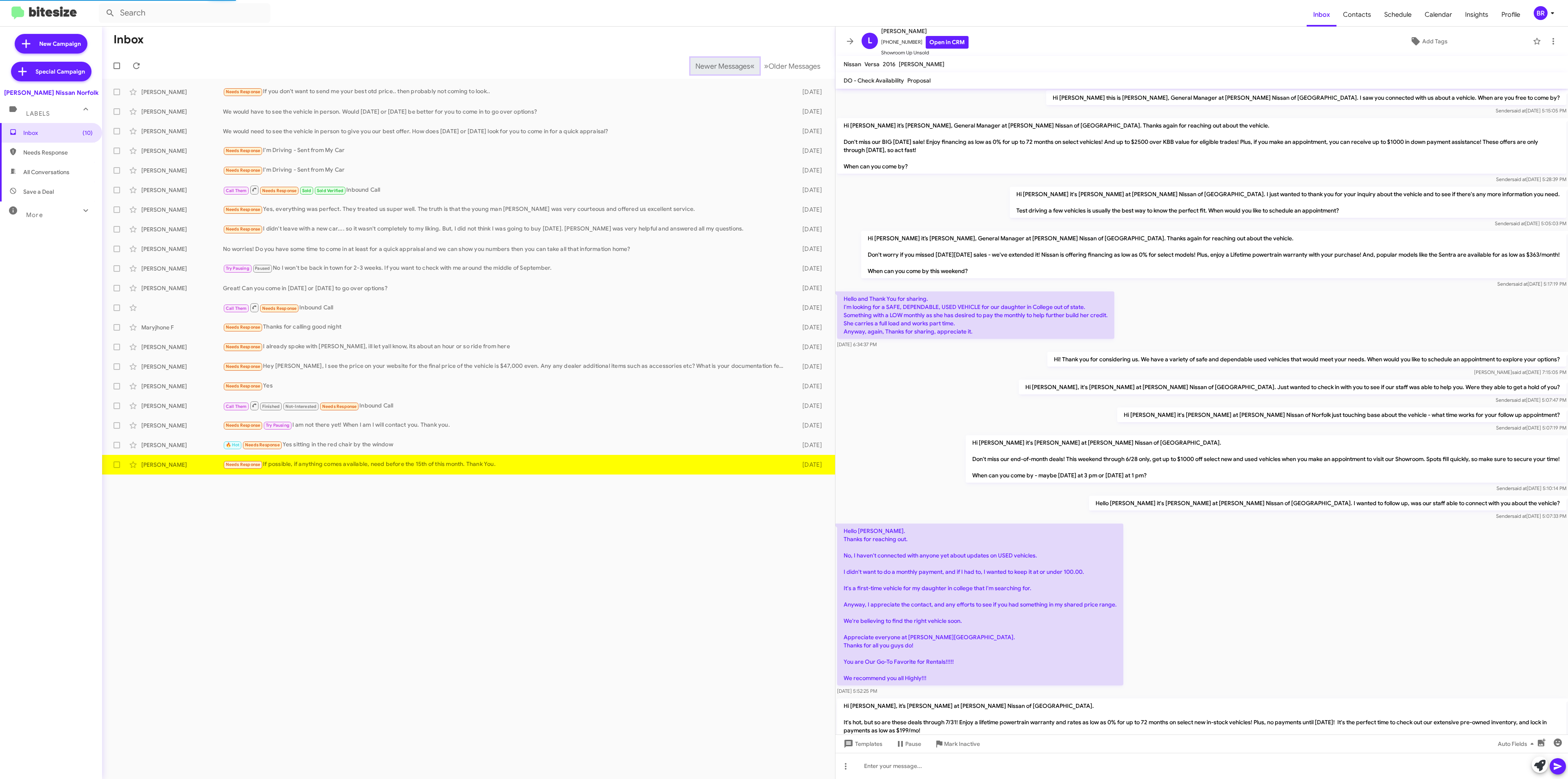
scroll to position [320, 0]
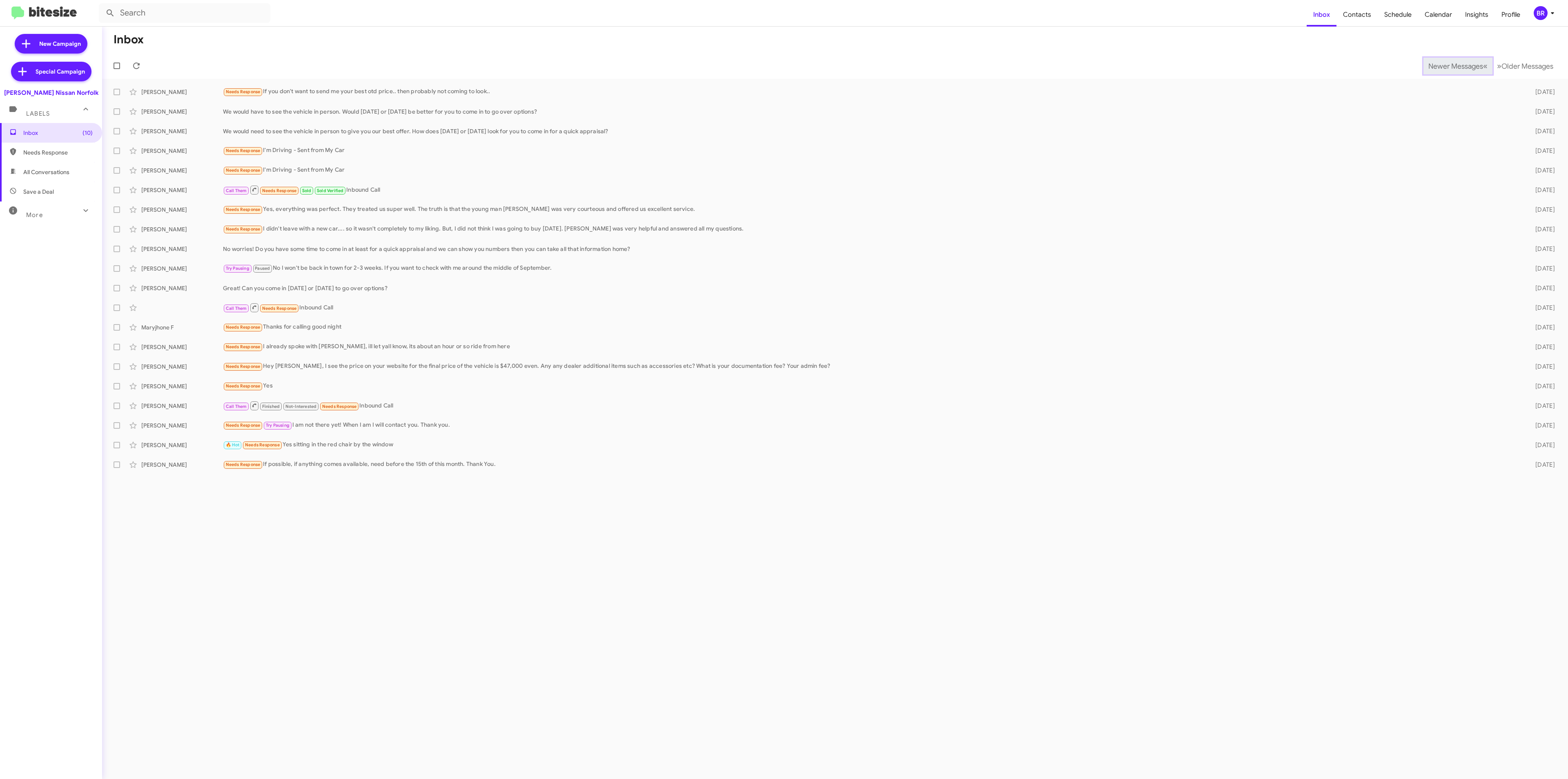
click at [1449, 65] on span "Newer Messages" at bounding box center [1456, 66] width 55 height 9
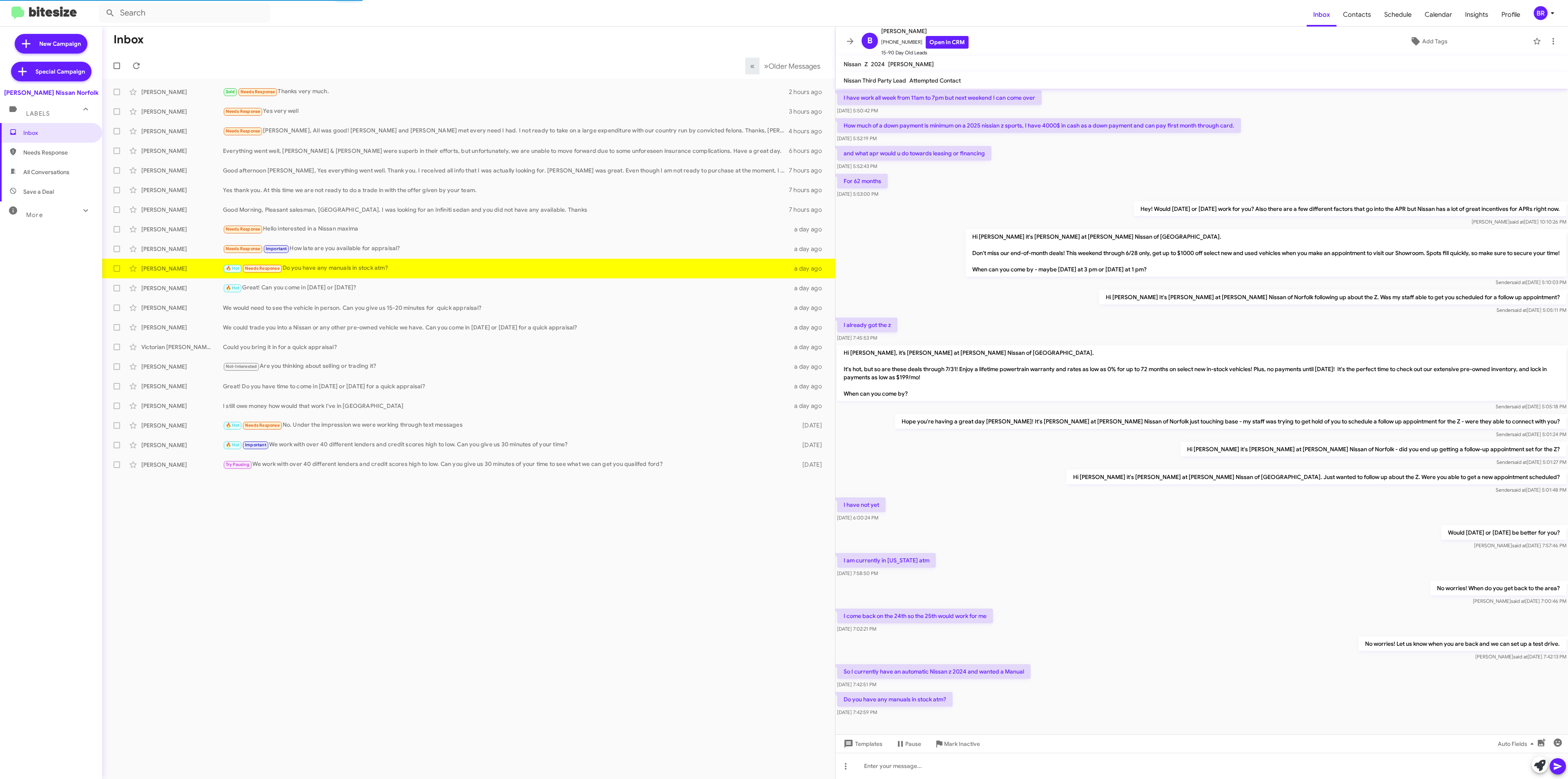
scroll to position [24, 0]
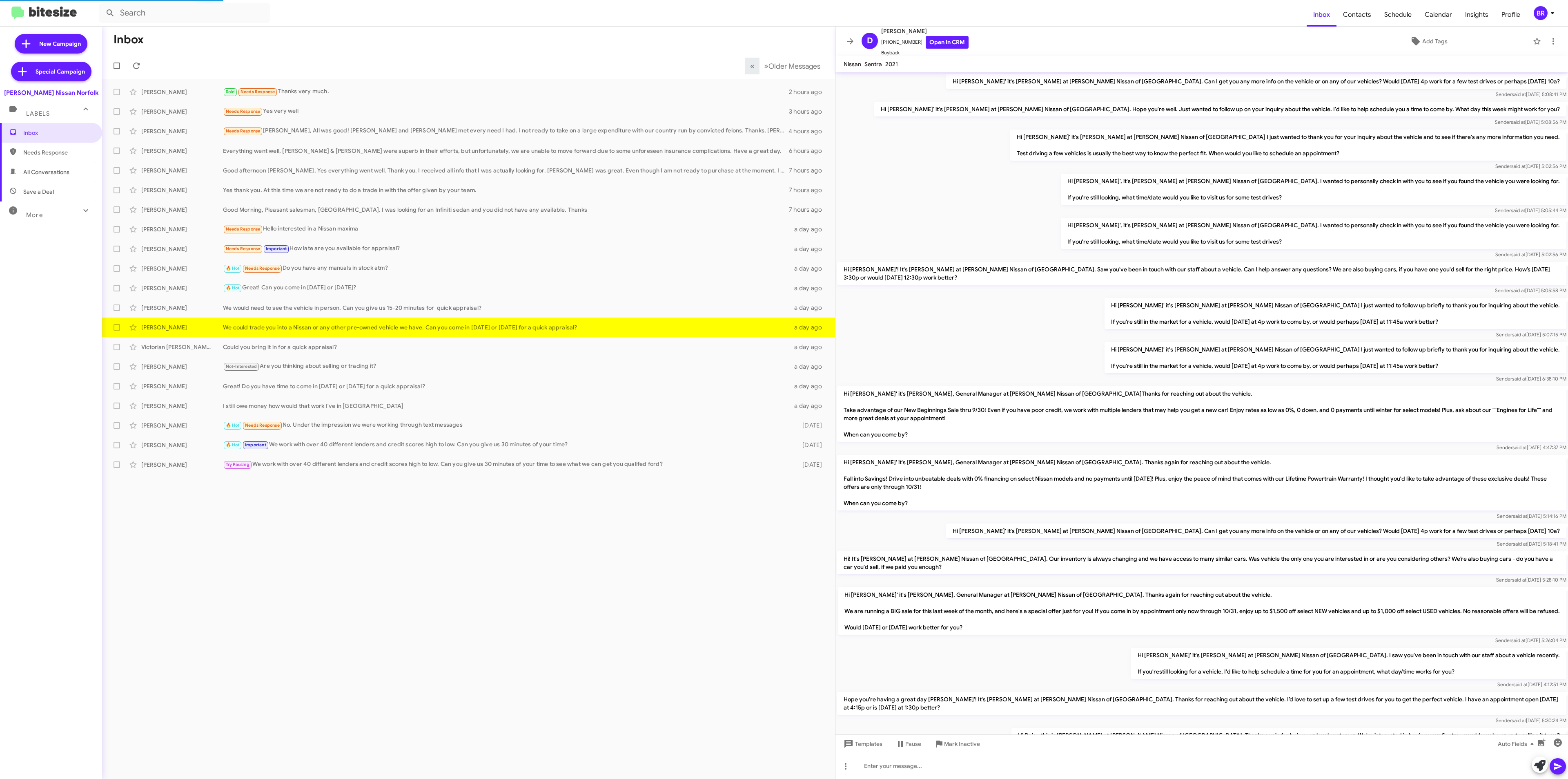
scroll to position [171, 0]
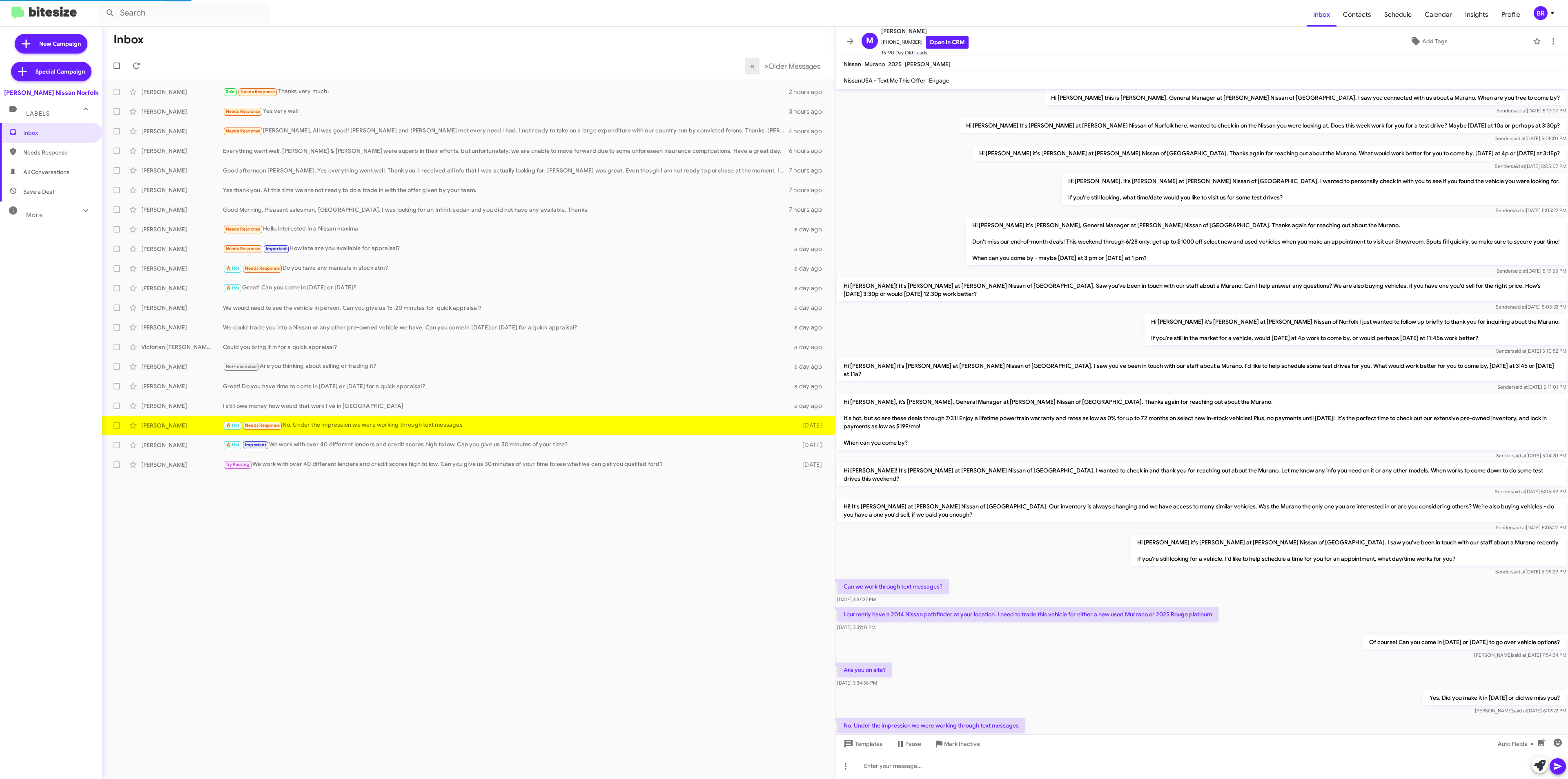
scroll to position [29, 0]
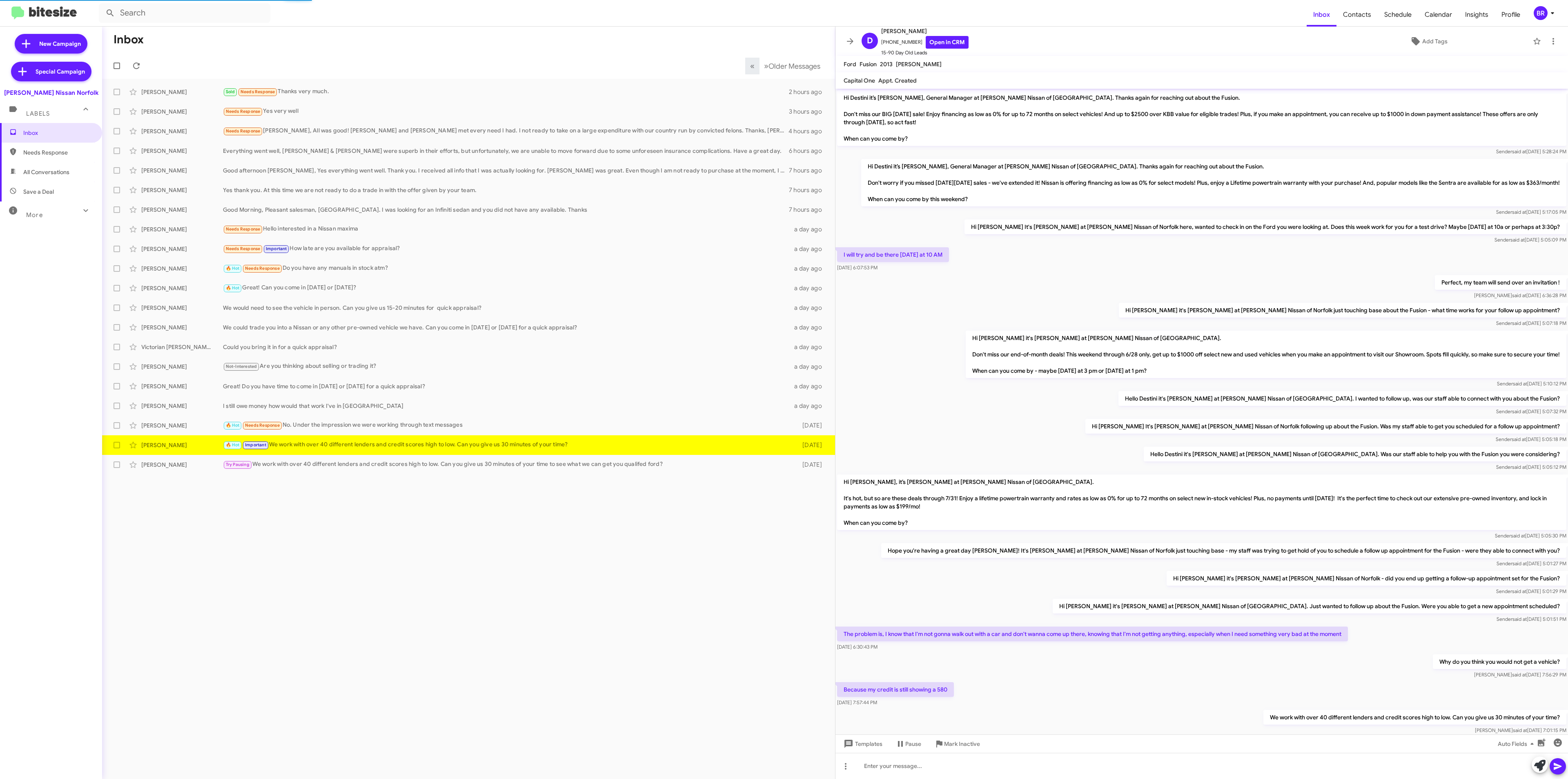
scroll to position [46, 0]
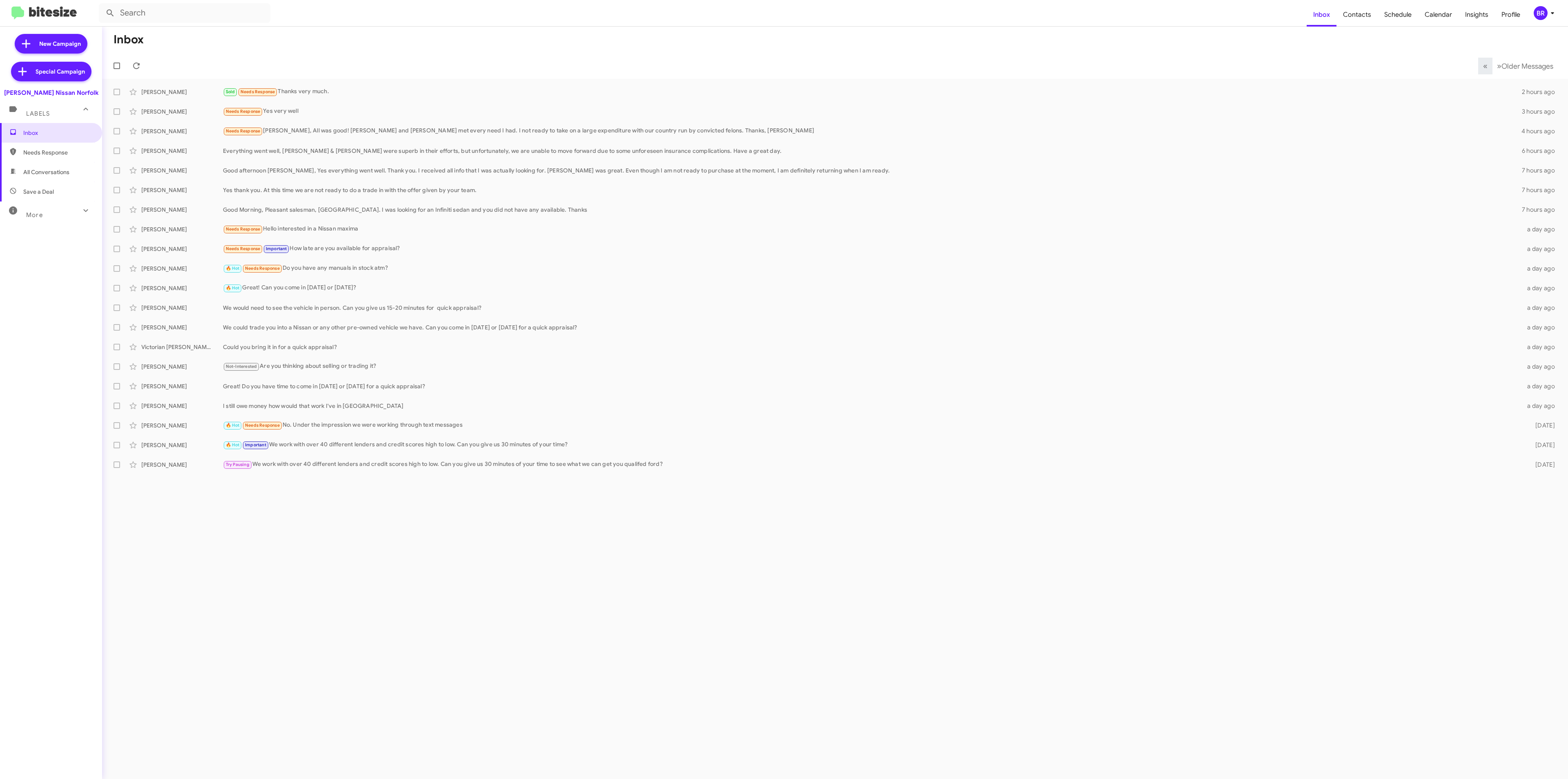
click at [1547, 18] on icon at bounding box center [1552, 13] width 10 height 10
click at [1494, 125] on span "Change Organization" at bounding box center [1502, 132] width 57 height 14
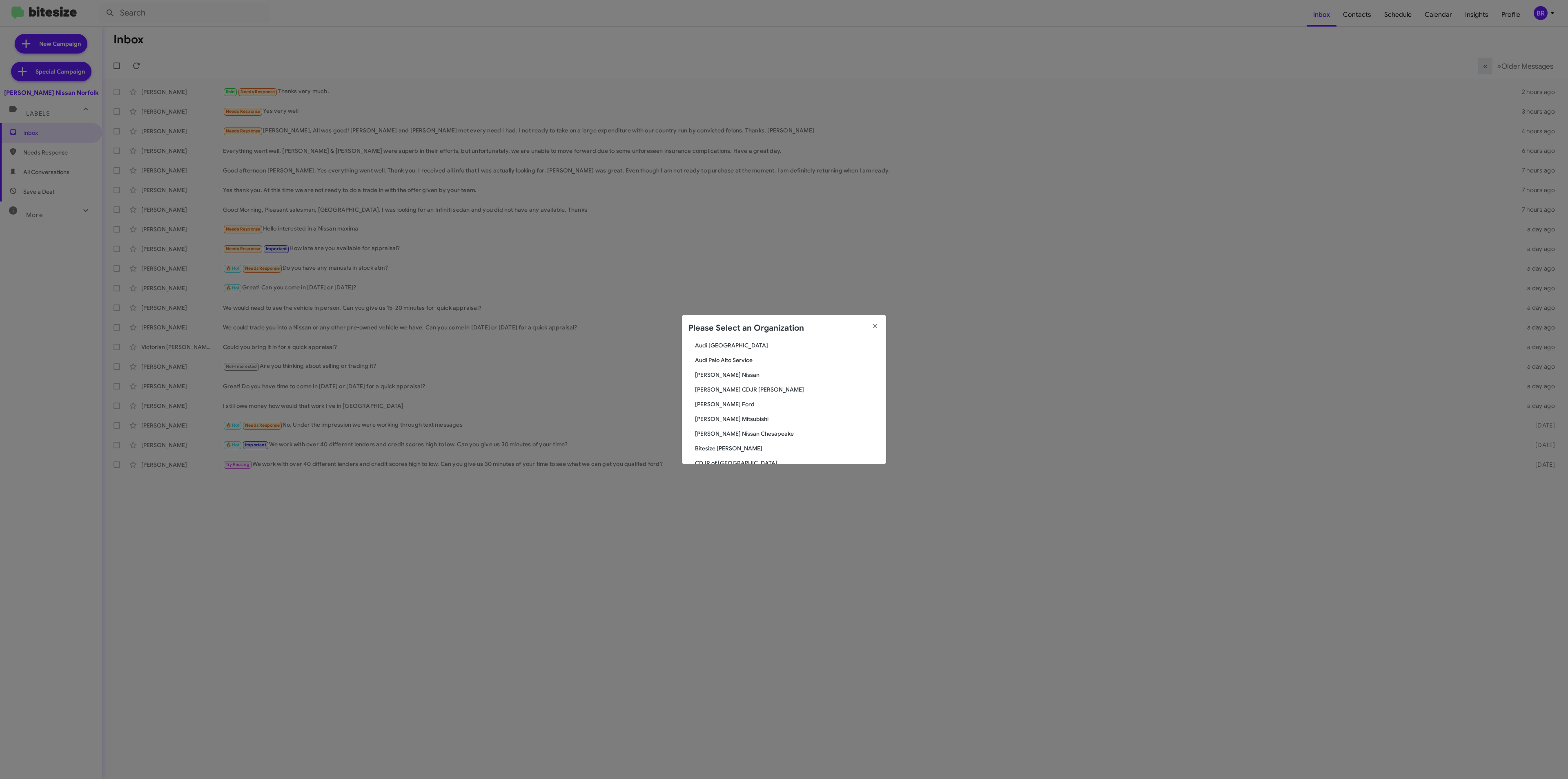
scroll to position [66, 0]
click at [740, 424] on span "Banister Mitsubishi" at bounding box center [787, 428] width 184 height 8
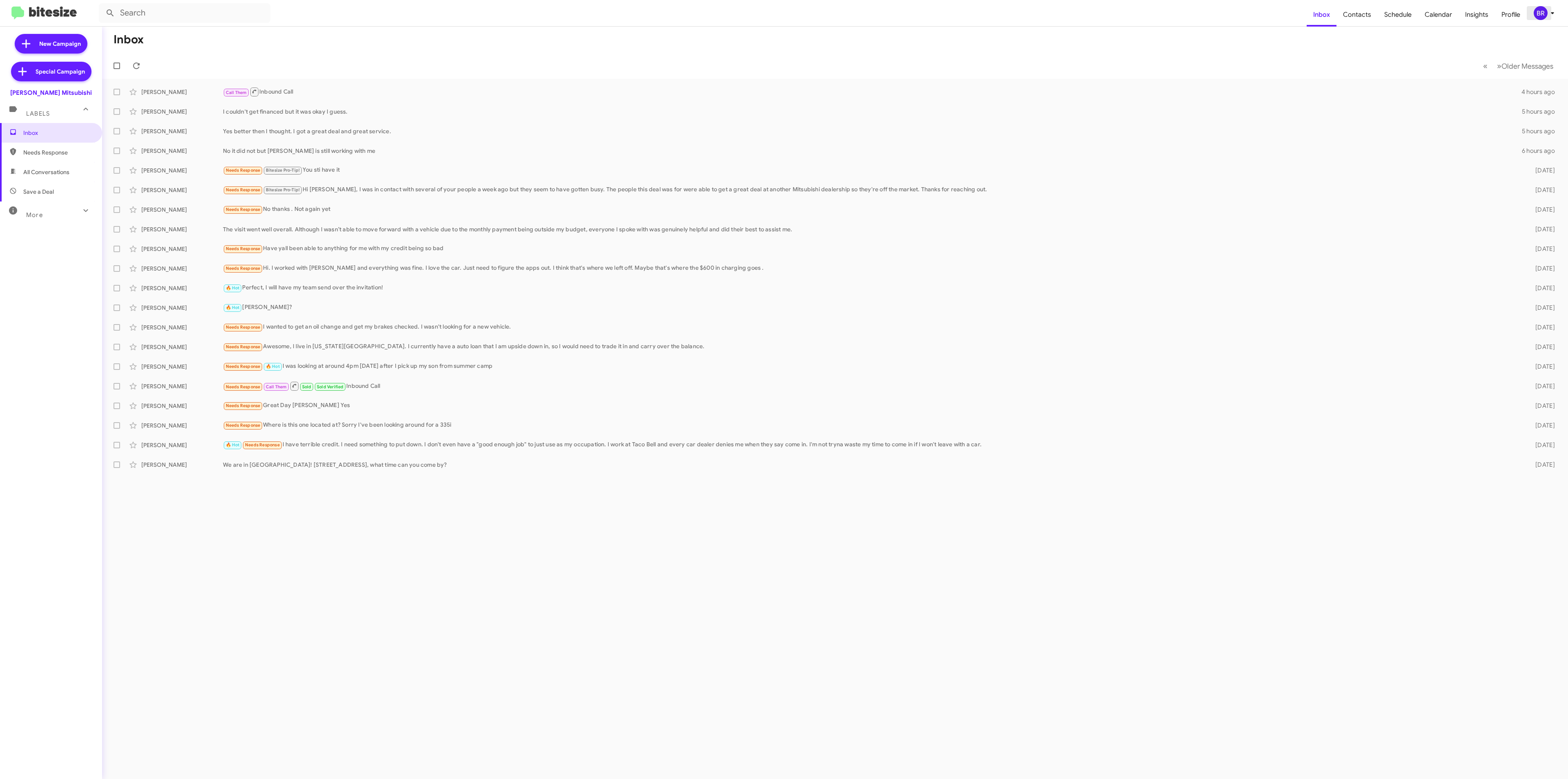
click at [1549, 13] on icon at bounding box center [1552, 13] width 10 height 10
click at [1499, 125] on button "Change Organization" at bounding box center [1502, 132] width 70 height 15
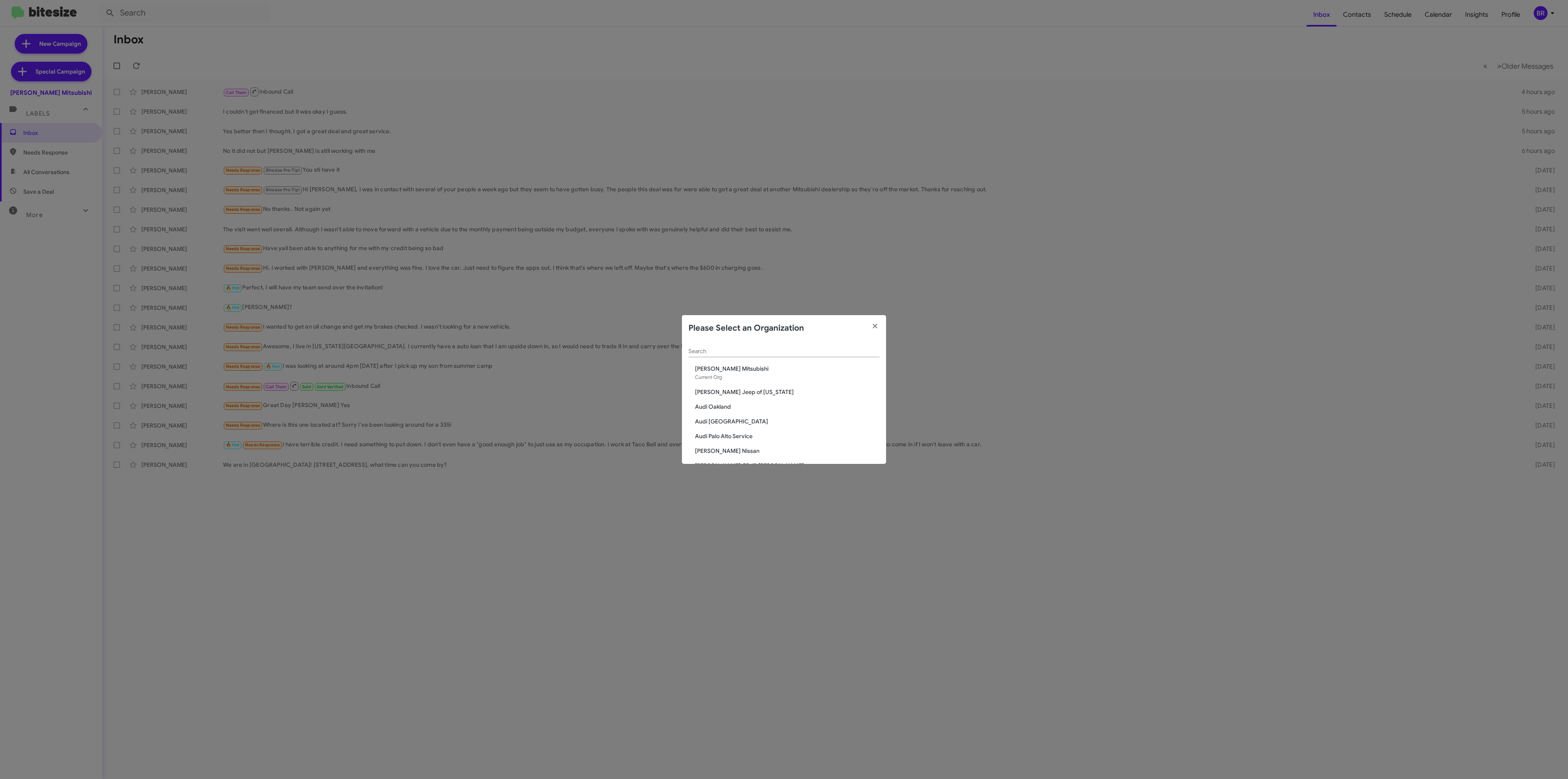
click at [751, 356] on div "Search" at bounding box center [784, 349] width 191 height 16
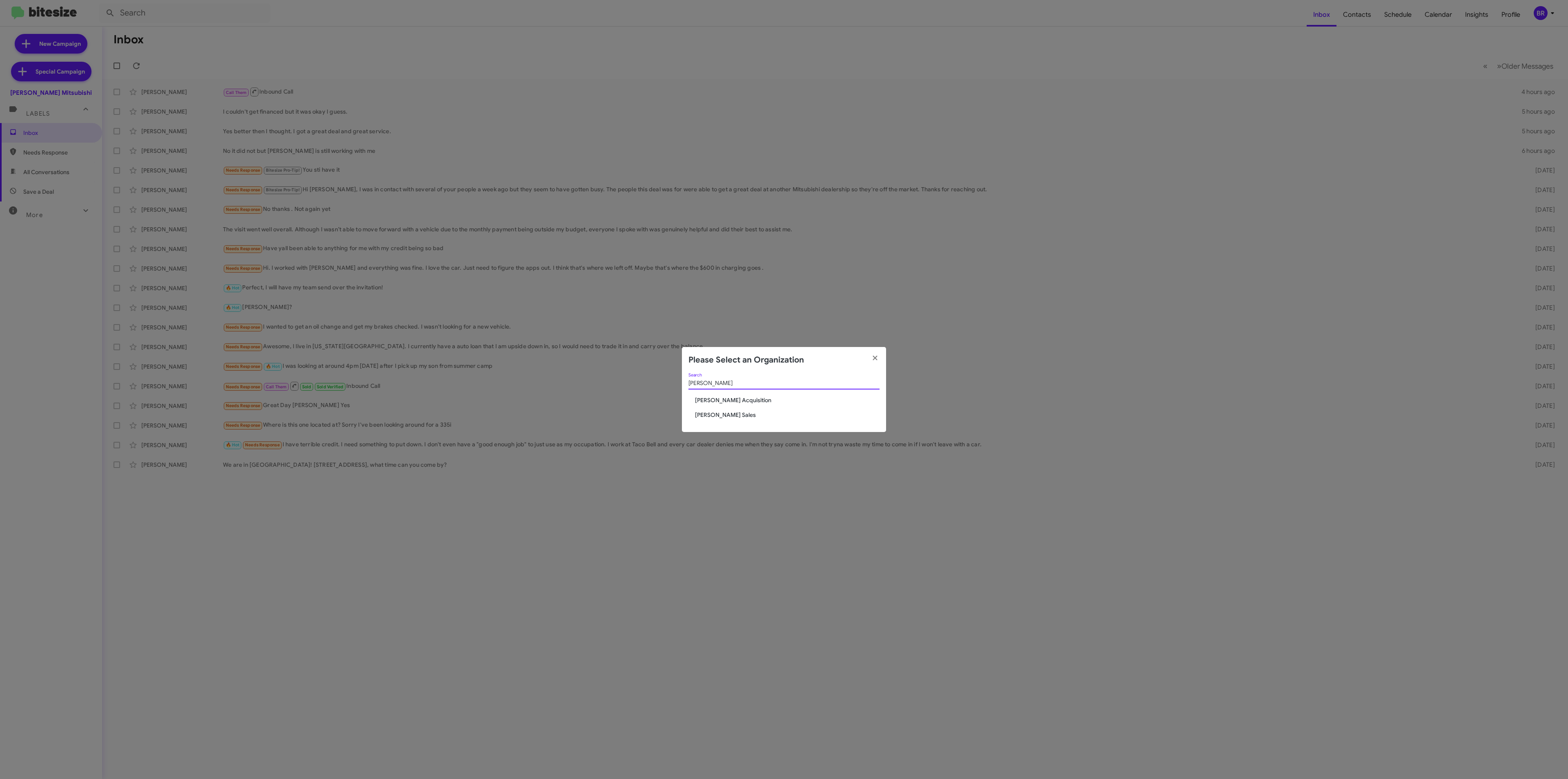
type input "[PERSON_NAME]"
click at [728, 411] on span "[PERSON_NAME] Sales" at bounding box center [787, 414] width 184 height 8
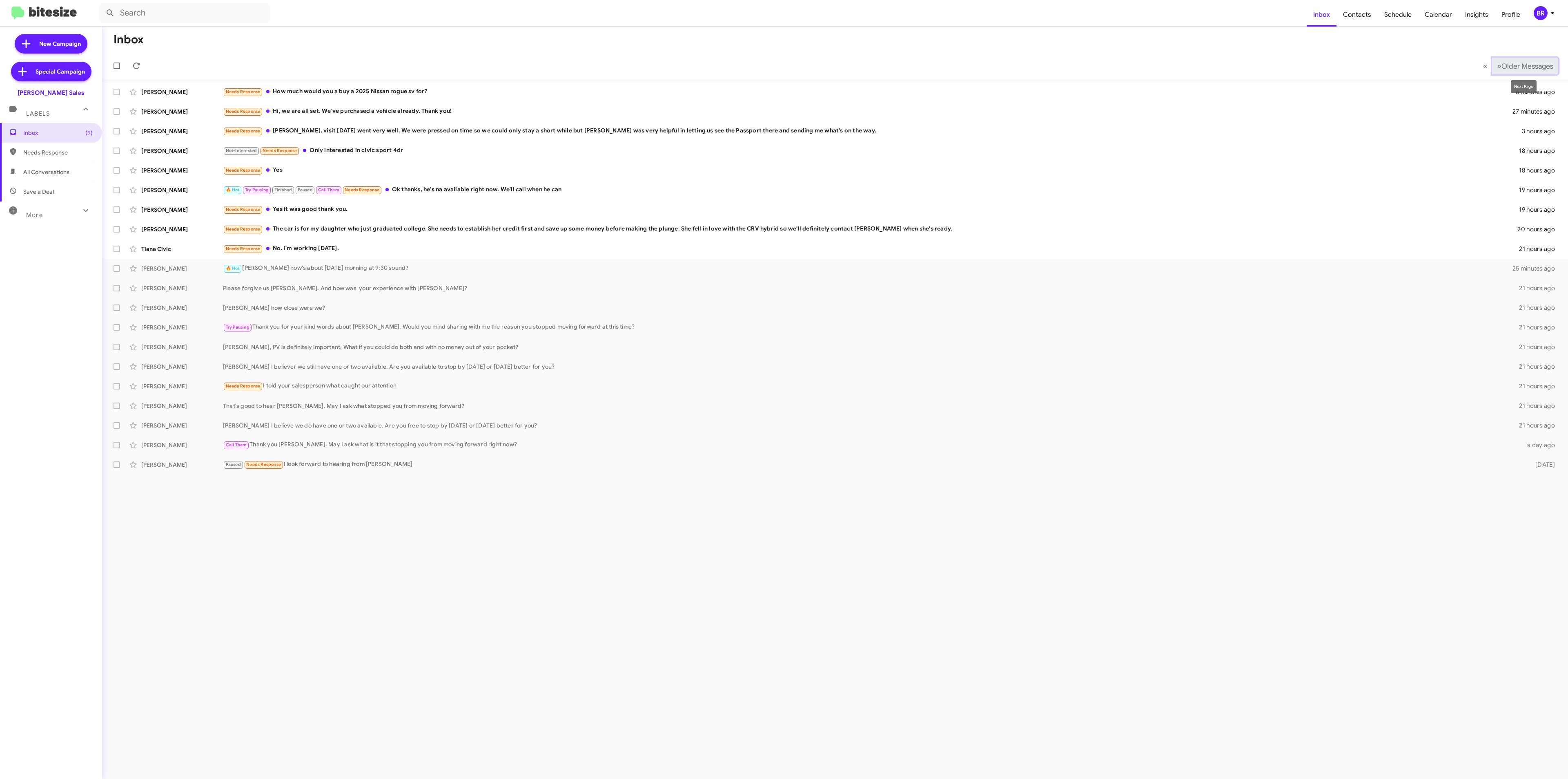
click at [1517, 64] on span "Older Messages" at bounding box center [1527, 66] width 52 height 9
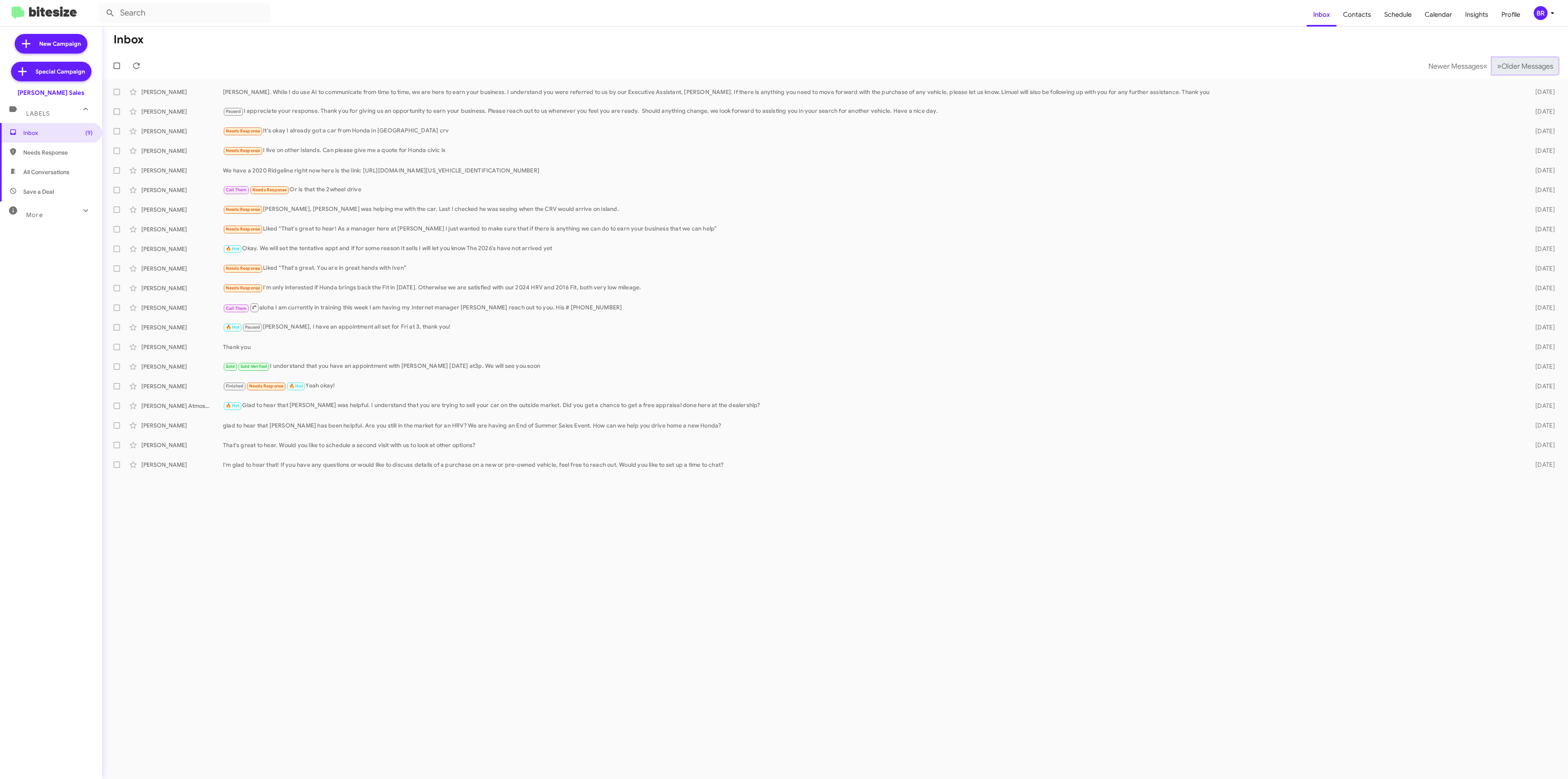
click at [1517, 64] on span "Older Messages" at bounding box center [1527, 66] width 52 height 9
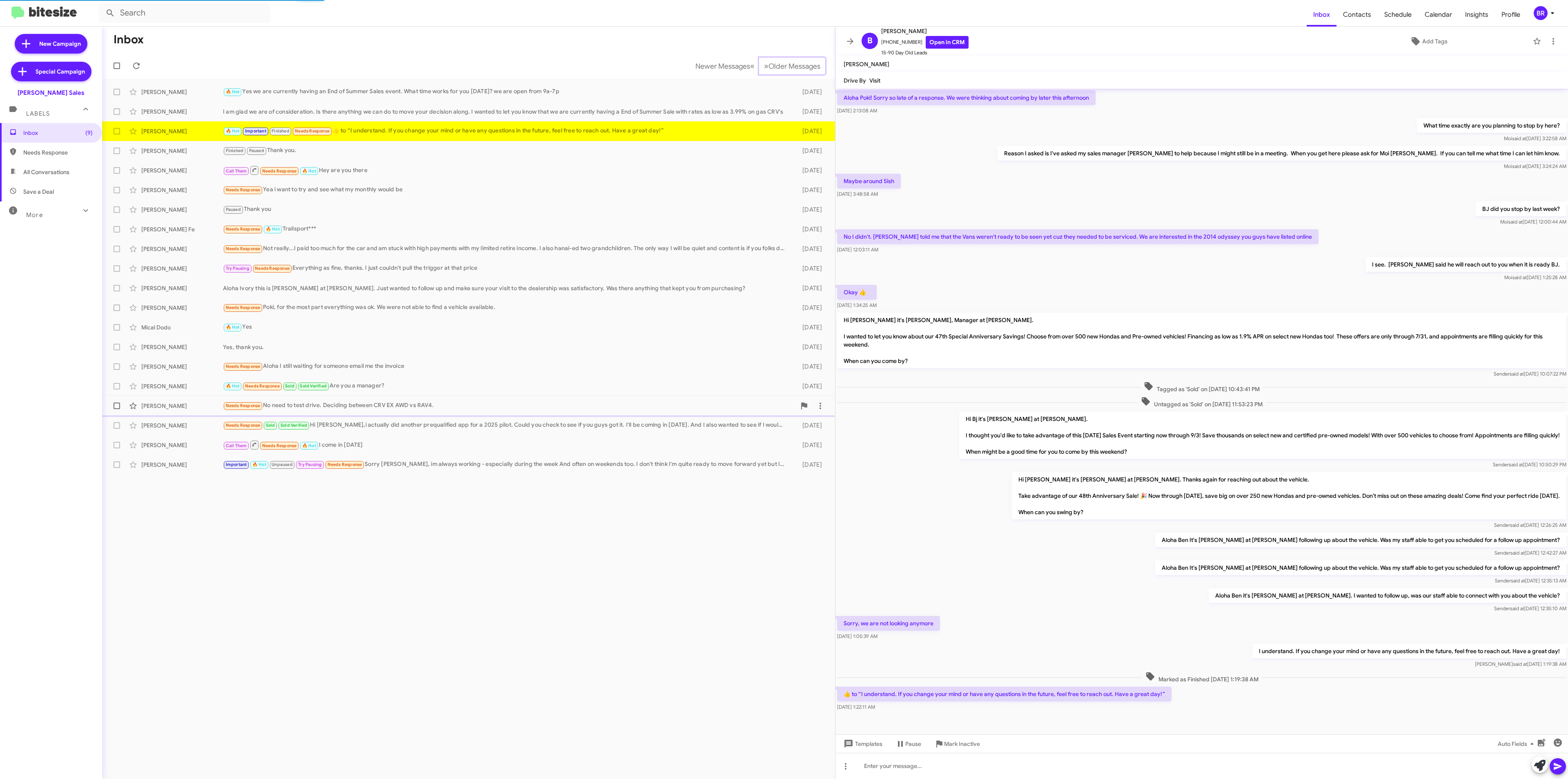
scroll to position [20, 0]
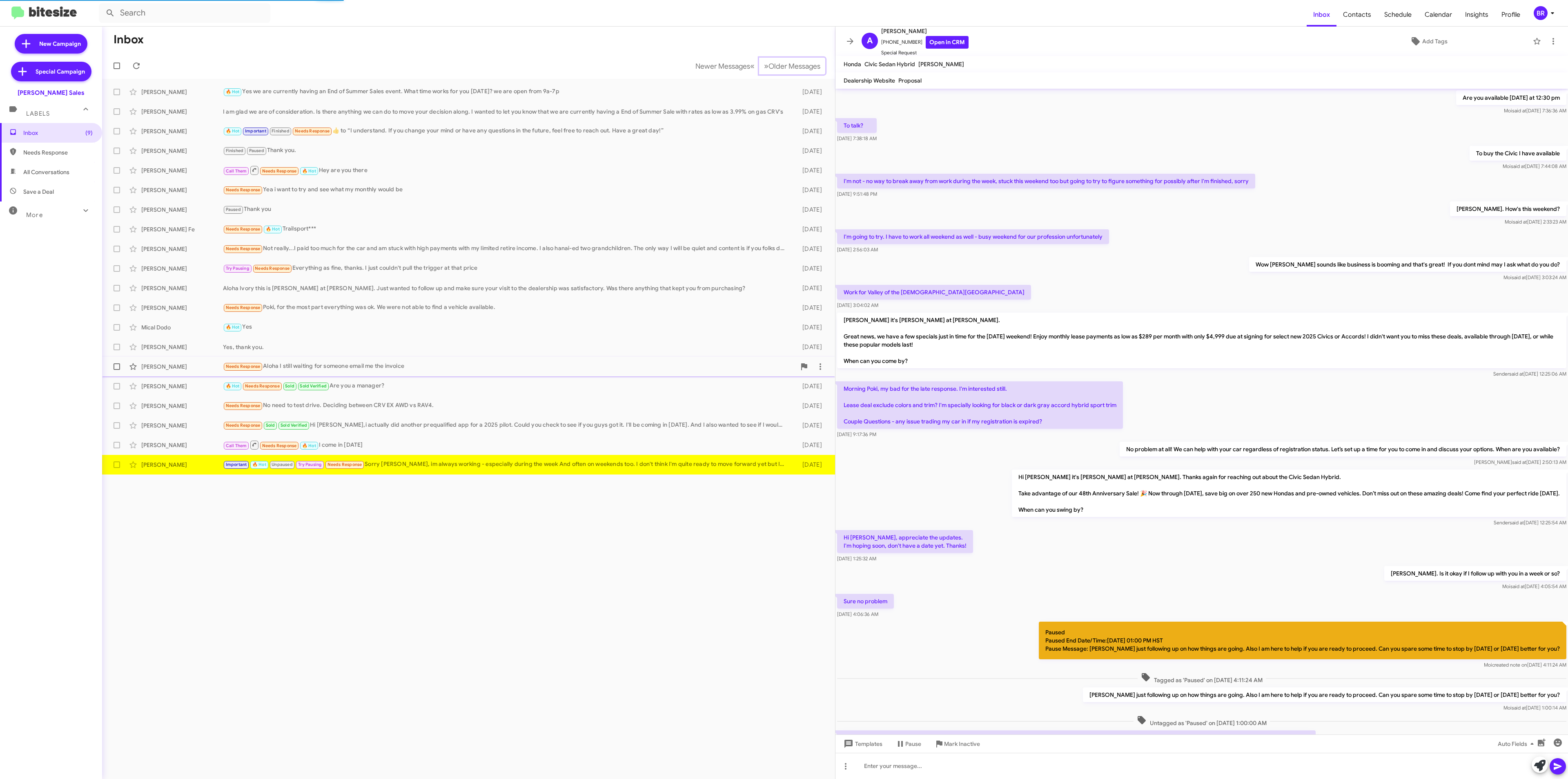
scroll to position [71, 0]
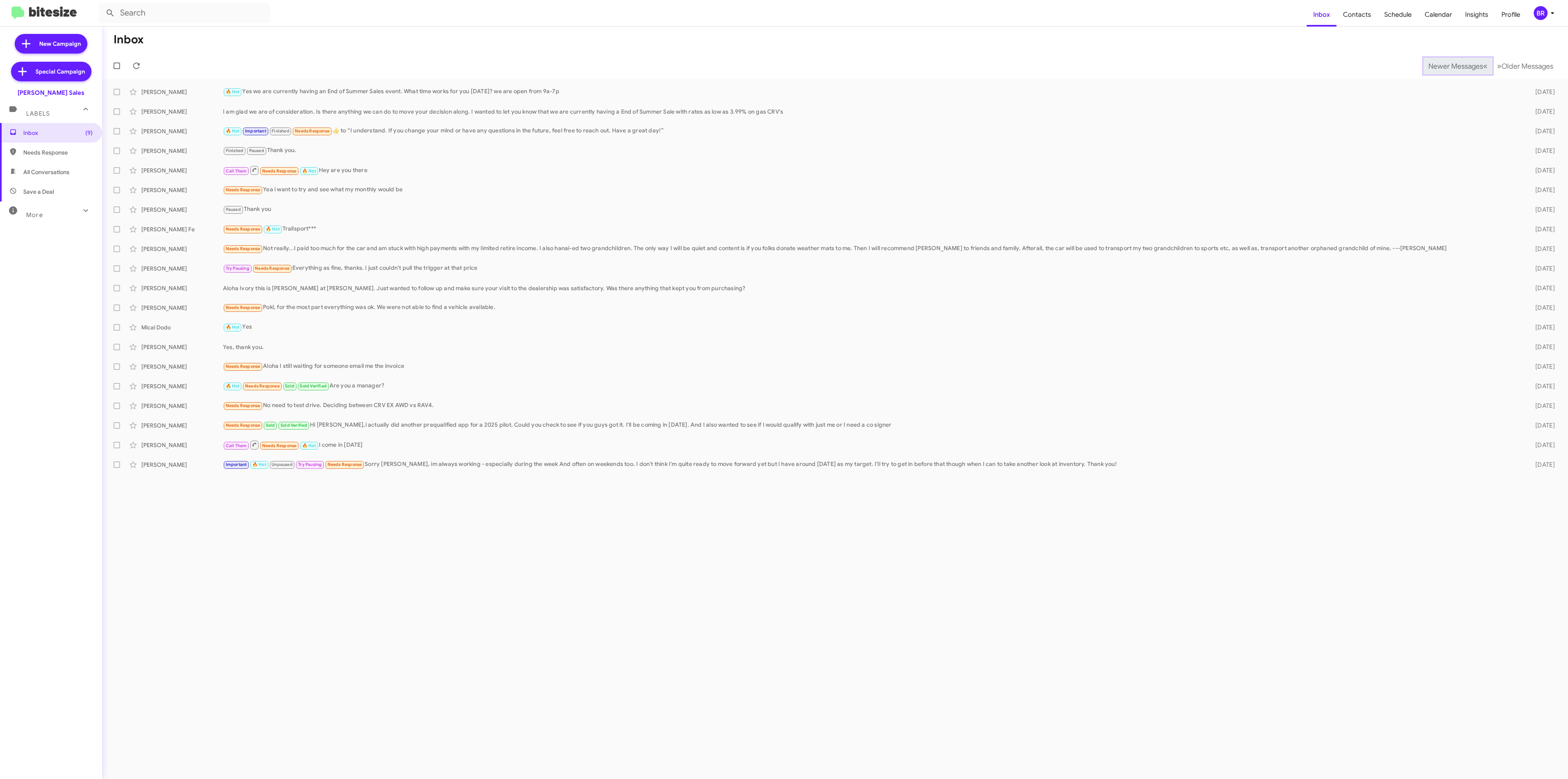
click at [1449, 65] on span "Newer Messages" at bounding box center [1456, 66] width 55 height 9
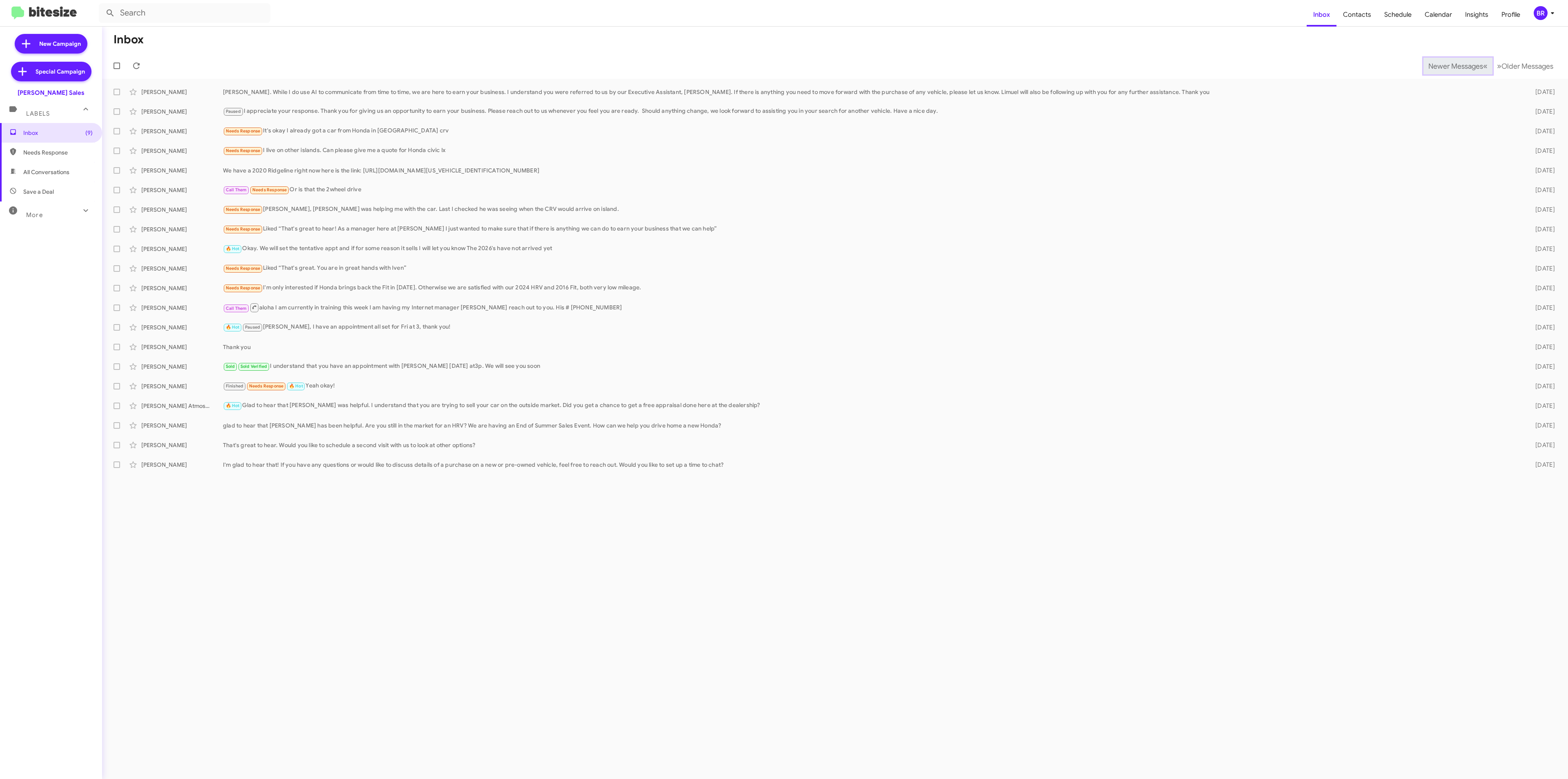
click at [1449, 65] on span "Newer Messages" at bounding box center [1456, 66] width 55 height 9
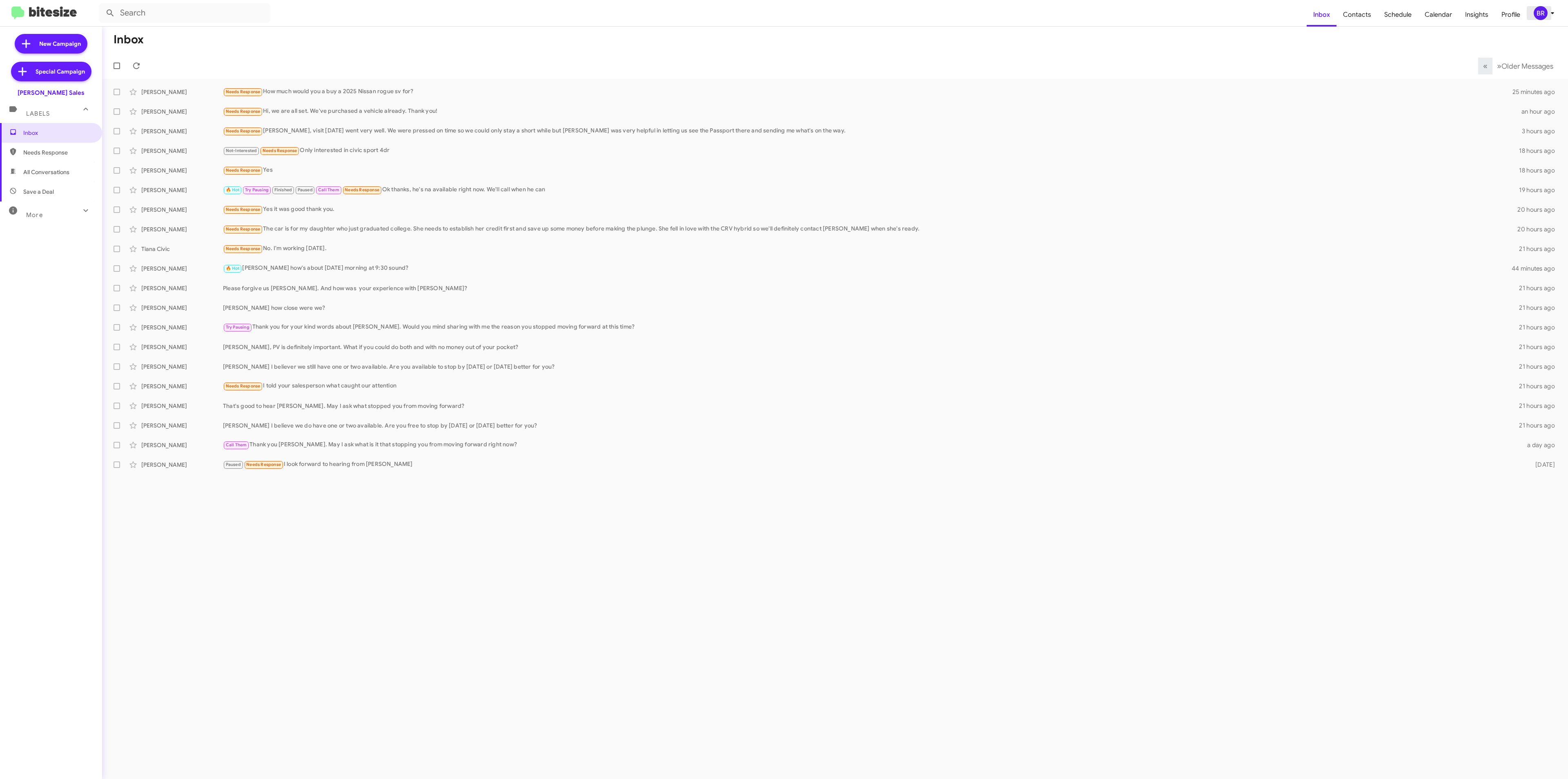
click at [1547, 16] on icon at bounding box center [1552, 13] width 10 height 10
click at [1508, 125] on span "Change Organization" at bounding box center [1502, 132] width 57 height 14
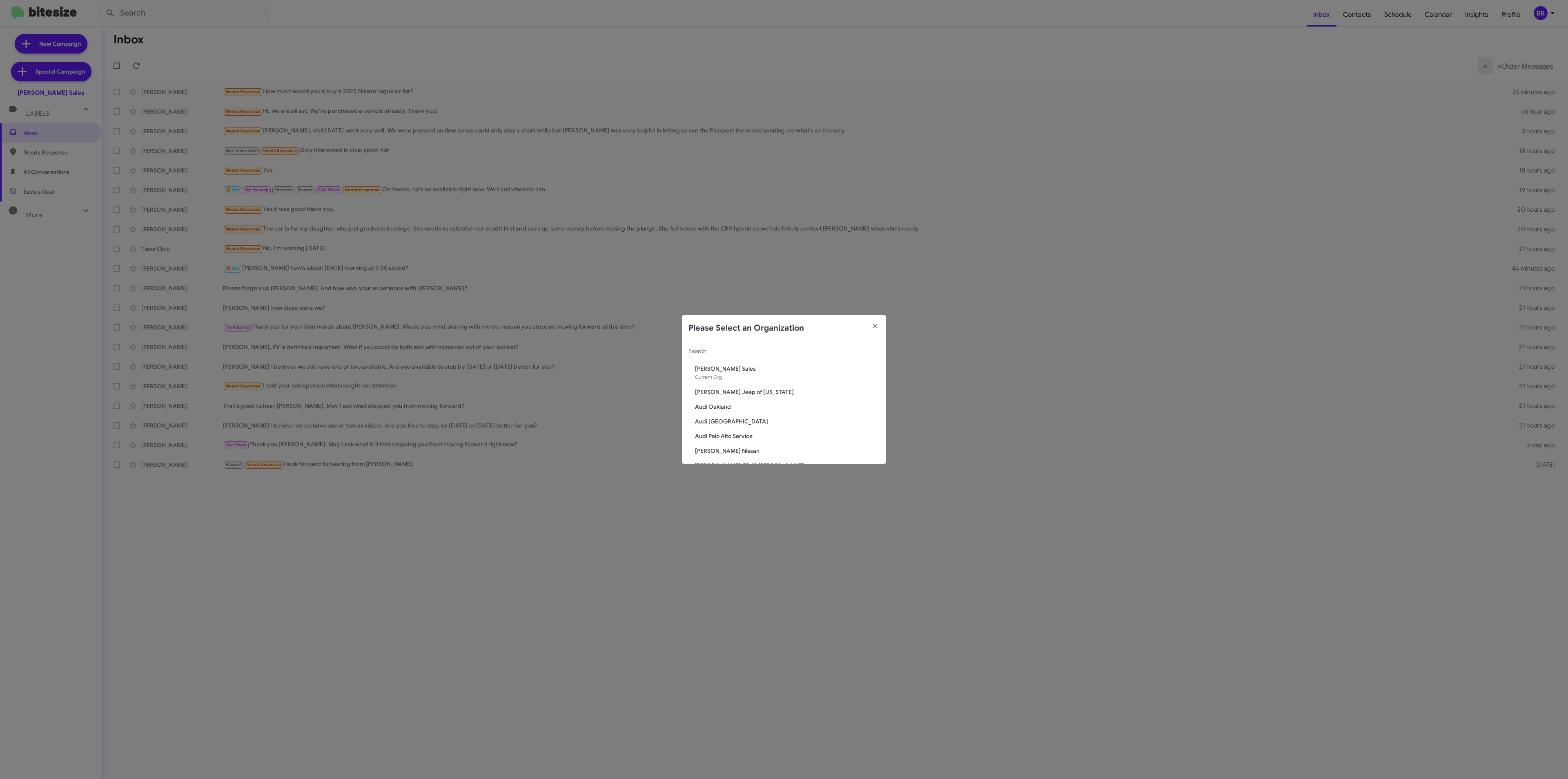
click at [810, 347] on div "Search" at bounding box center [784, 349] width 191 height 16
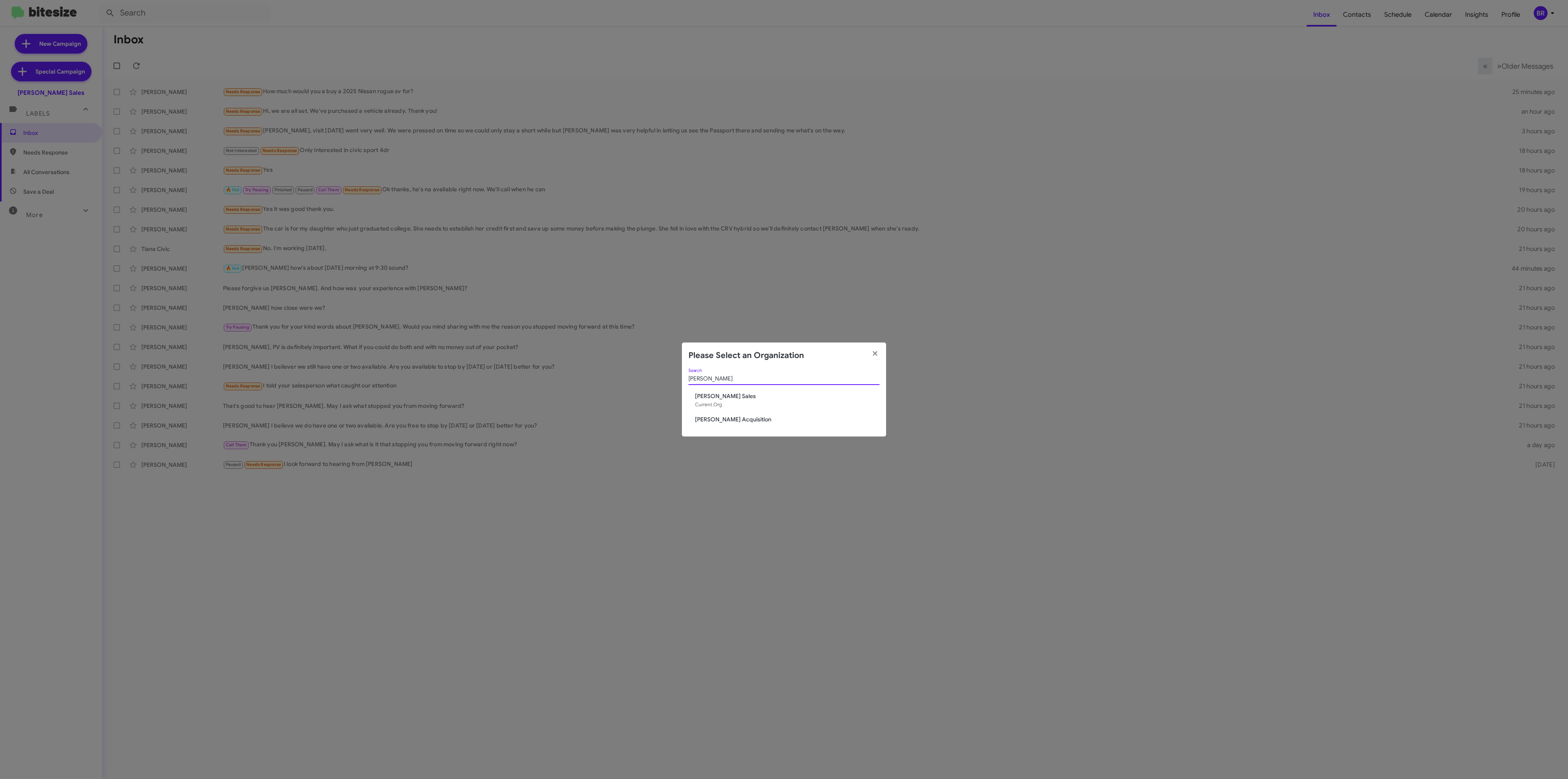
type input "tony"
click at [739, 418] on span "[PERSON_NAME] Acquisition" at bounding box center [787, 419] width 184 height 8
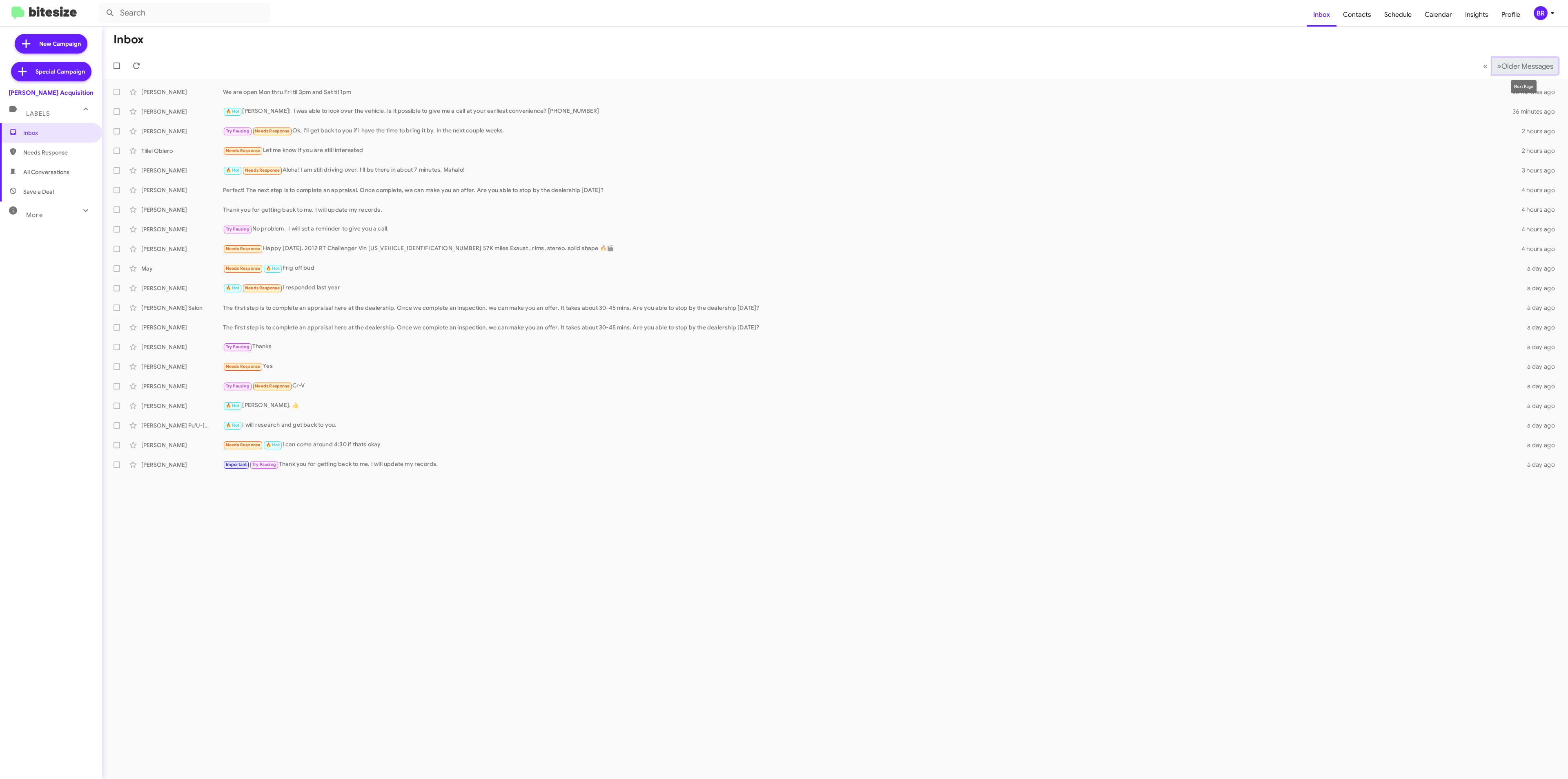
click at [1533, 66] on span "Older Messages" at bounding box center [1527, 66] width 52 height 9
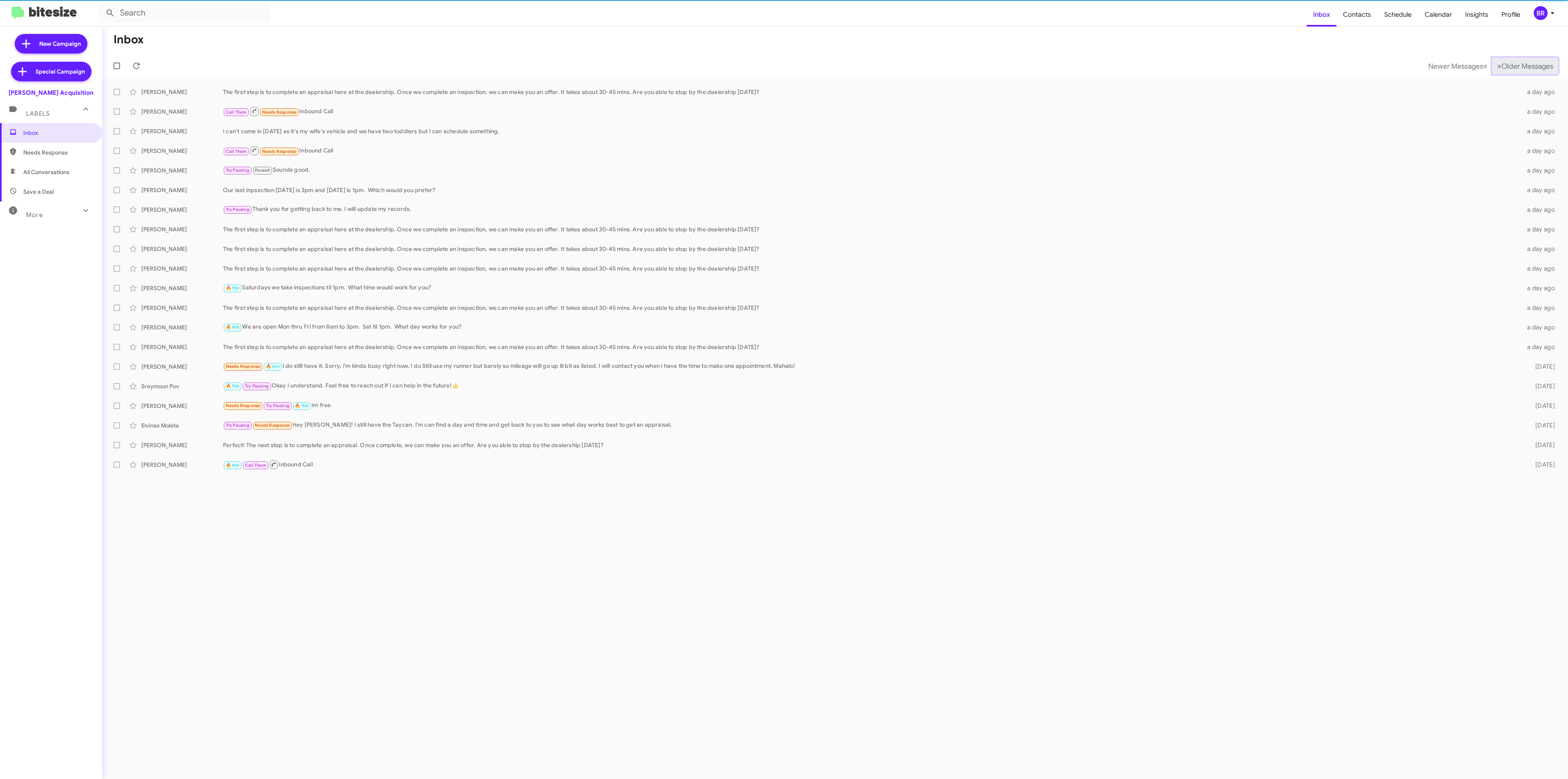
click at [1533, 66] on span "Older Messages" at bounding box center [1527, 66] width 52 height 9
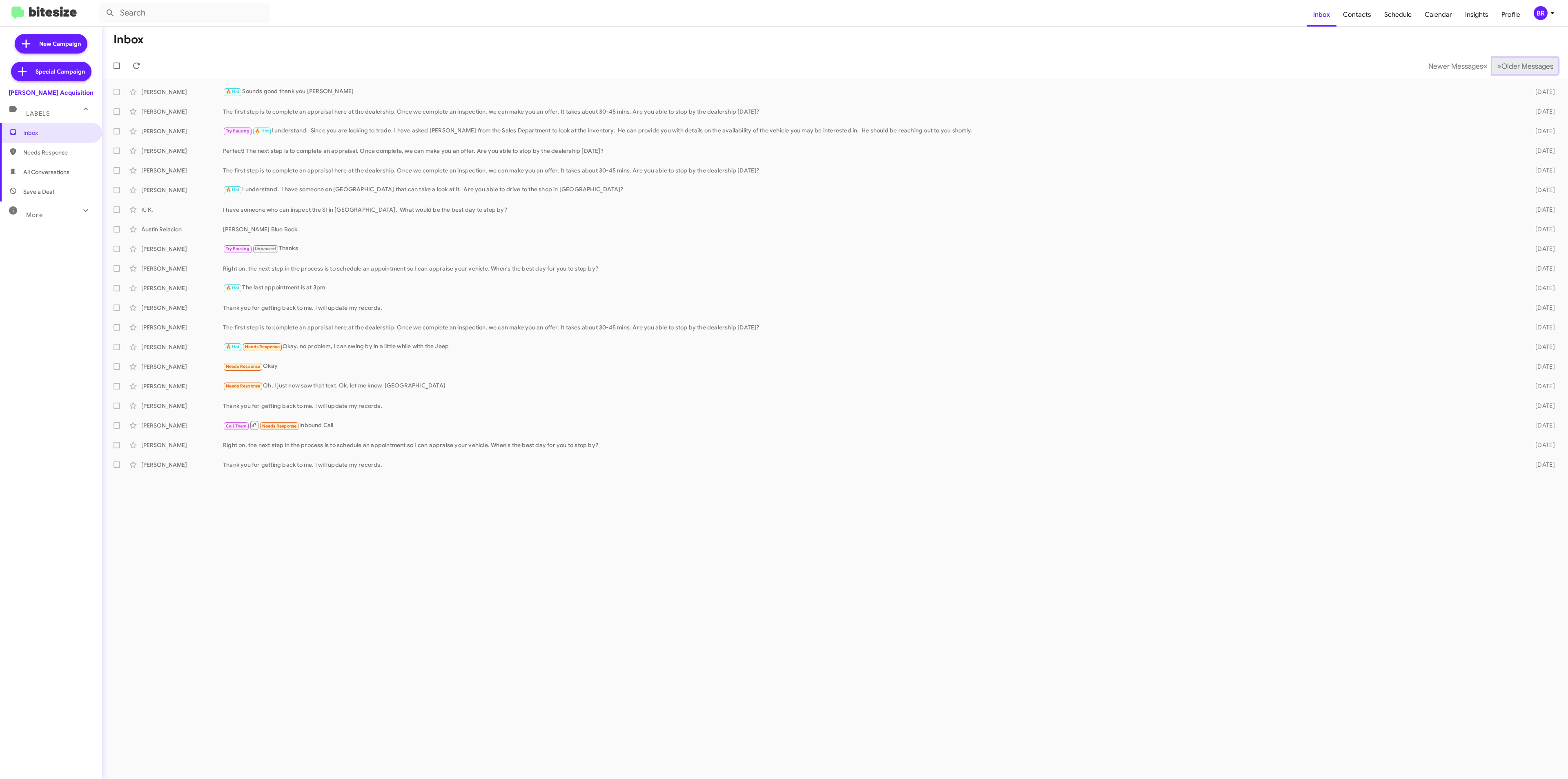
click at [1533, 66] on span "Older Messages" at bounding box center [1527, 66] width 52 height 9
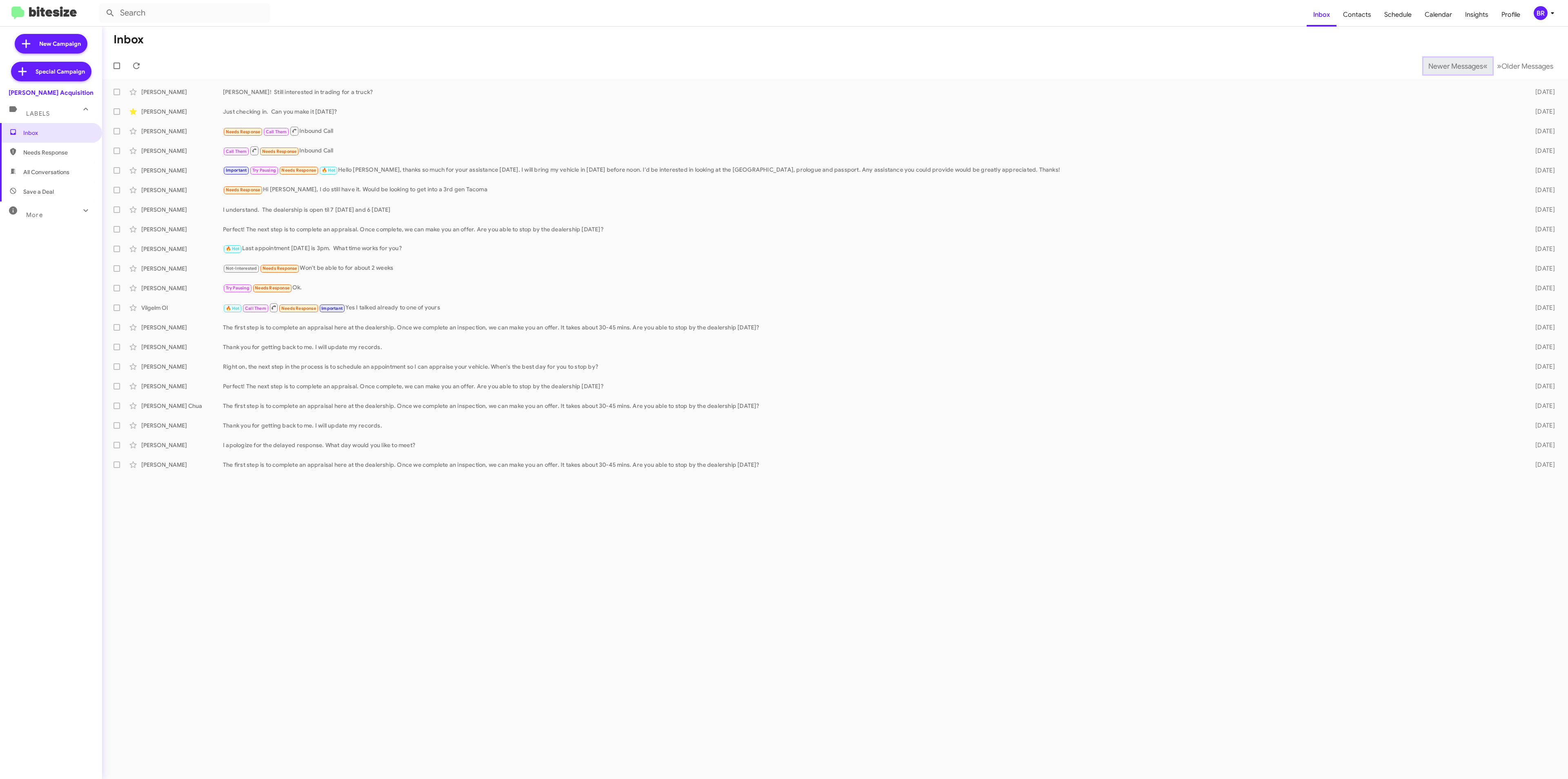
click at [1449, 65] on span "Newer Messages" at bounding box center [1456, 66] width 55 height 9
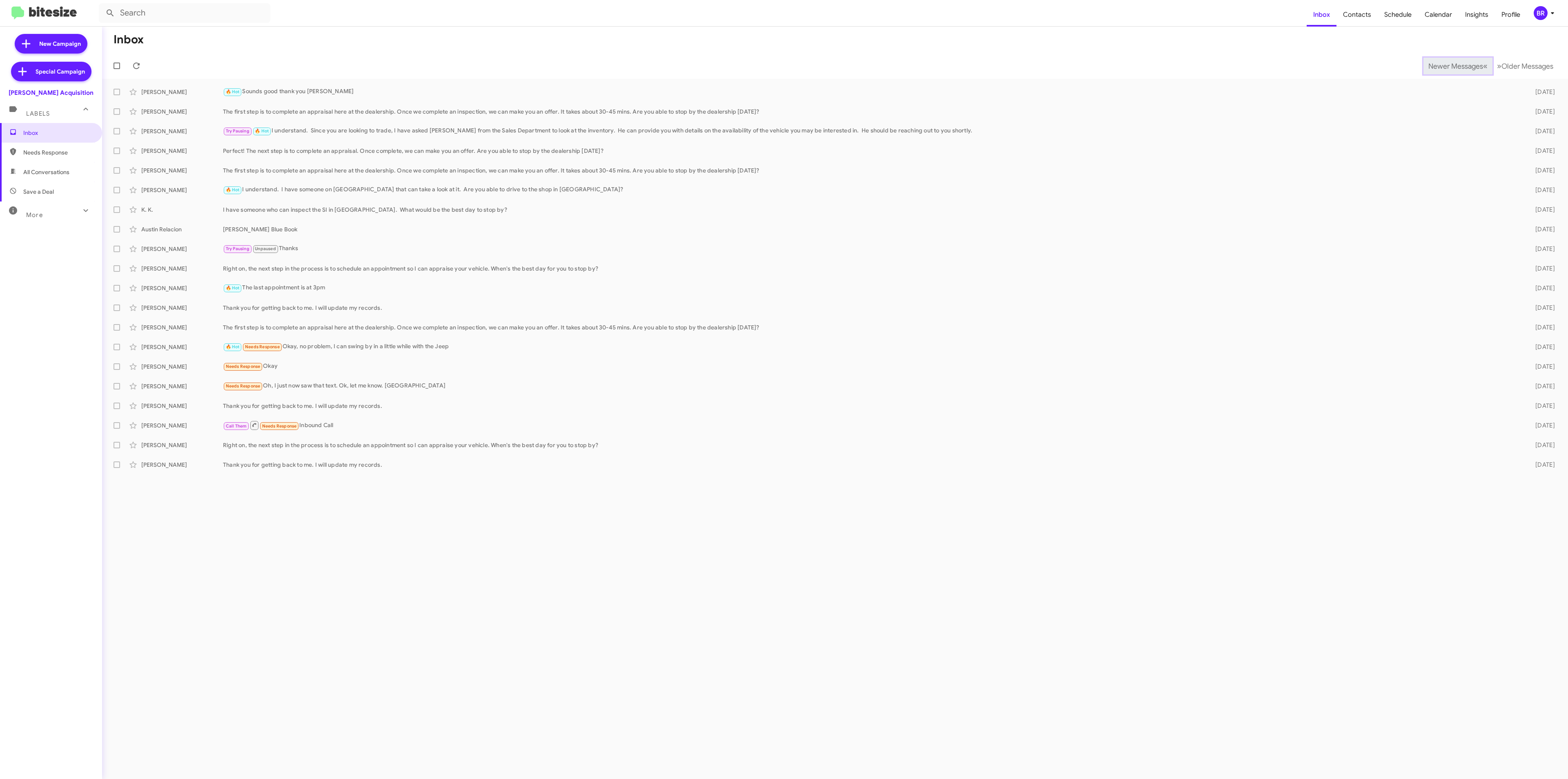
click at [1449, 65] on span "Newer Messages" at bounding box center [1456, 66] width 55 height 9
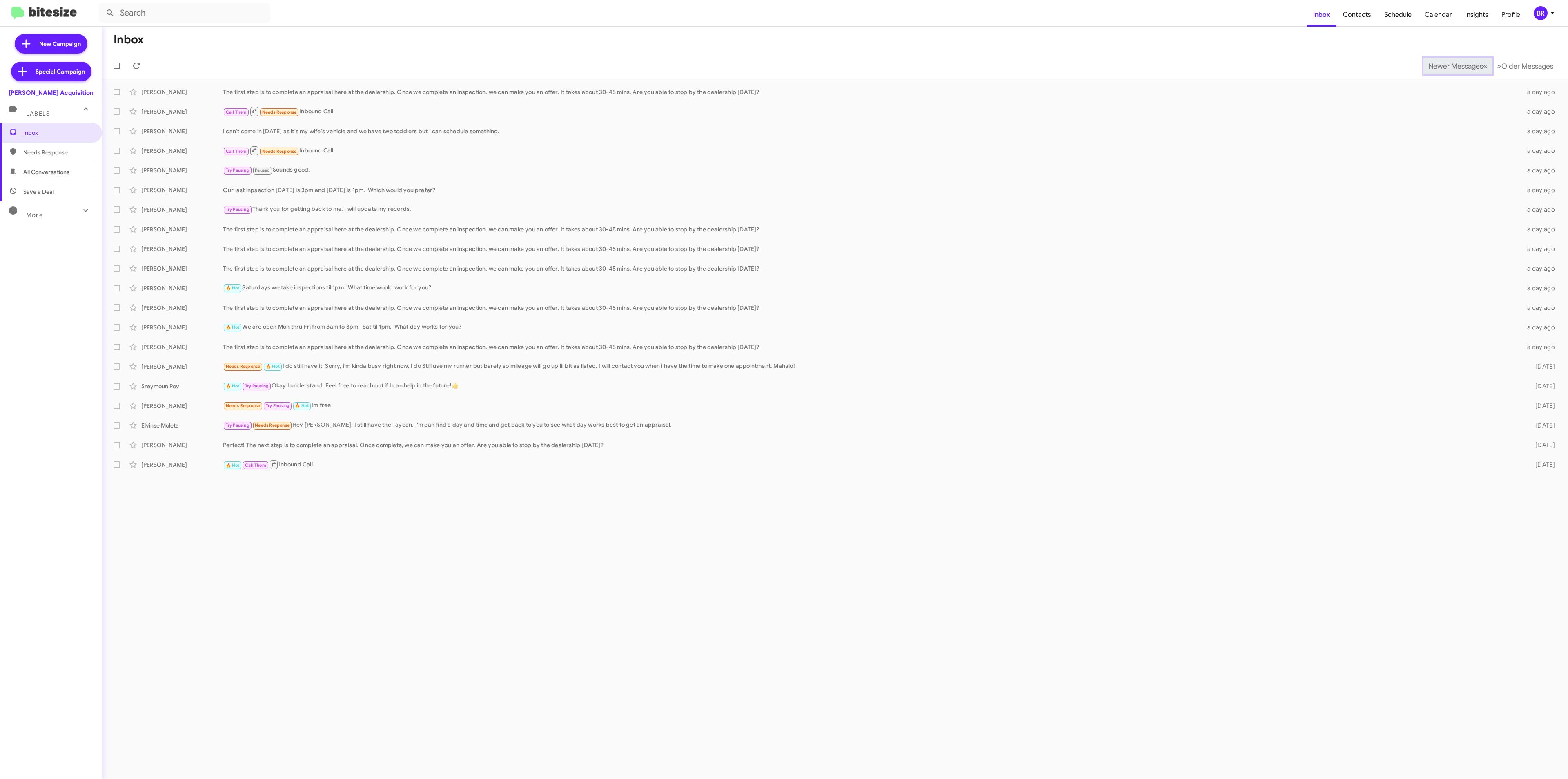
click at [1449, 65] on span "Newer Messages" at bounding box center [1456, 66] width 55 height 9
